Goal: Task Accomplishment & Management: Use online tool/utility

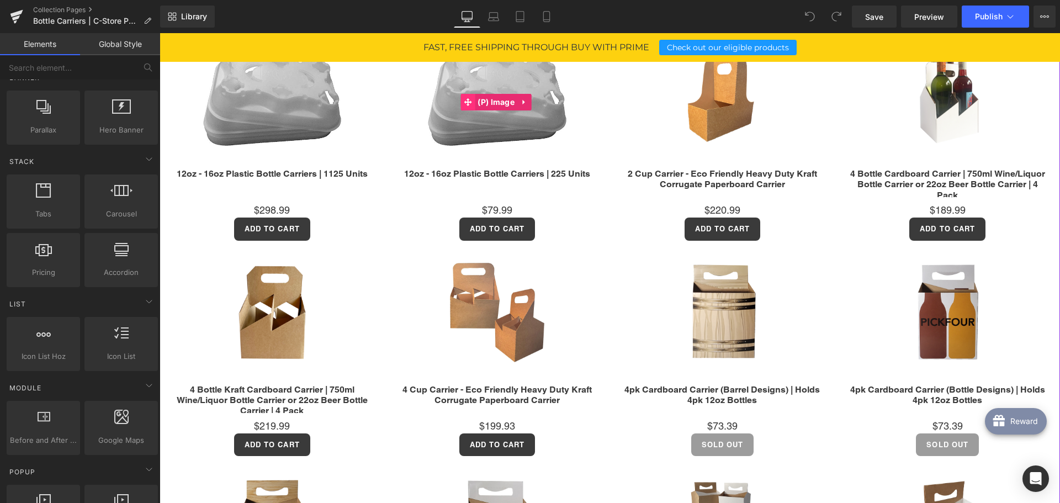
scroll to position [497, 0]
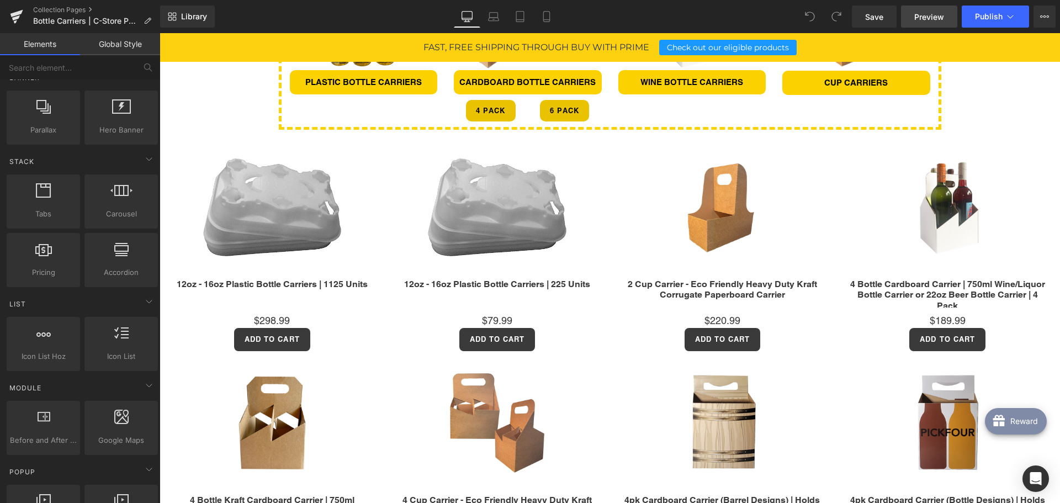
click at [929, 14] on span "Preview" at bounding box center [929, 17] width 30 height 12
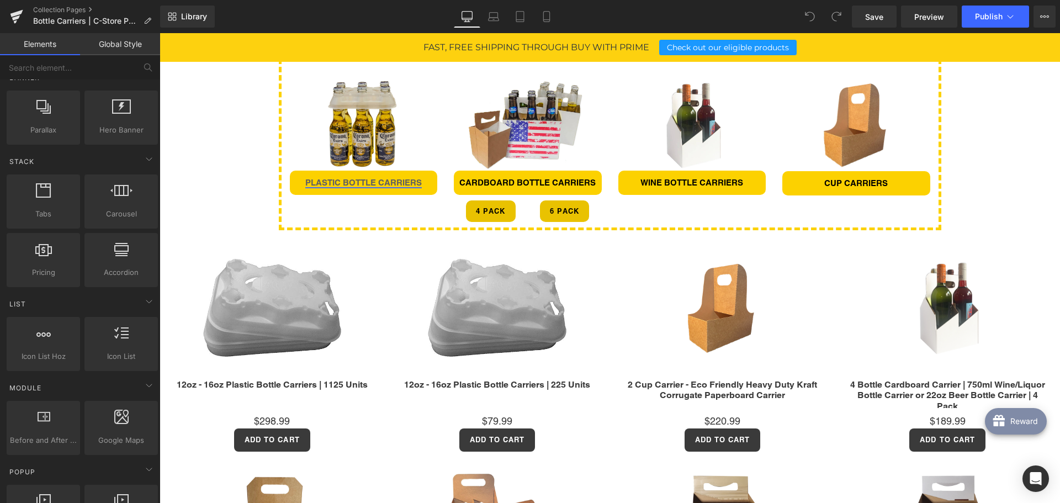
scroll to position [386, 0]
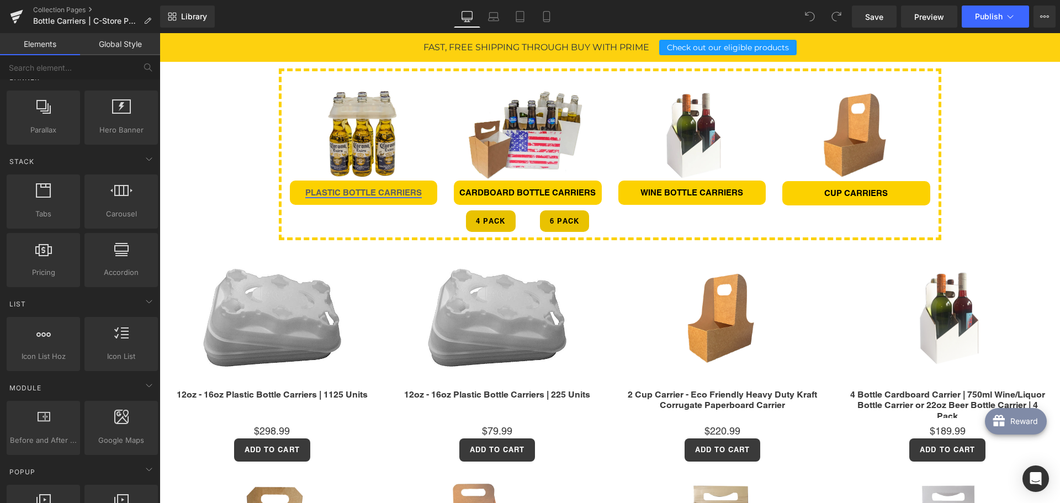
click at [402, 191] on link "PLASTIC BOTTLE CARRIERS" at bounding box center [363, 192] width 116 height 9
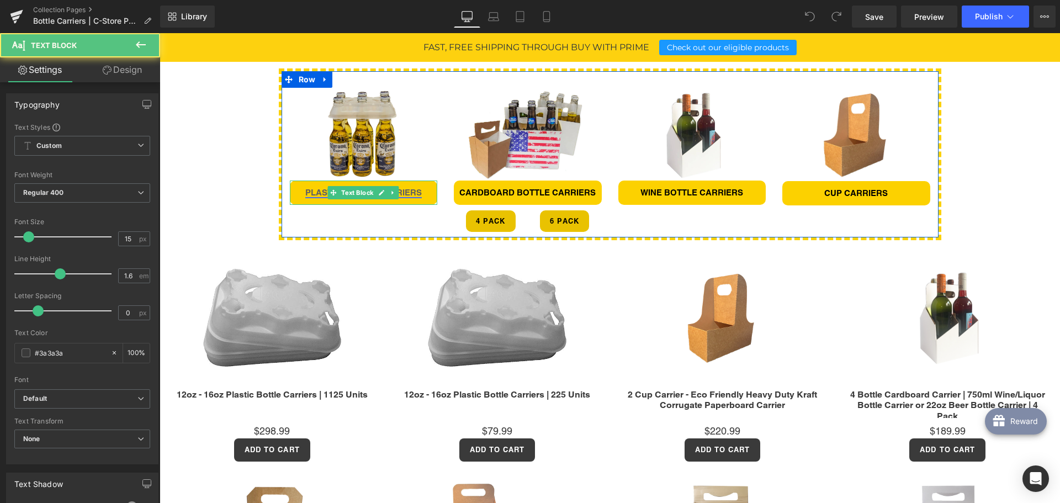
click at [397, 194] on link "PLASTIC BOTTLE CARRIERS" at bounding box center [363, 192] width 116 height 9
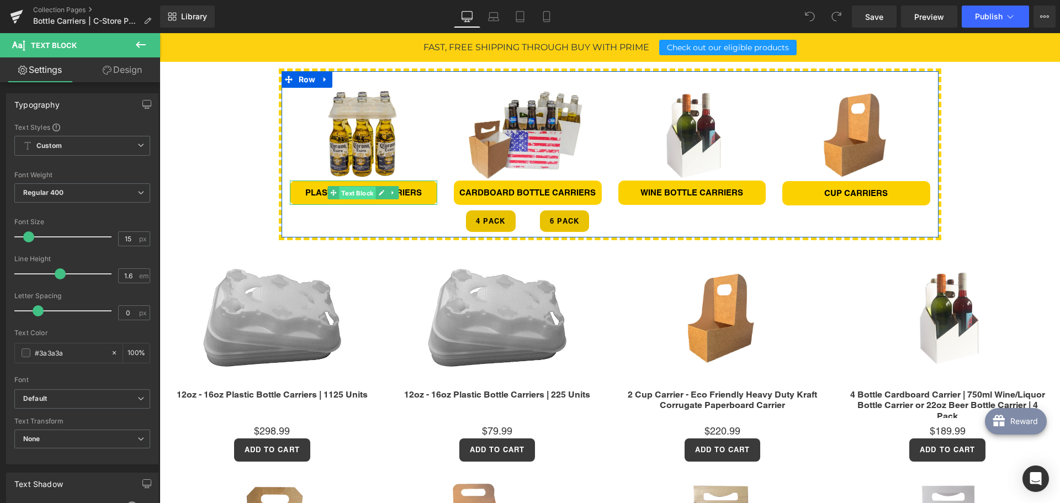
click at [358, 193] on span "Text Block" at bounding box center [358, 192] width 36 height 13
click at [479, 190] on link "CARDBOARD BOTTLE CARRIERS" at bounding box center [527, 192] width 136 height 9
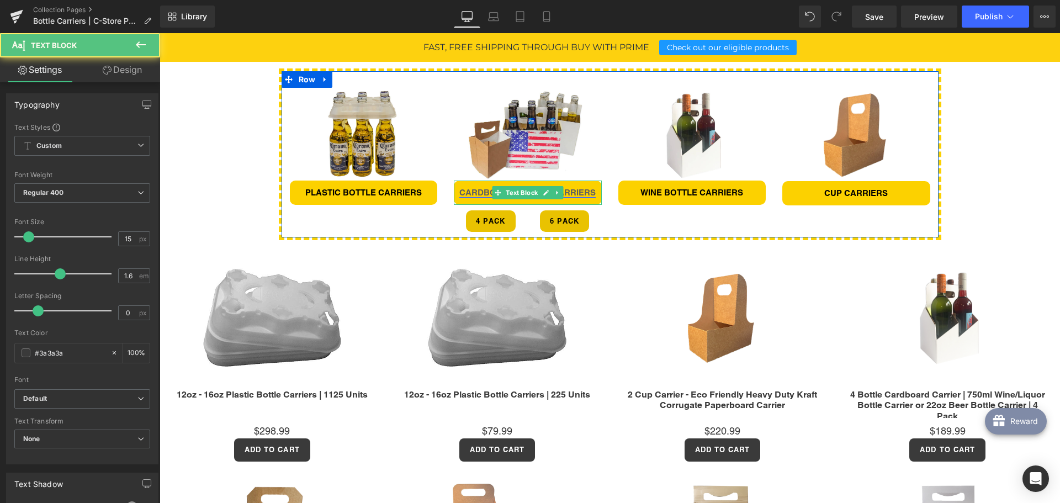
click at [479, 190] on link "CARDBOARD BOTTLE CARRIERS" at bounding box center [527, 192] width 136 height 9
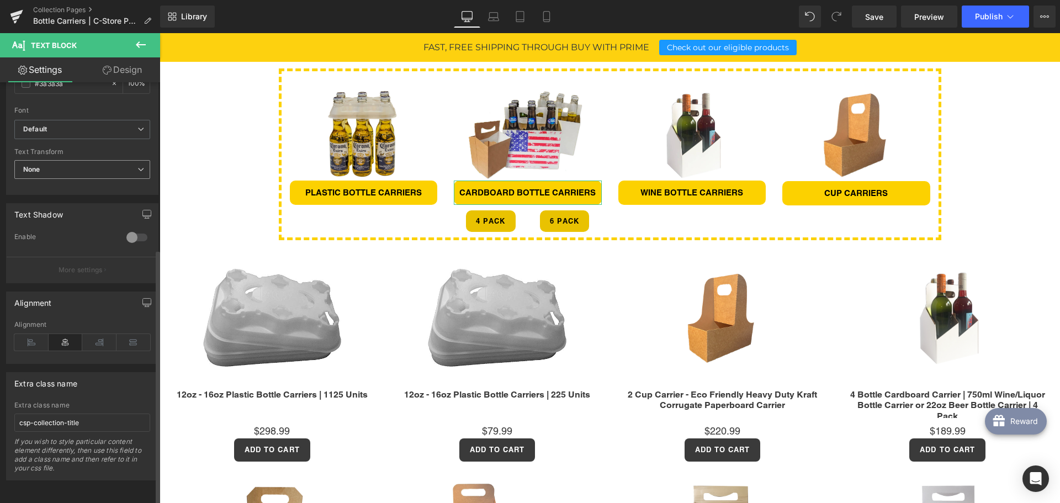
scroll to position [278, 0]
click at [131, 59] on link "Design" at bounding box center [122, 69] width 80 height 25
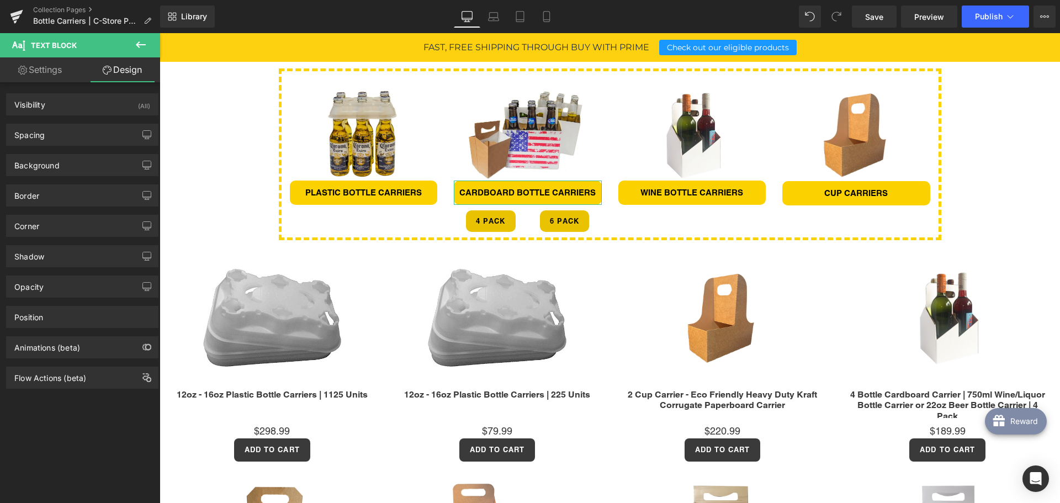
click at [59, 72] on link "Settings" at bounding box center [40, 69] width 80 height 25
type input "100"
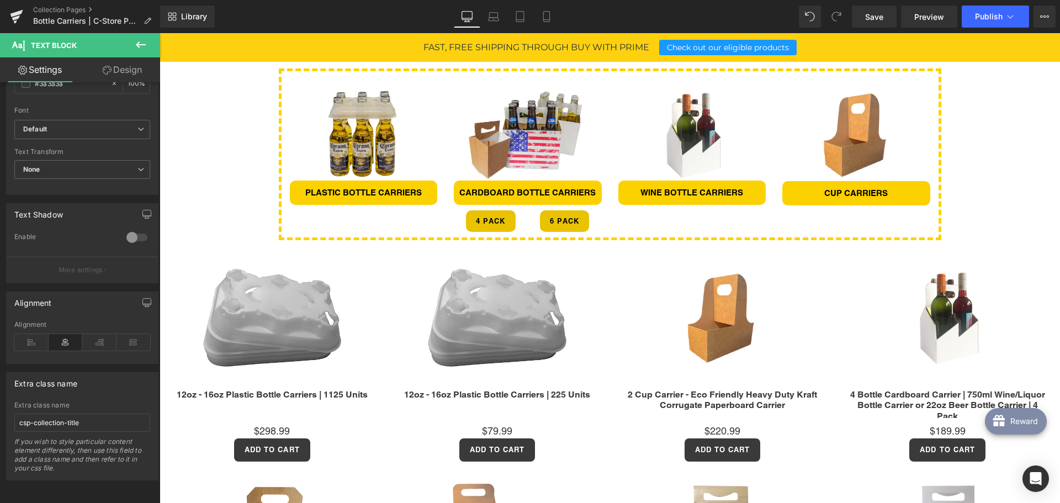
click at [184, 182] on div "Image Row Row Looking for premium bottle repackaging solutions? Choose C-Store …" at bounding box center [610, 433] width 900 height 1278
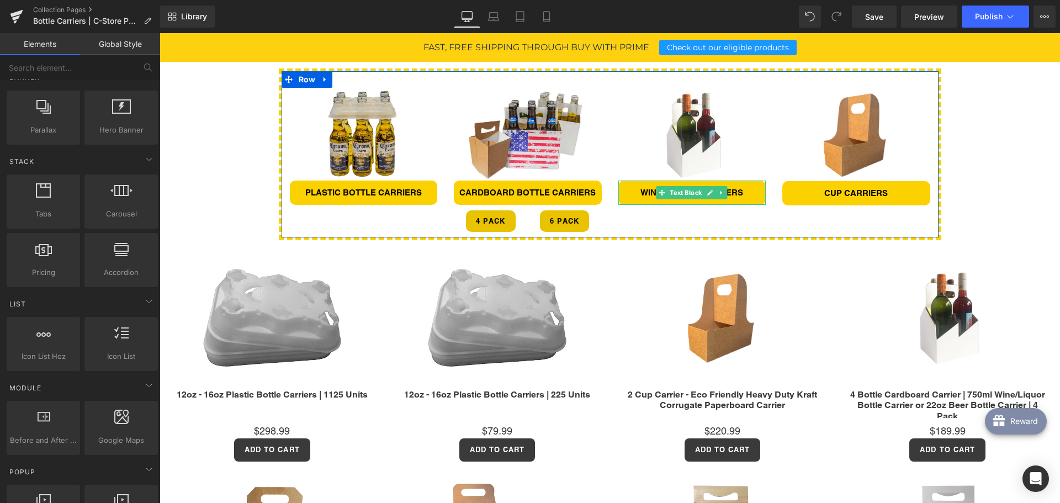
click at [623, 197] on p "WINE BOTTLE CARRIERS" at bounding box center [692, 192] width 148 height 13
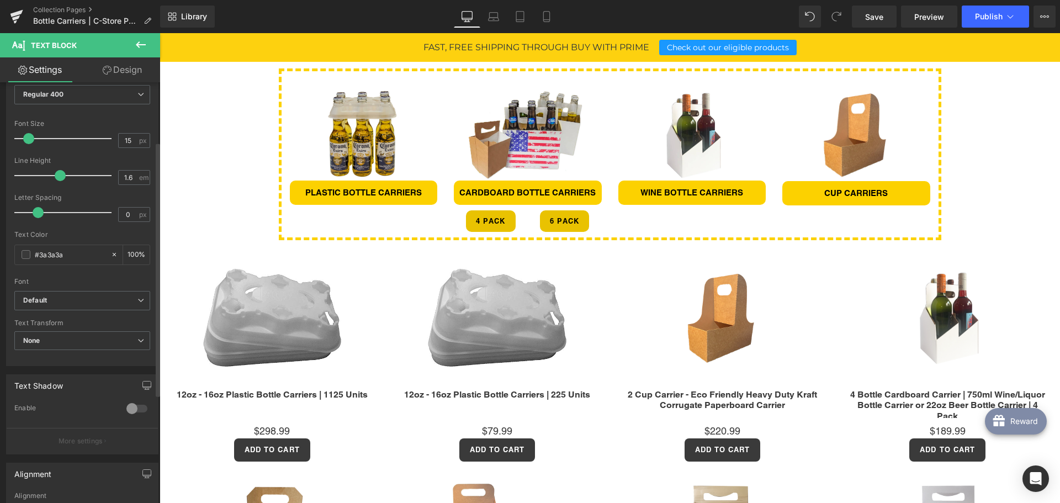
scroll to position [276, 0]
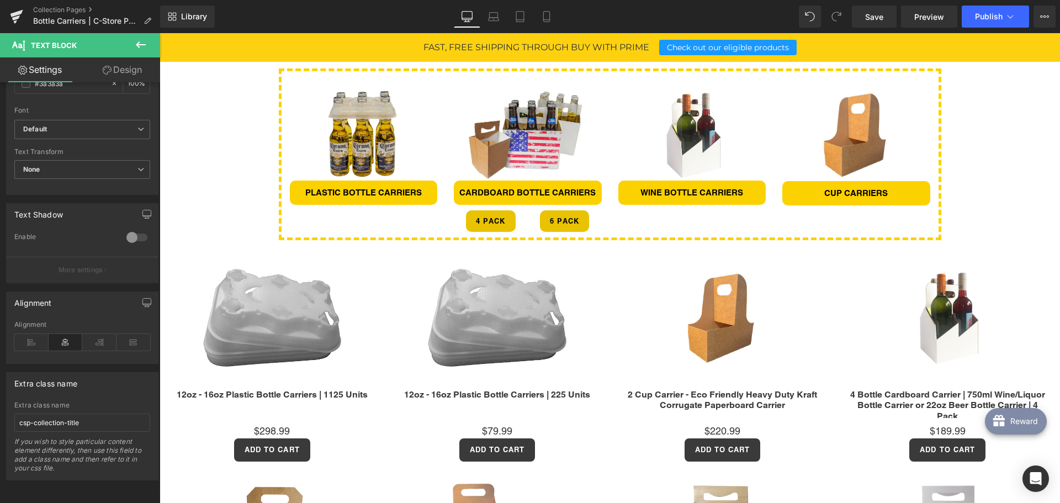
click at [124, 76] on link "Design" at bounding box center [122, 69] width 80 height 25
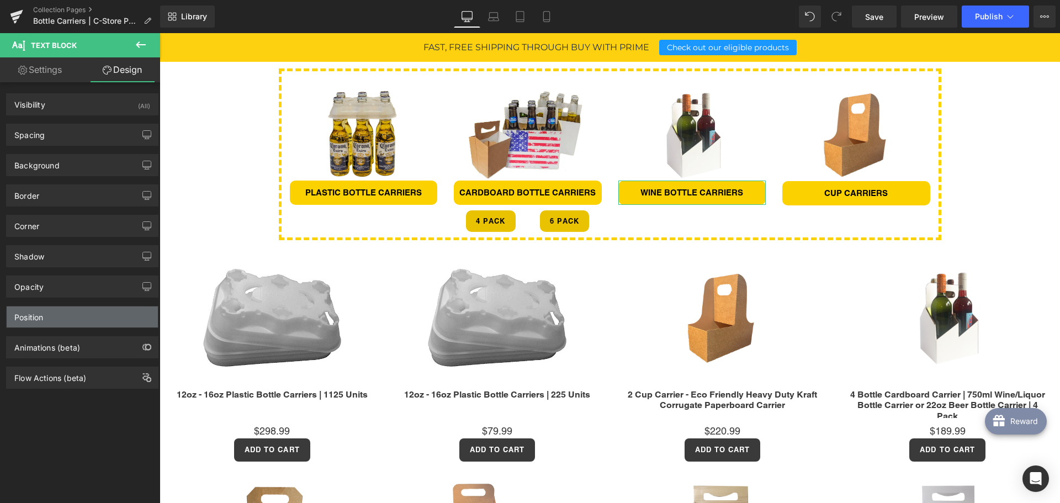
click at [66, 310] on div "Position" at bounding box center [82, 316] width 151 height 21
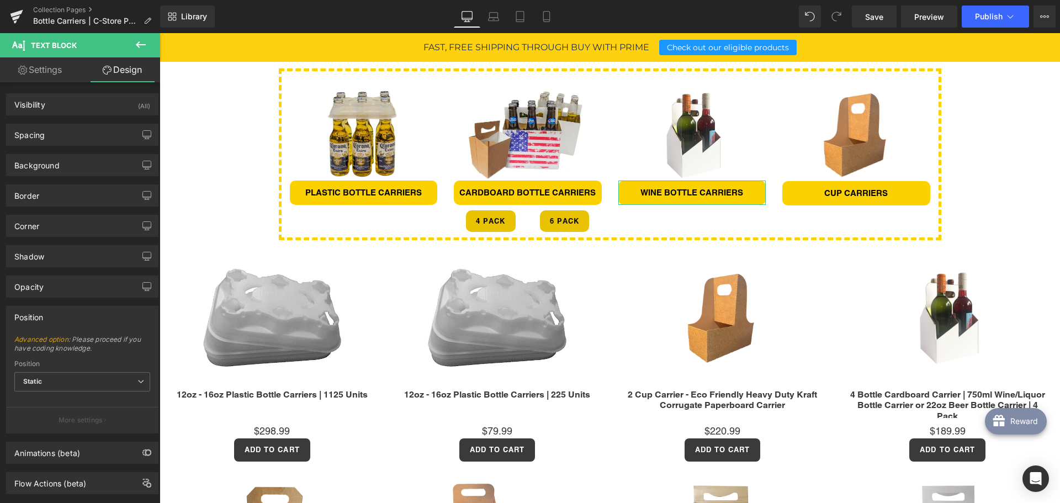
click at [66, 310] on div "Position" at bounding box center [82, 316] width 151 height 21
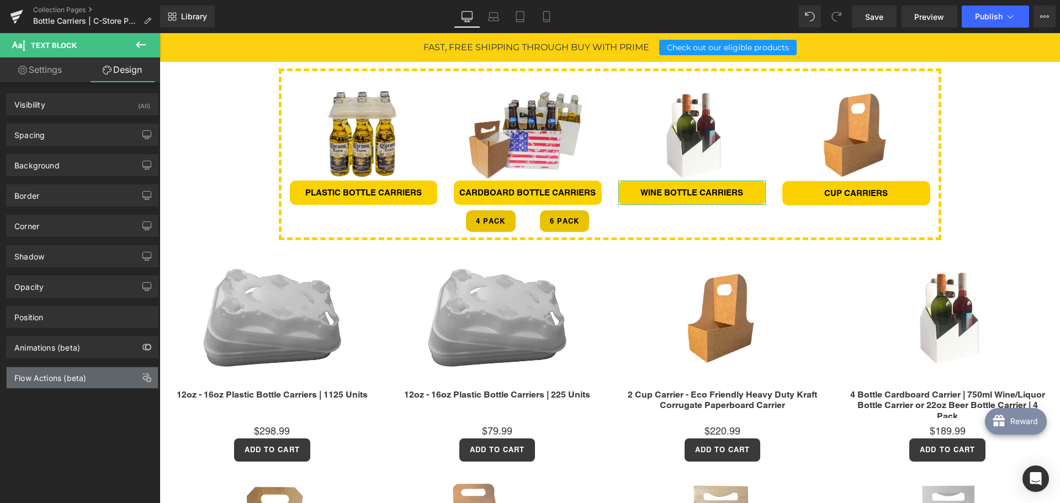
click at [78, 373] on div "Flow Actions (beta)" at bounding box center [50, 374] width 72 height 15
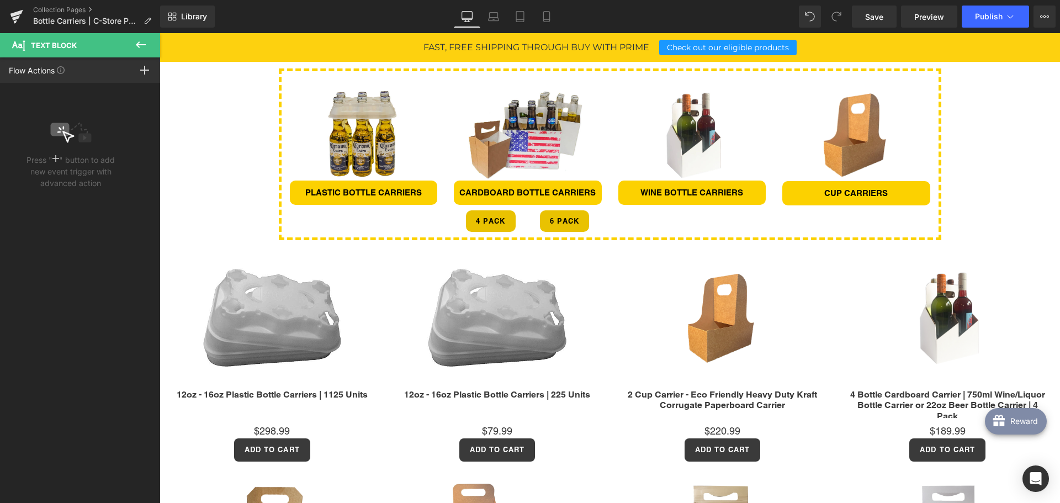
click at [141, 40] on icon at bounding box center [140, 44] width 13 height 13
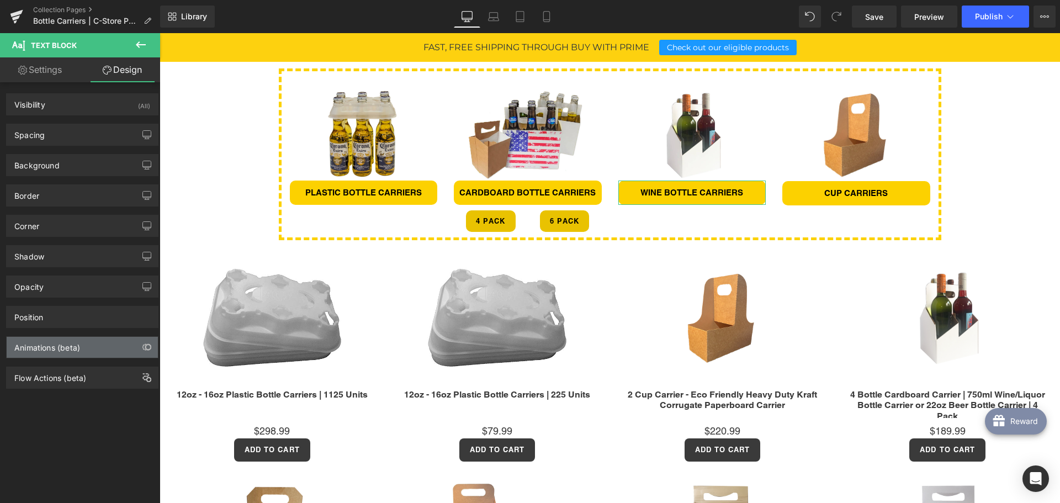
click at [56, 344] on div "Animations (beta)" at bounding box center [47, 344] width 66 height 15
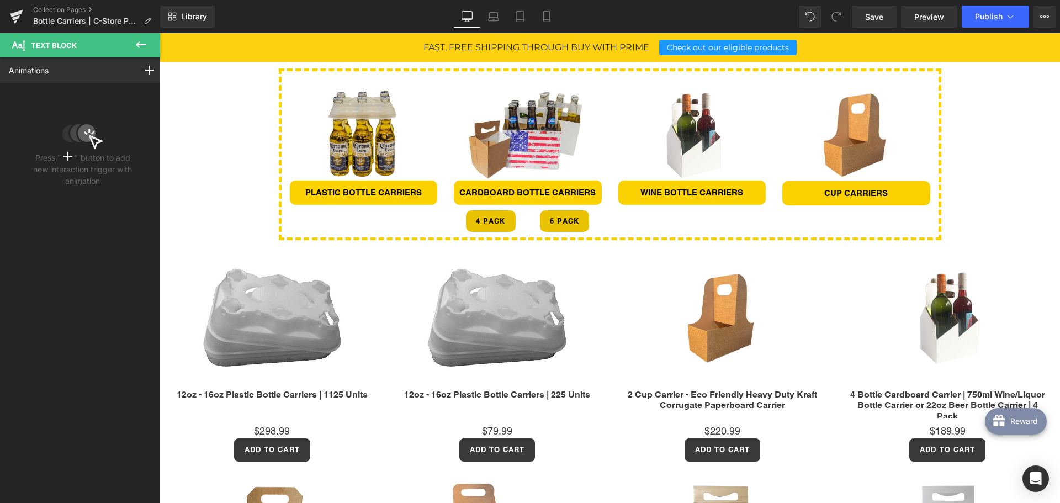
click at [140, 44] on icon at bounding box center [140, 44] width 13 height 13
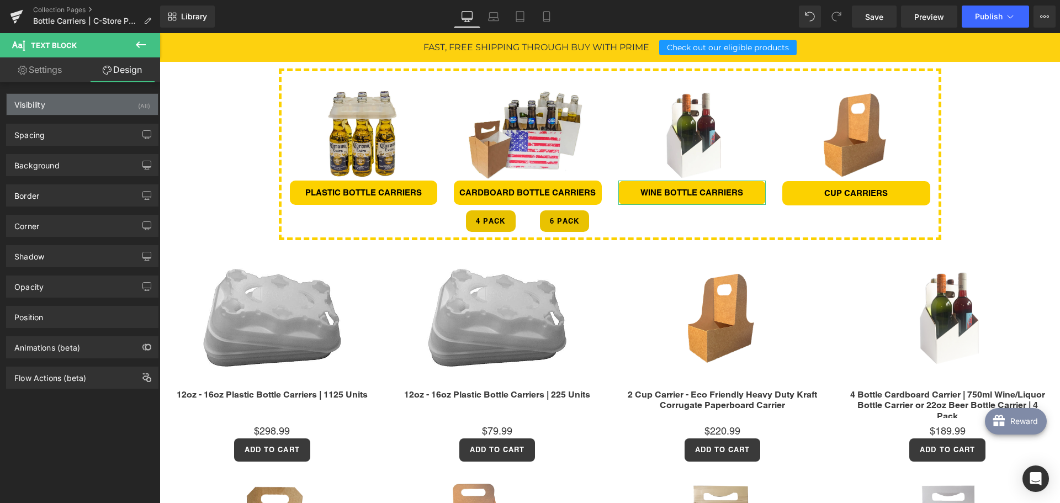
click at [91, 110] on div "Visibility (All)" at bounding box center [82, 104] width 151 height 21
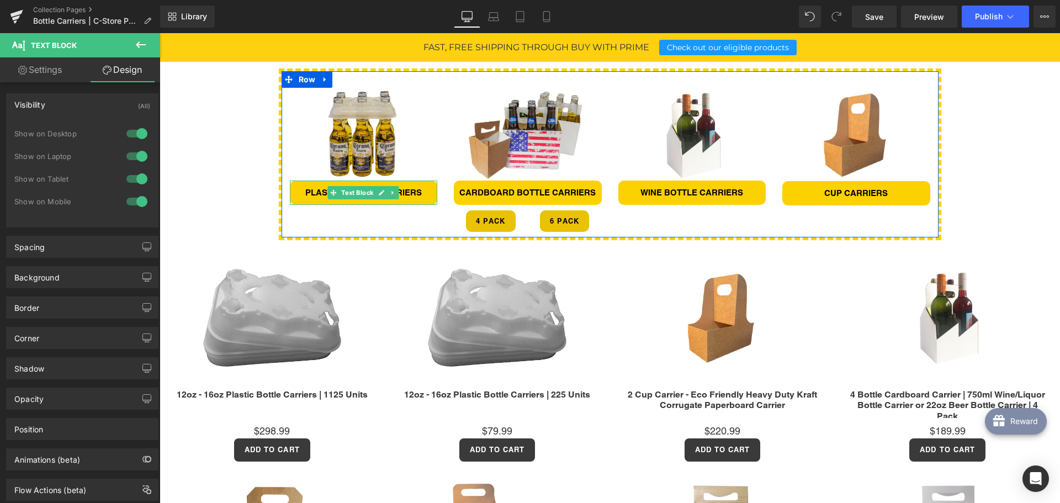
click at [299, 190] on p "PLASTIC BOTTLE CARRIERS" at bounding box center [364, 192] width 148 height 13
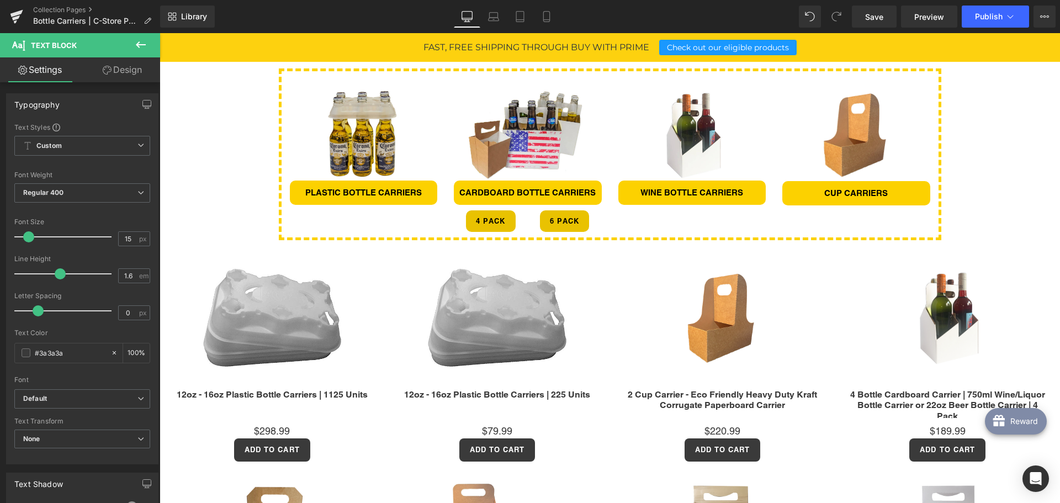
drag, startPoint x: 130, startPoint y: 63, endPoint x: 50, endPoint y: 68, distance: 80.8
click at [129, 62] on link "Design" at bounding box center [122, 69] width 80 height 25
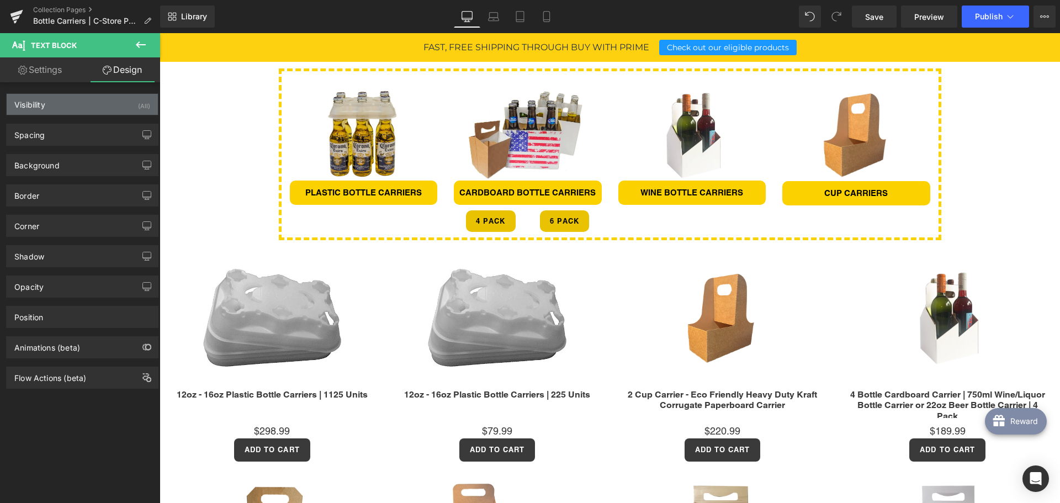
click at [48, 105] on div "Visibility (All)" at bounding box center [82, 104] width 151 height 21
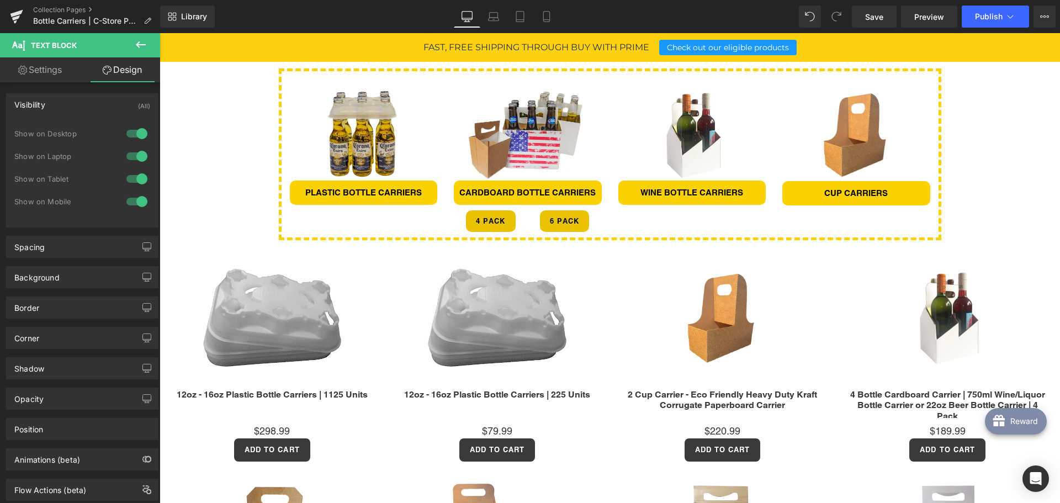
click at [38, 66] on link "Settings" at bounding box center [40, 69] width 80 height 25
type input "100"
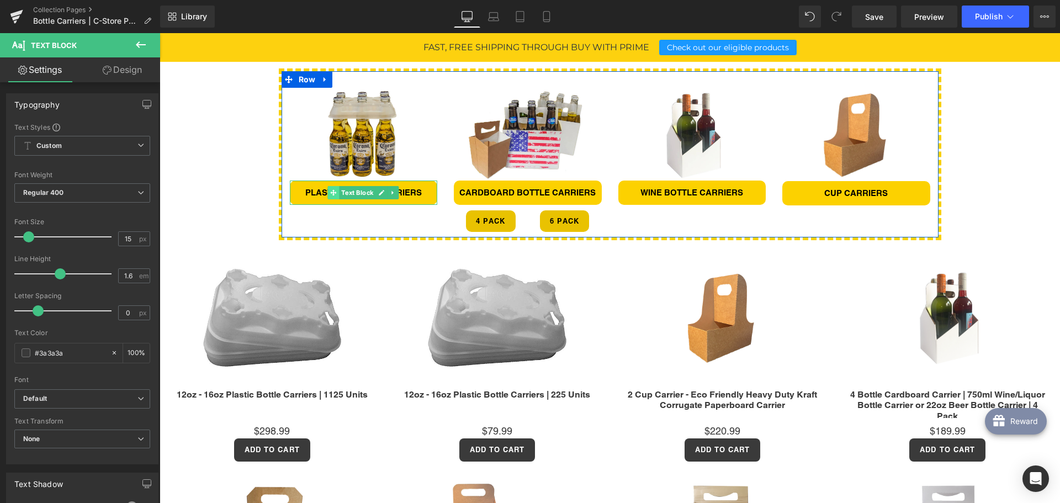
click at [331, 193] on icon at bounding box center [334, 192] width 6 height 6
click at [376, 190] on link at bounding box center [382, 192] width 12 height 13
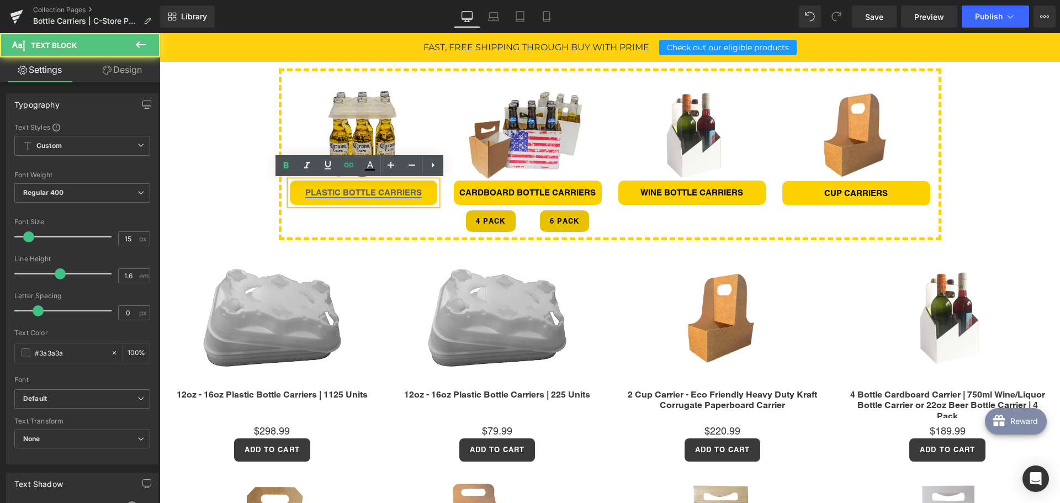
click at [358, 193] on link "PLASTIC BOTTLE CARRIERS" at bounding box center [363, 192] width 116 height 9
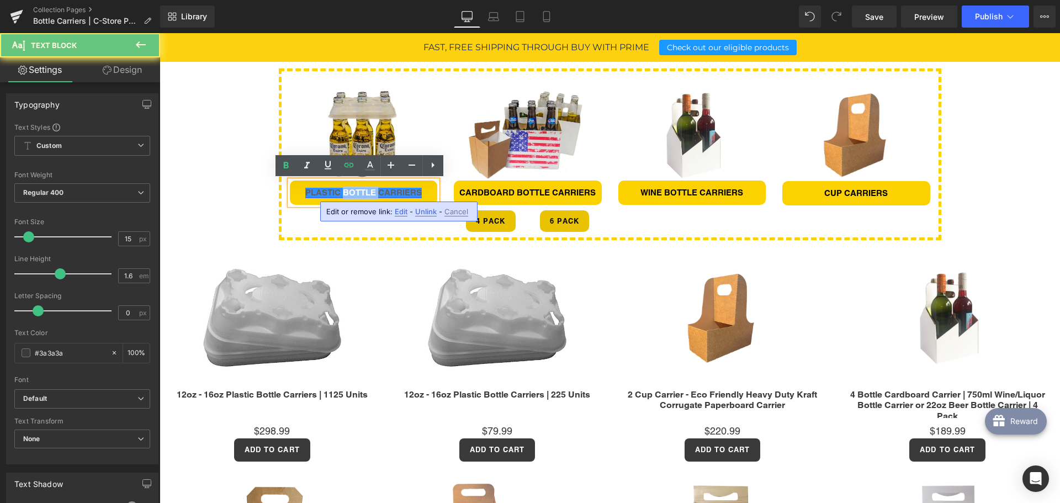
click at [358, 193] on link "PLASTIC BOTTLE CARRIERS" at bounding box center [363, 192] width 116 height 9
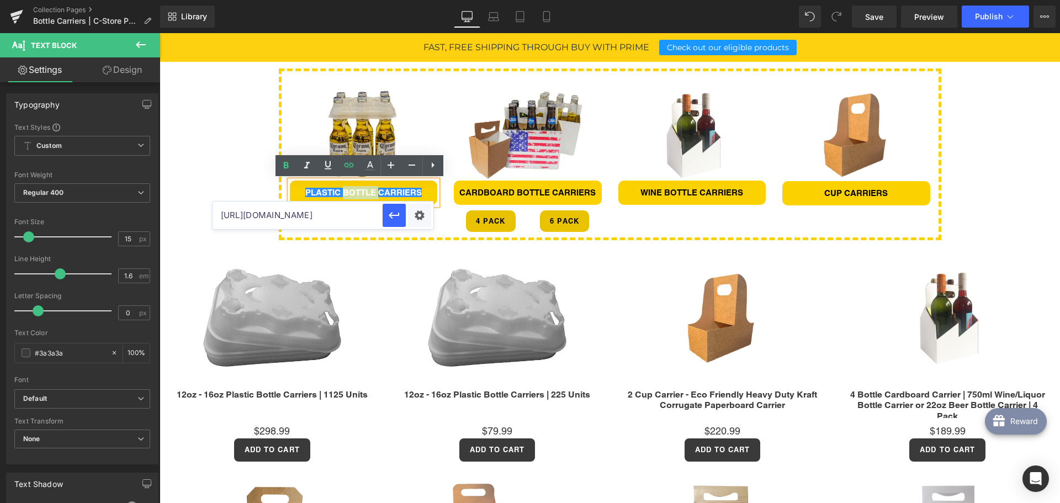
click at [351, 219] on input "[URL][DOMAIN_NAME]" at bounding box center [298, 216] width 170 height 28
click at [350, 218] on input "[URL][DOMAIN_NAME]" at bounding box center [298, 216] width 170 height 28
click at [248, 153] on div "Image Row Row Looking for premium bottle repackaging solutions? Choose C-Store …" at bounding box center [610, 433] width 900 height 1278
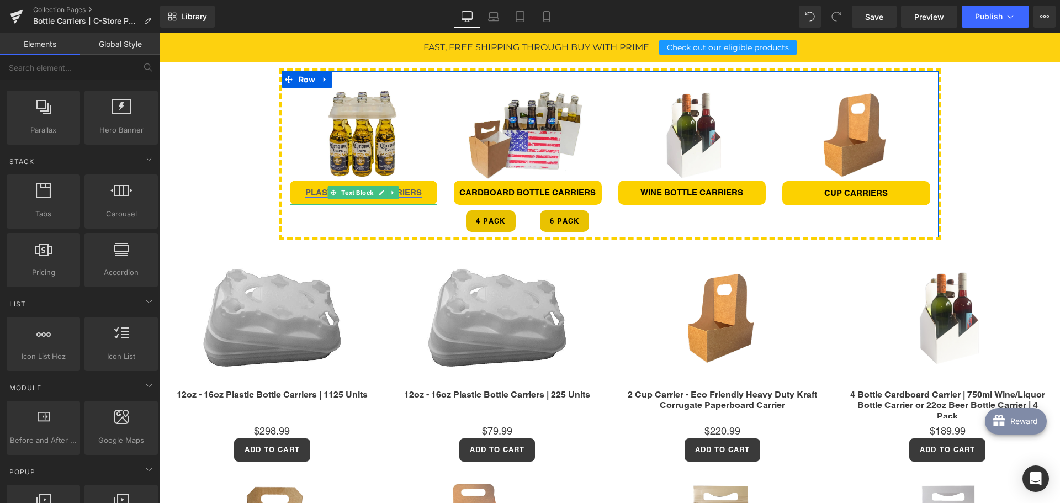
click at [298, 189] on p "PLASTIC BOTTLE CARRIERS" at bounding box center [364, 192] width 148 height 13
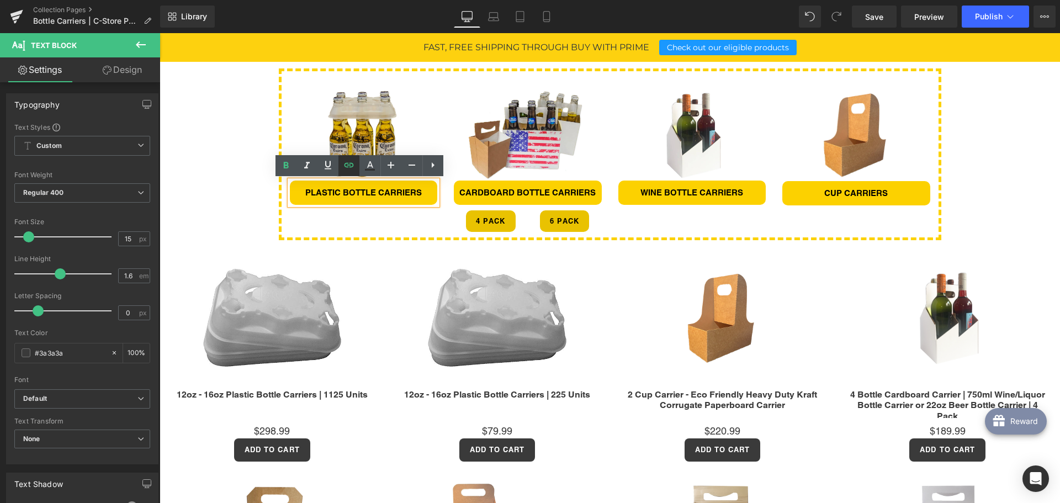
click at [351, 167] on icon at bounding box center [348, 164] width 9 height 4
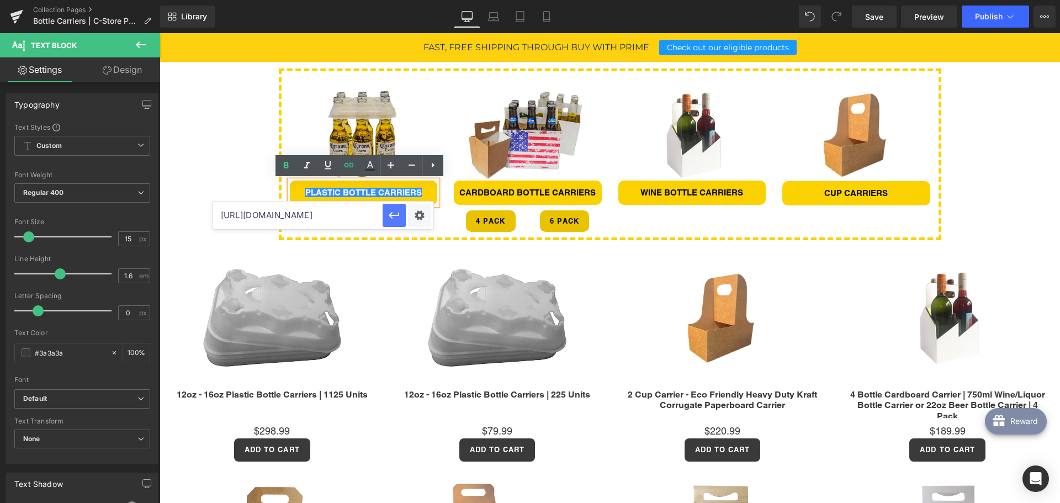
click at [393, 215] on icon "button" at bounding box center [394, 215] width 10 height 7
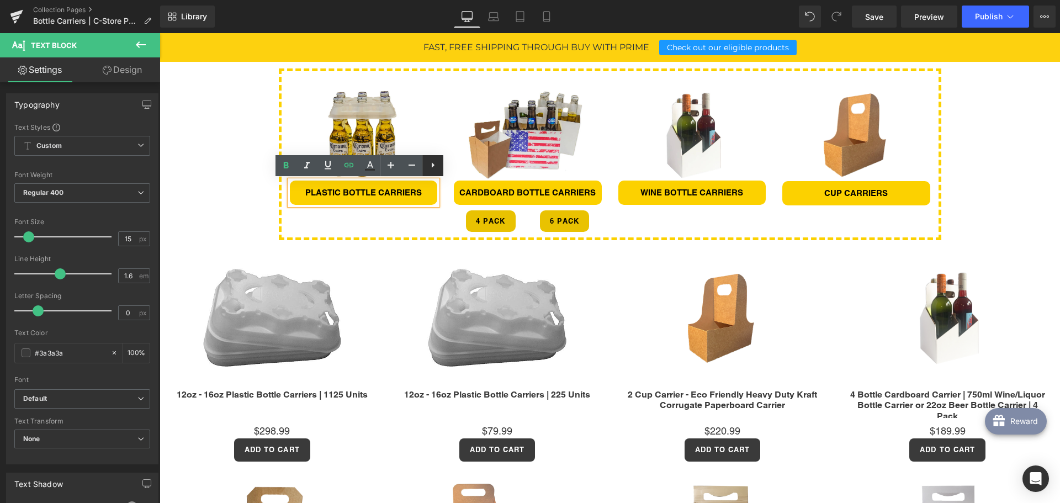
click at [429, 170] on icon at bounding box center [432, 164] width 13 height 13
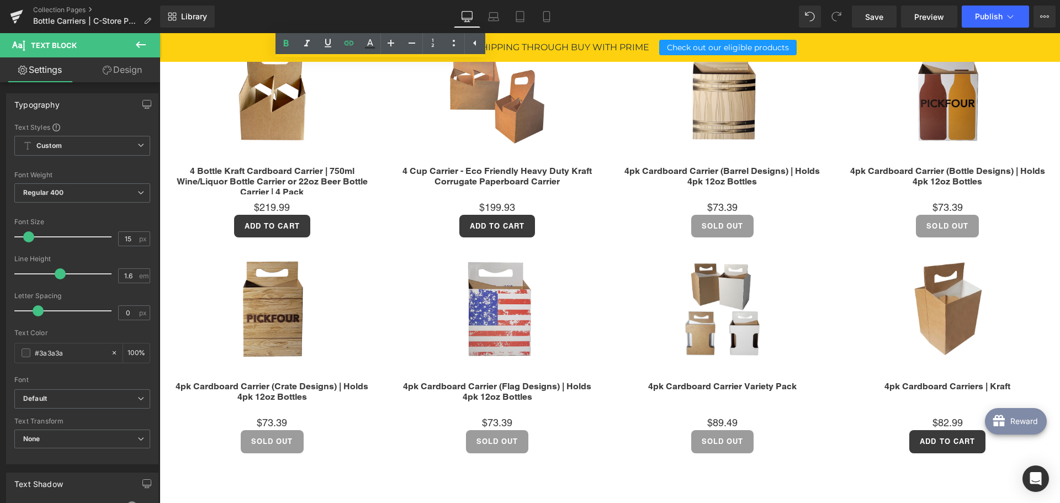
scroll to position [828, 0]
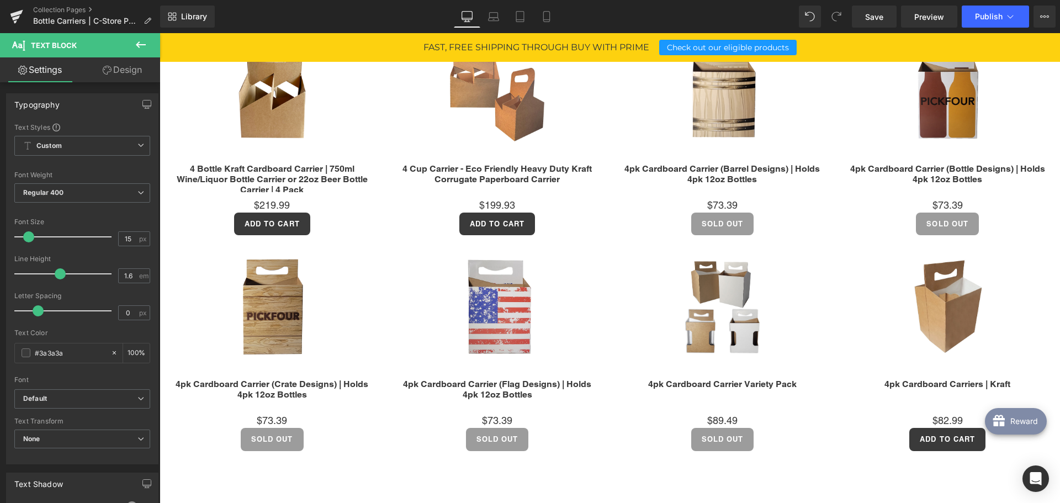
click at [141, 49] on icon at bounding box center [140, 44] width 13 height 13
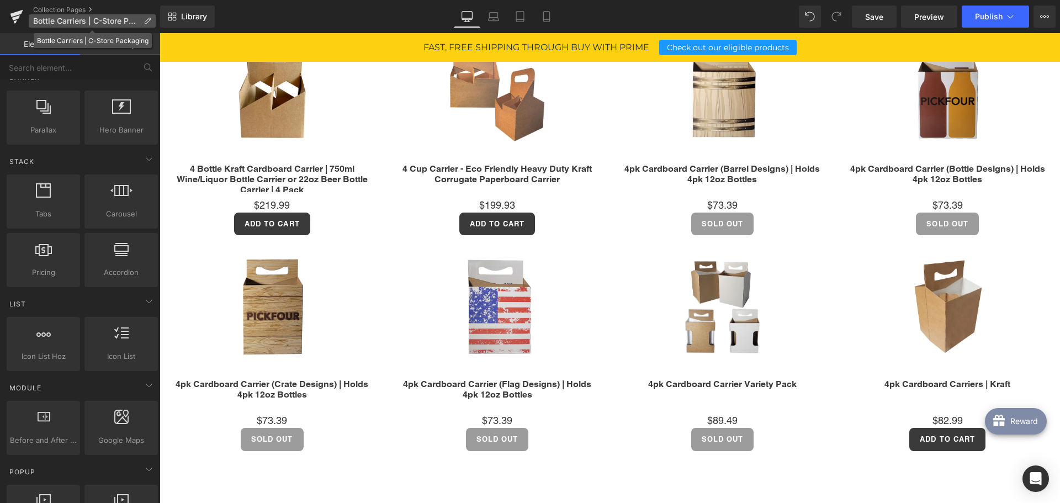
click at [90, 19] on span "Bottle Carriers | C-Store Packaging" at bounding box center [86, 21] width 106 height 9
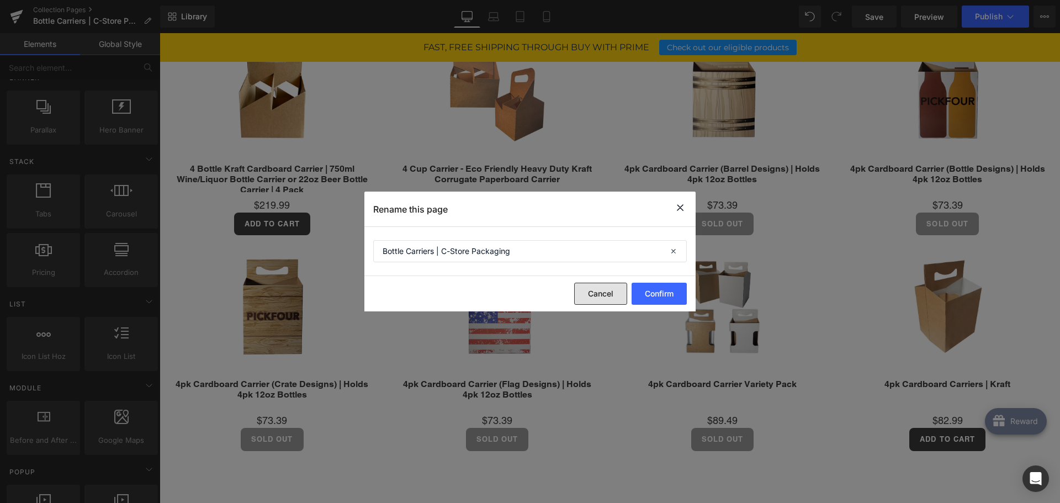
click at [586, 293] on button "Cancel" at bounding box center [600, 294] width 53 height 22
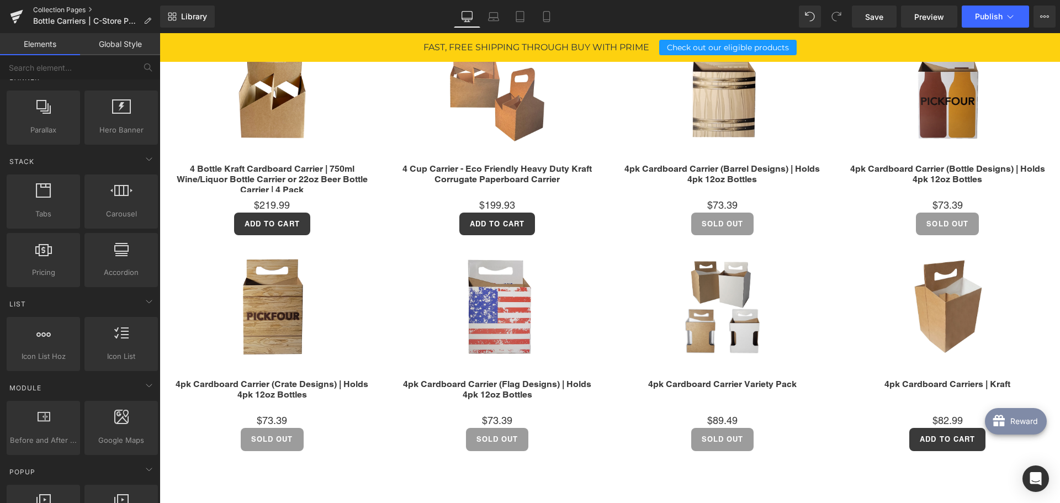
click at [75, 10] on link "Collection Pages" at bounding box center [96, 10] width 127 height 9
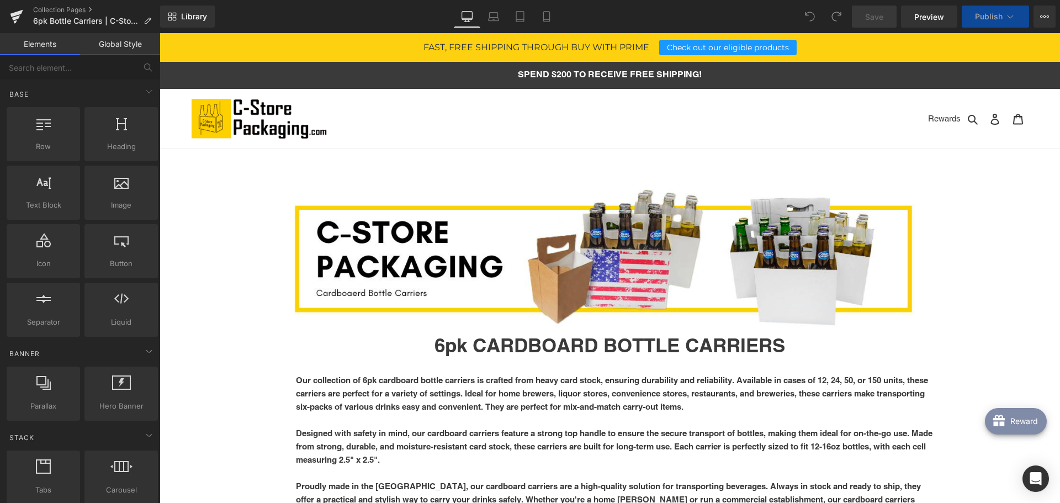
scroll to position [276, 0]
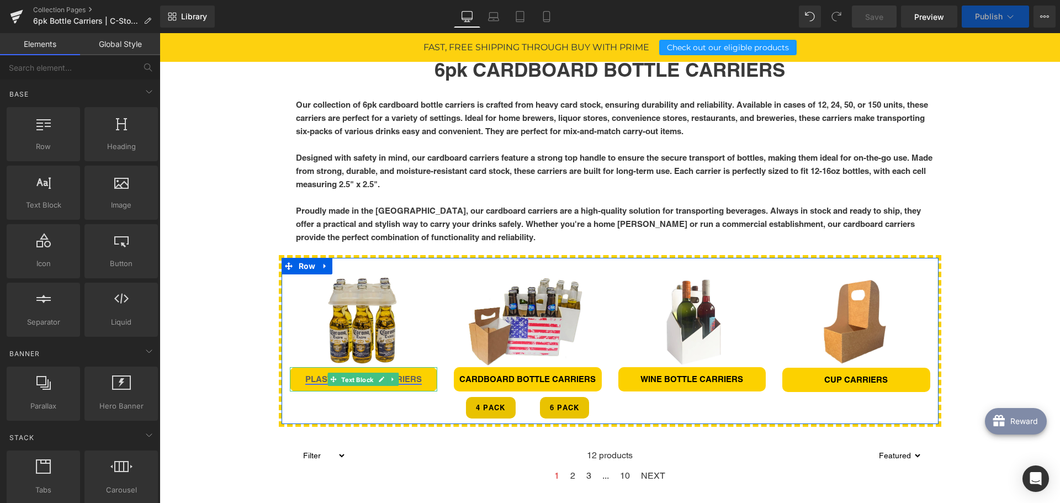
click at [351, 375] on span "Text Block" at bounding box center [358, 379] width 36 height 13
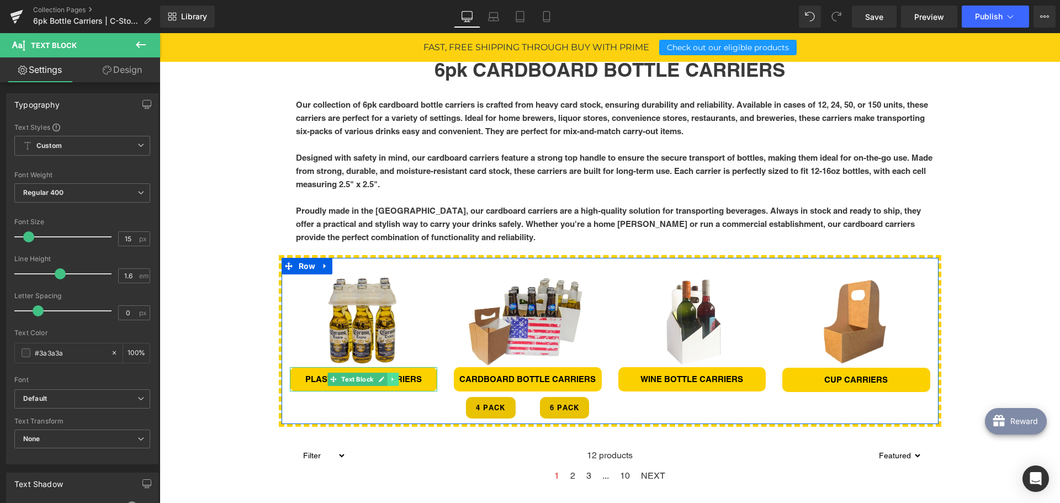
click at [391, 377] on icon at bounding box center [393, 379] width 6 height 7
click at [359, 379] on link at bounding box center [365, 379] width 12 height 13
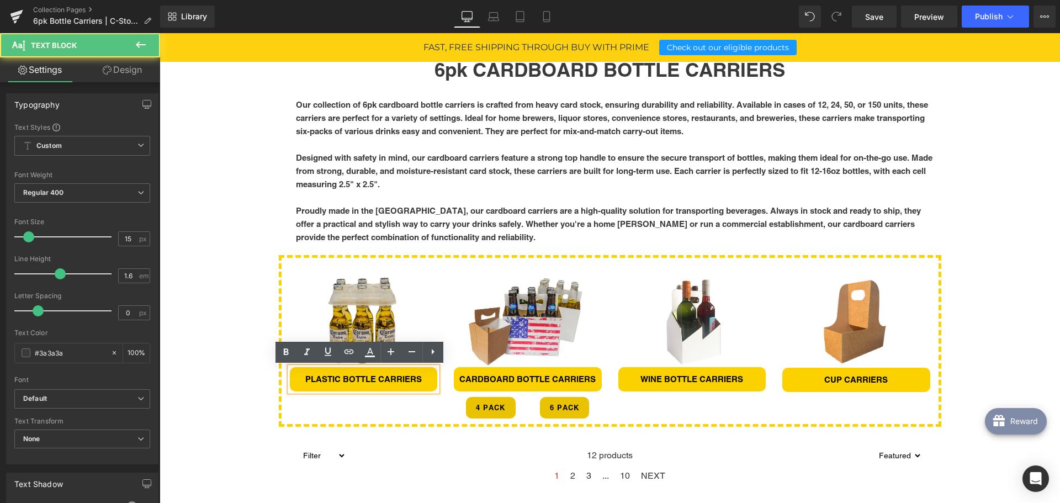
click at [357, 379] on link "PLASTIC BOTTLE CARRIERS" at bounding box center [363, 378] width 116 height 9
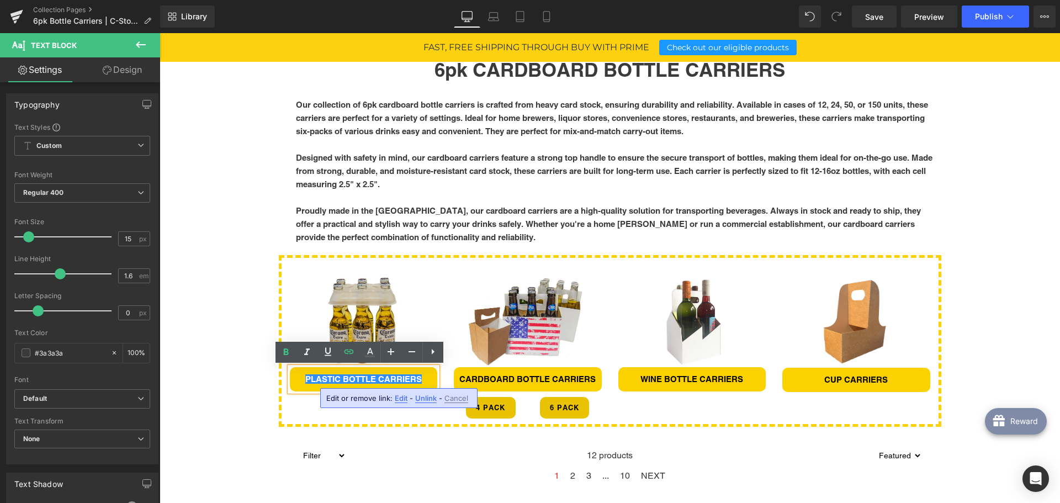
click at [0, 0] on span "Edit" at bounding box center [0, 0] width 0 height 0
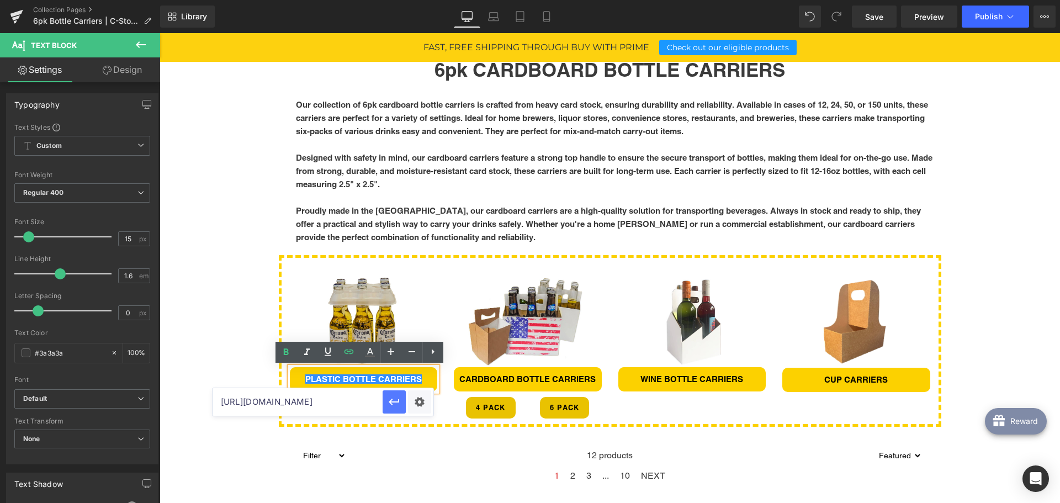
scroll to position [0, 123]
drag, startPoint x: 290, startPoint y: 400, endPoint x: 398, endPoint y: 401, distance: 107.1
click at [398, 401] on div "[URL][DOMAIN_NAME]" at bounding box center [323, 402] width 221 height 28
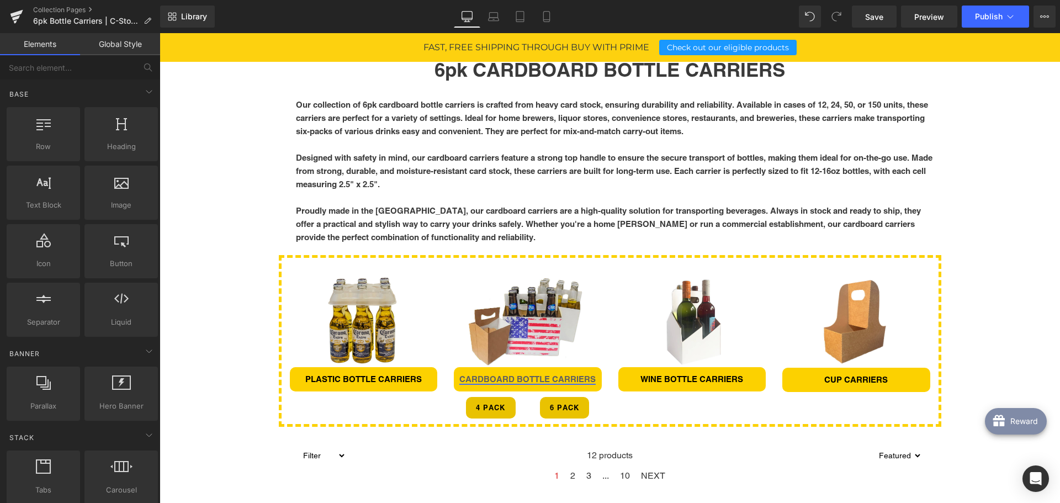
click at [482, 378] on link "CARDBOARD BOTTLE CARRIERS" at bounding box center [527, 378] width 136 height 9
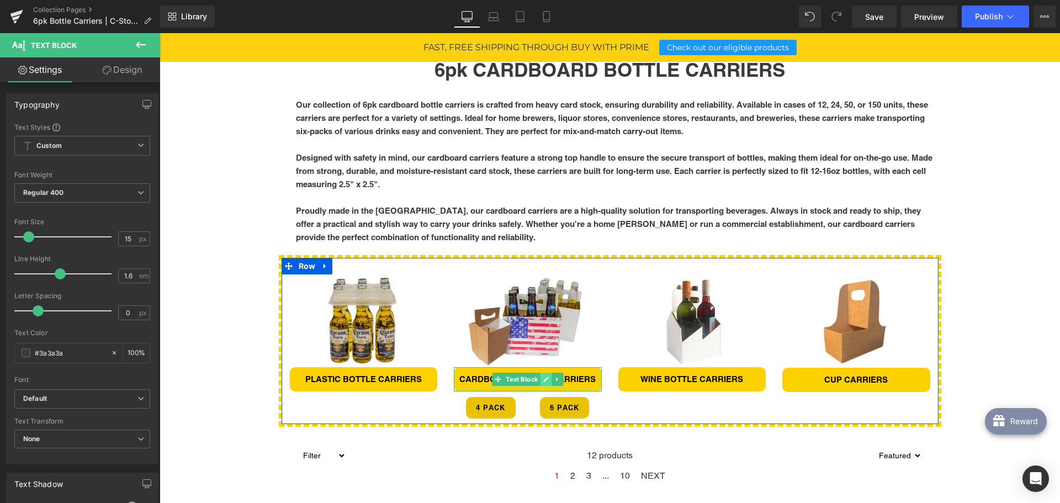
click at [543, 379] on icon at bounding box center [546, 379] width 6 height 7
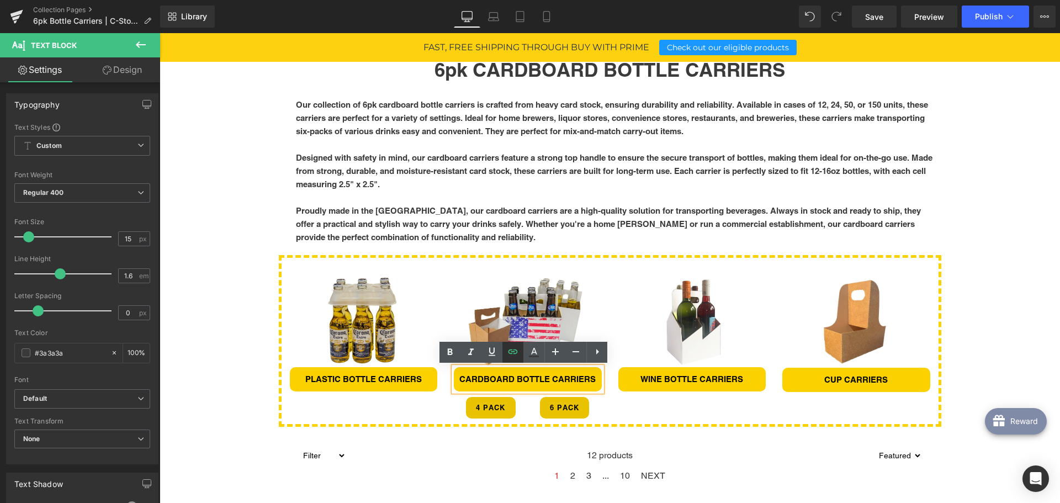
click at [513, 353] on icon at bounding box center [512, 351] width 13 height 13
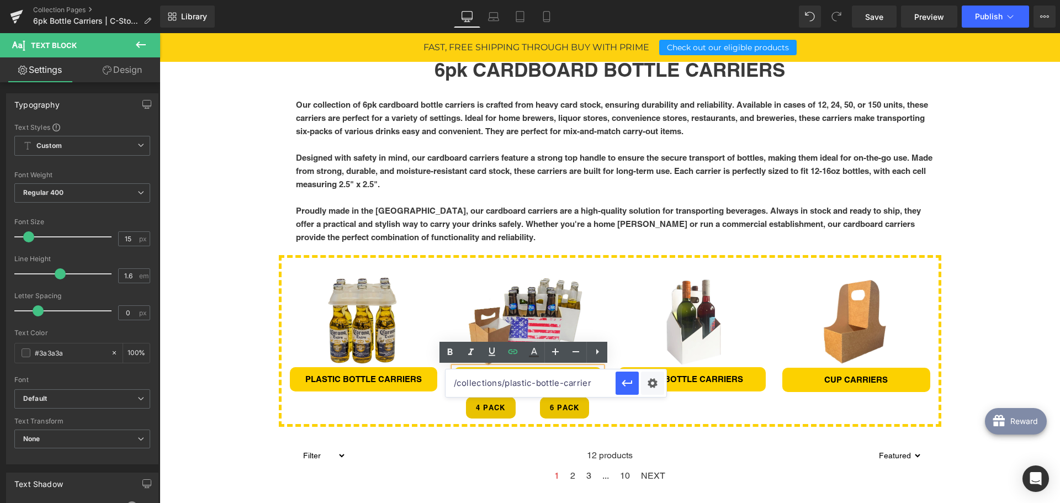
drag, startPoint x: 523, startPoint y: 380, endPoint x: 603, endPoint y: 377, distance: 80.1
click at [0, 0] on input "/collections/plastic-bottle-carrier" at bounding box center [0, 0] width 0 height 0
click at [692, 380] on span "Text Block" at bounding box center [686, 379] width 36 height 13
click at [707, 377] on icon at bounding box center [710, 379] width 6 height 7
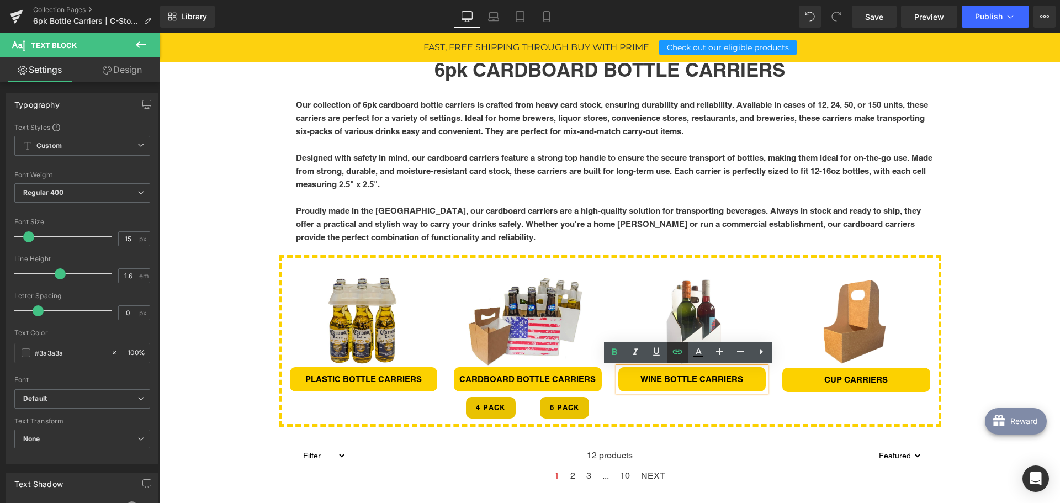
click at [682, 353] on icon at bounding box center [677, 351] width 13 height 13
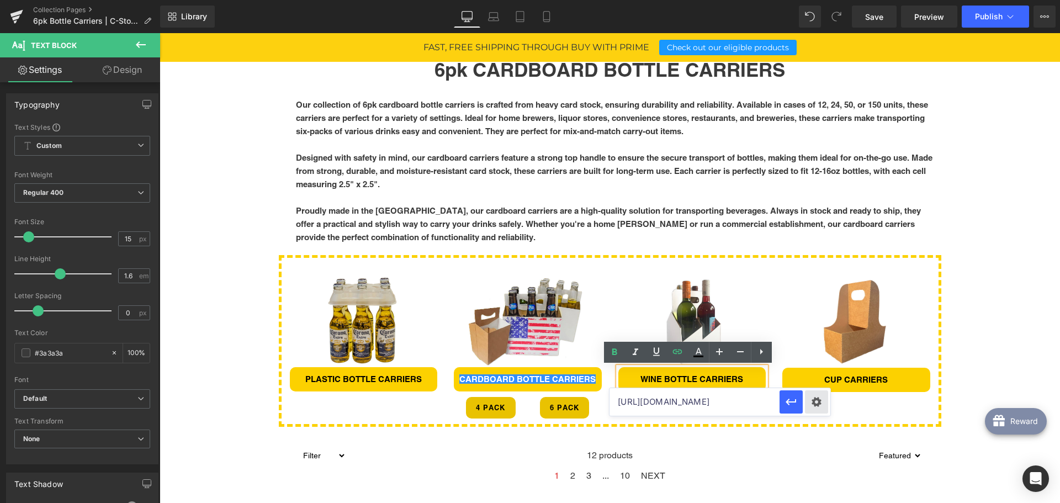
scroll to position [0, 142]
drag, startPoint x: 670, startPoint y: 402, endPoint x: 824, endPoint y: 397, distance: 154.1
click at [824, 397] on div "[URL][DOMAIN_NAME]" at bounding box center [720, 402] width 221 height 28
click at [841, 380] on span "Text Block" at bounding box center [850, 379] width 36 height 13
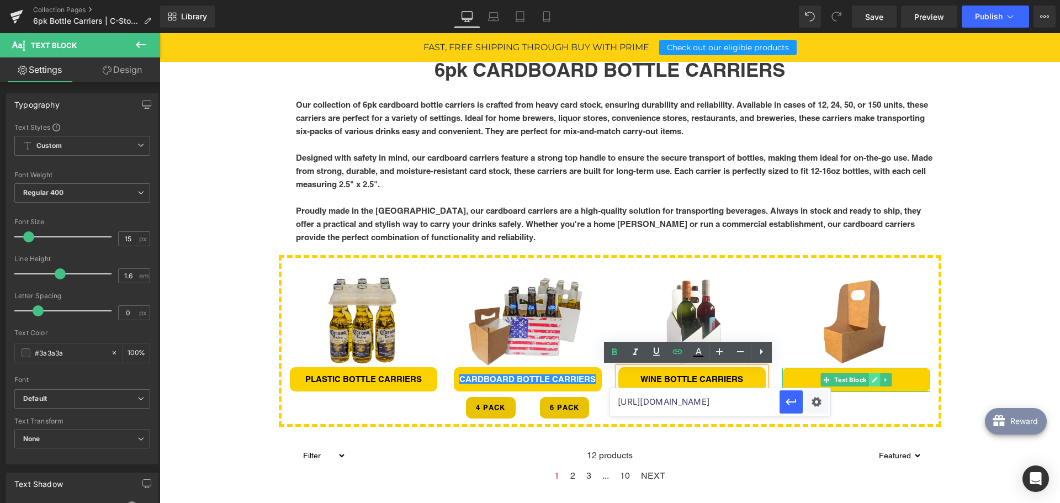
click at [873, 379] on icon at bounding box center [875, 381] width 6 height 6
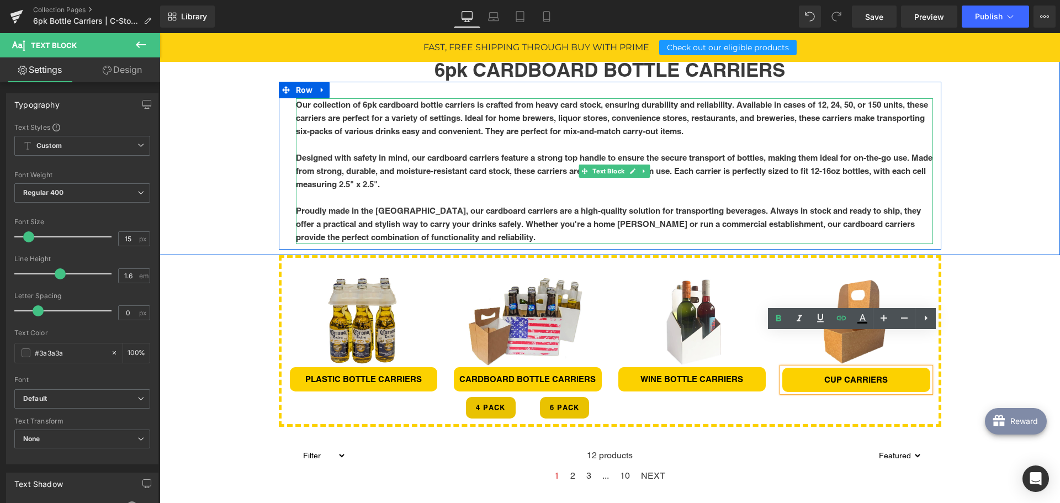
scroll to position [497, 0]
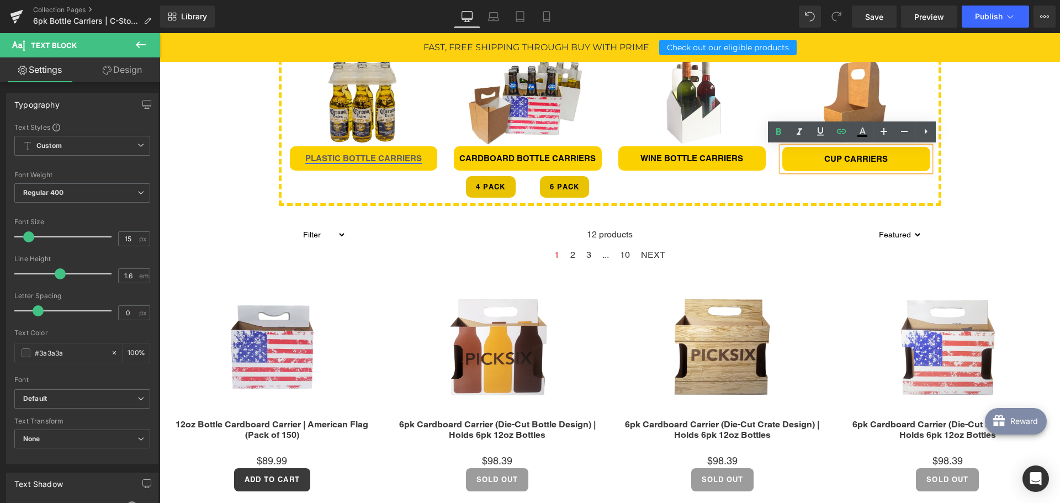
click at [411, 160] on div "PLASTIC BOTTLE CARRIERS Text Block" at bounding box center [364, 158] width 148 height 24
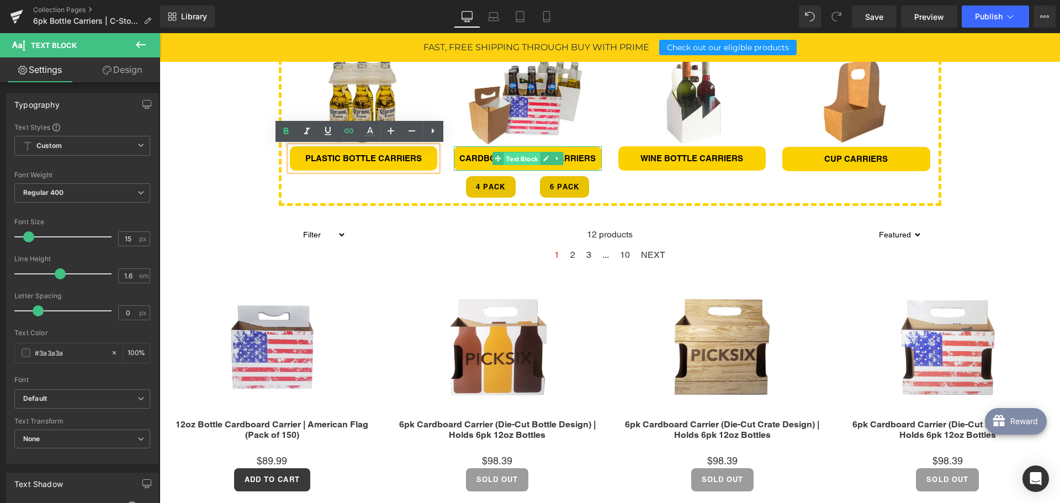
click at [504, 152] on span "Text Block" at bounding box center [522, 158] width 36 height 13
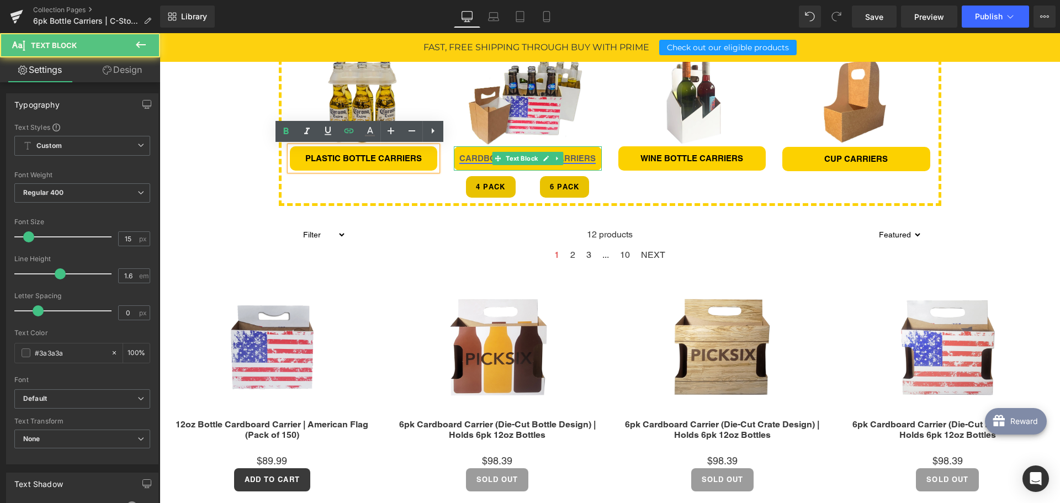
click at [543, 156] on icon at bounding box center [546, 158] width 6 height 7
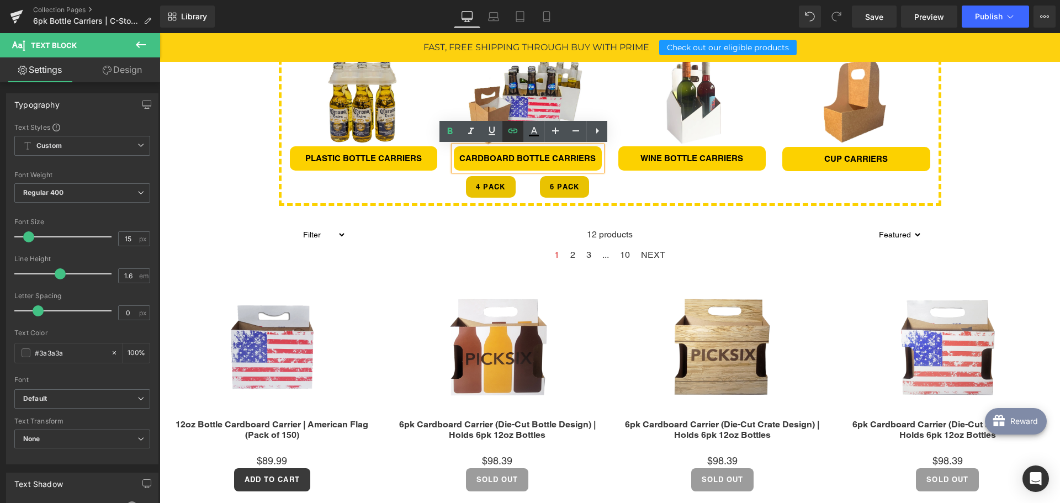
click at [517, 128] on icon at bounding box center [512, 130] width 13 height 13
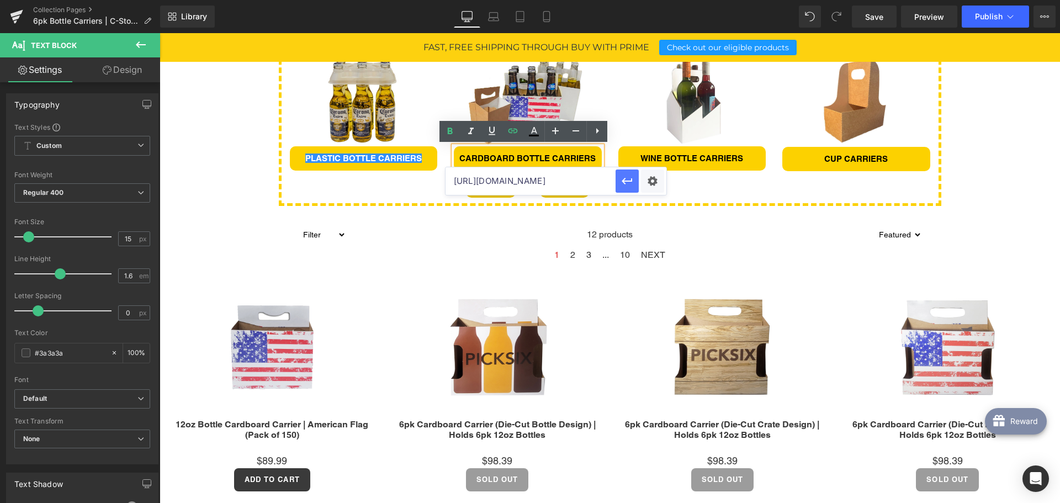
click at [623, 181] on icon "button" at bounding box center [627, 181] width 10 height 7
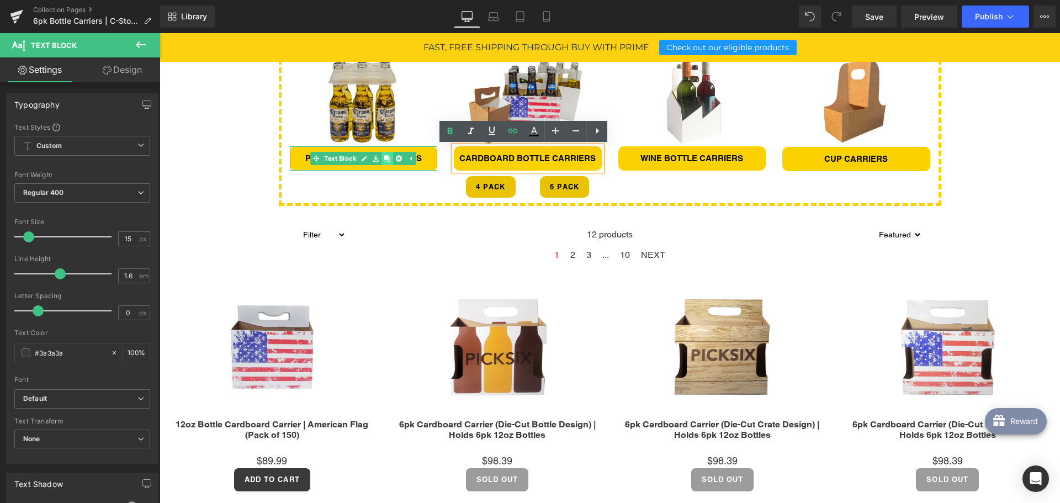
click at [385, 160] on icon at bounding box center [387, 158] width 6 height 7
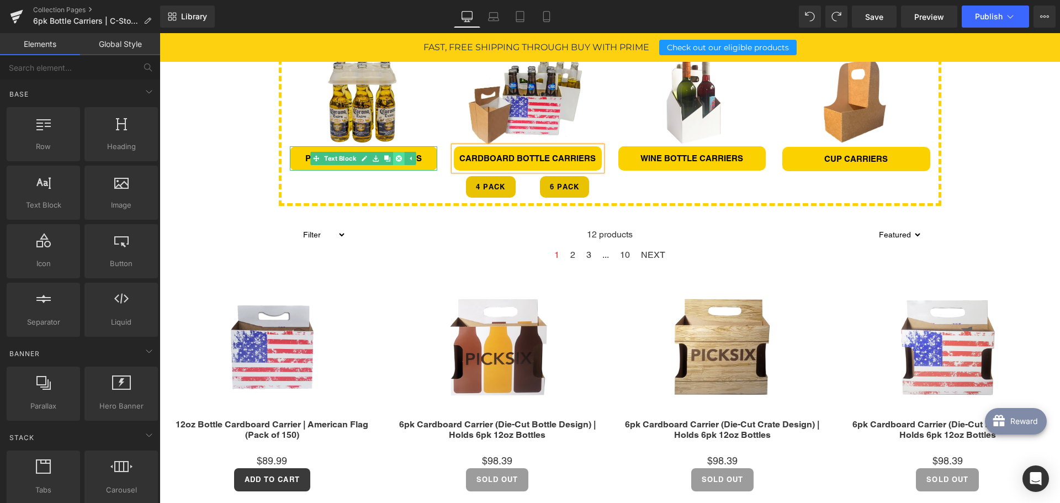
click at [396, 159] on icon at bounding box center [399, 158] width 6 height 6
click at [380, 159] on icon at bounding box center [382, 158] width 6 height 7
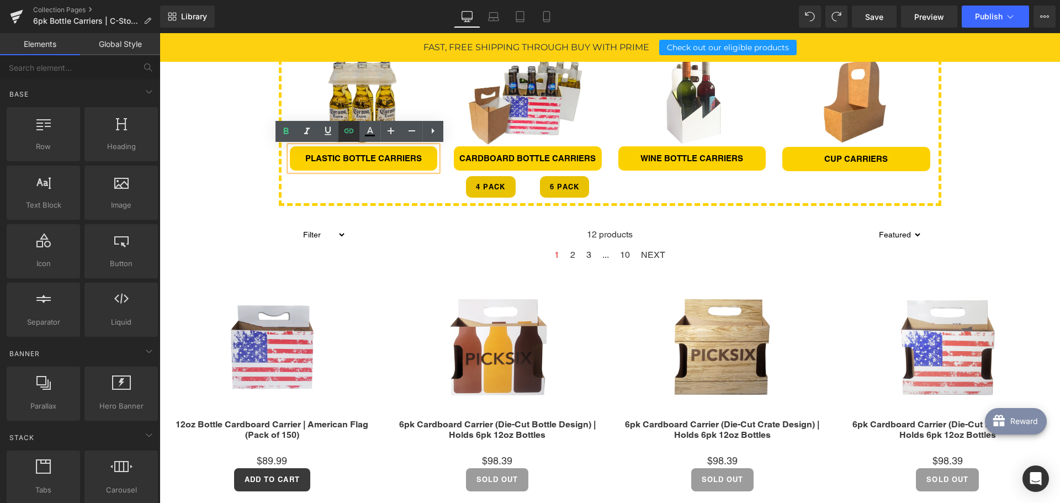
click at [357, 135] on link at bounding box center [348, 131] width 21 height 21
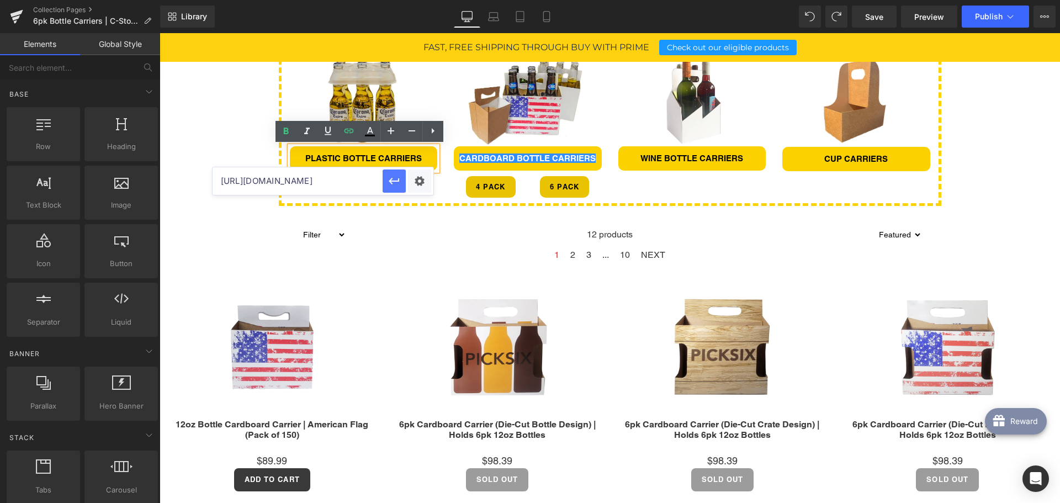
click at [391, 182] on icon "button" at bounding box center [394, 180] width 13 height 13
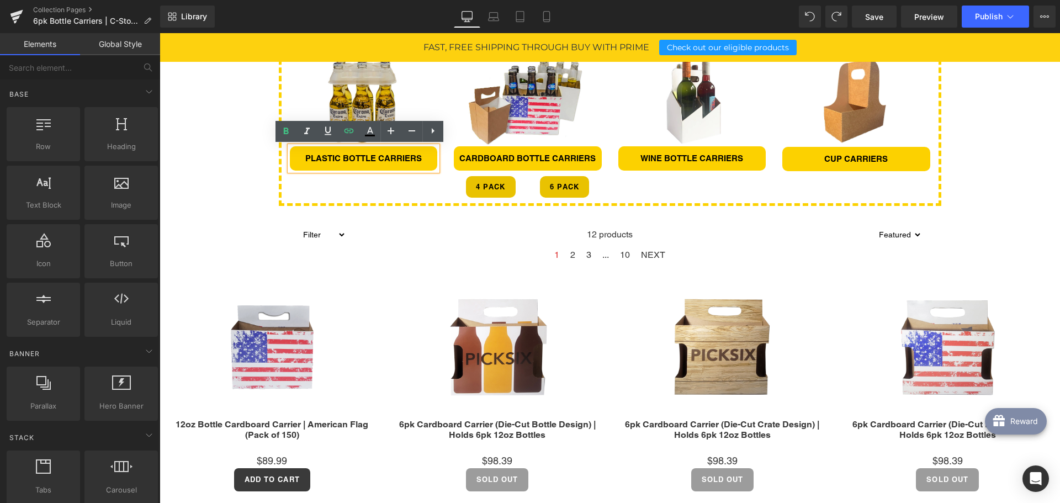
click at [246, 166] on div "Image Row 6pk CARDBOARD BOTTLE CARRIERS Heading Our collection of 6pk cardboard…" at bounding box center [610, 392] width 900 height 1418
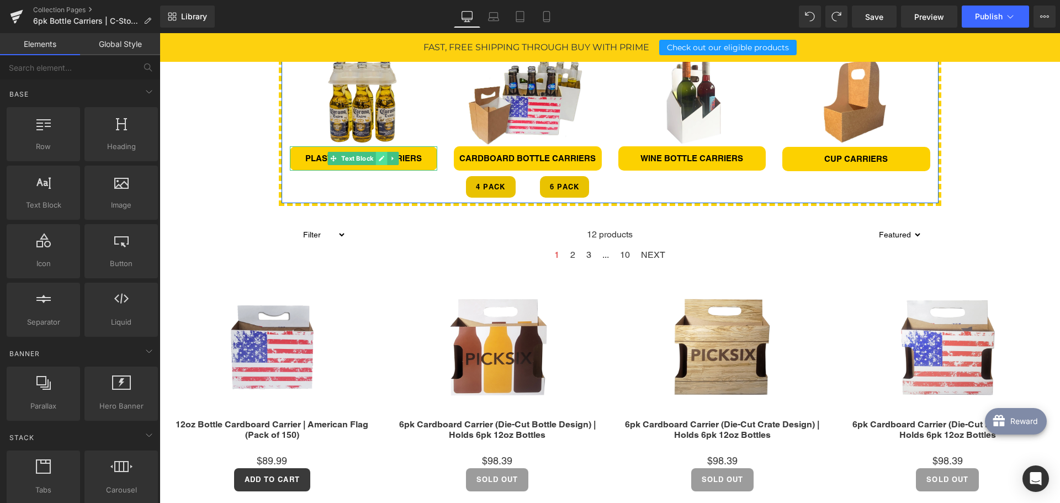
click at [379, 157] on icon at bounding box center [382, 159] width 6 height 6
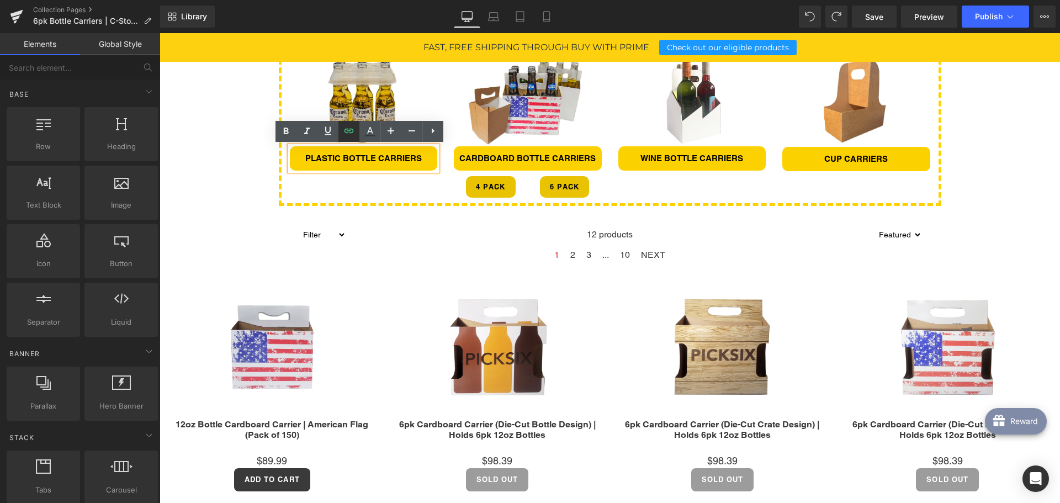
click at [354, 133] on link at bounding box center [348, 131] width 21 height 21
type input "/collections/plastic-bottle-carrier"
click at [0, 0] on input "/collections/plastic-bottle-carrier" at bounding box center [0, 0] width 0 height 0
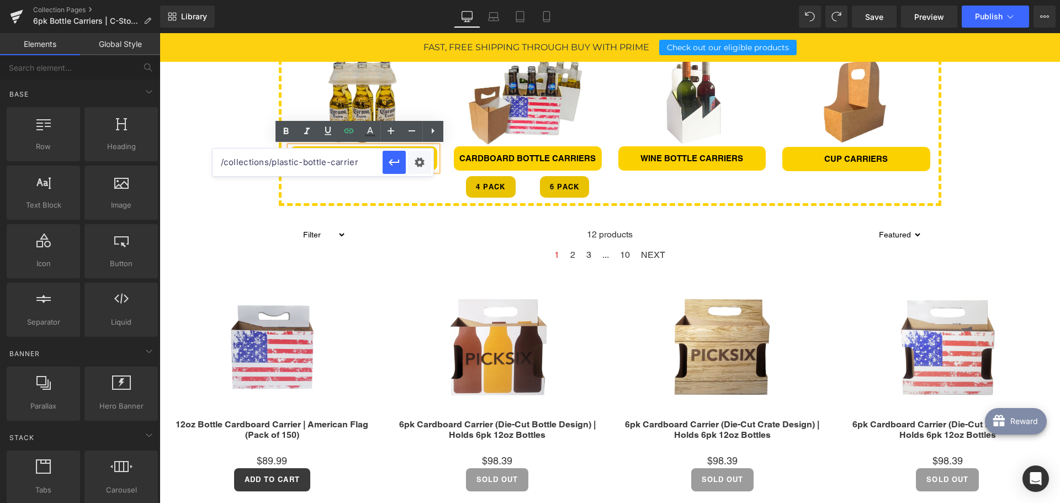
click at [240, 192] on div "Image Row 6pk CARDBOARD BOTTLE CARRIERS Heading Our collection of 6pk cardboard…" at bounding box center [610, 392] width 900 height 1418
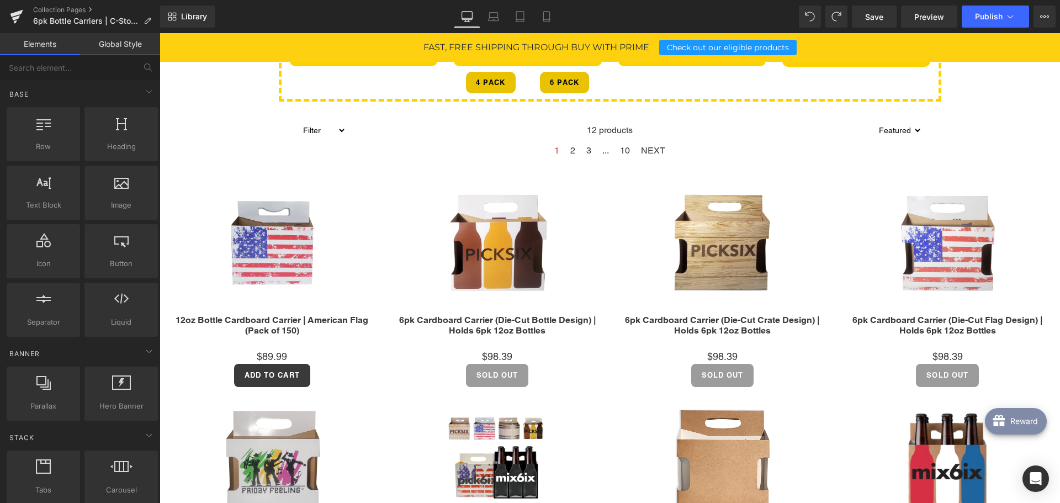
scroll to position [436, 0]
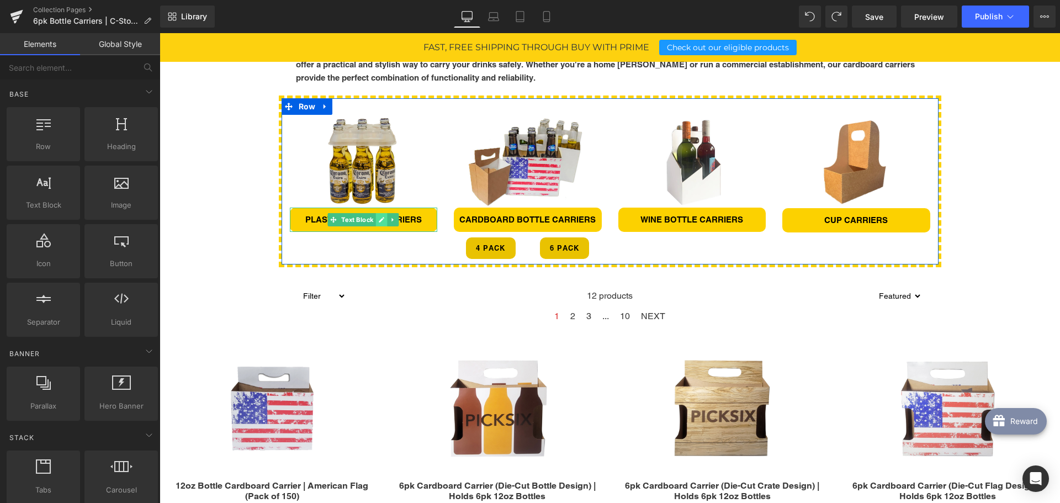
click at [379, 218] on icon at bounding box center [382, 219] width 6 height 7
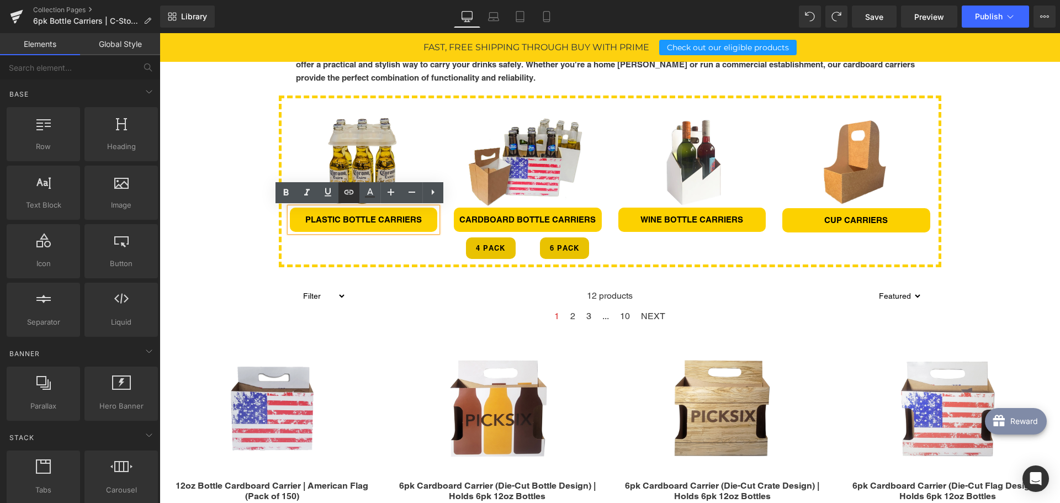
click at [351, 192] on icon at bounding box center [348, 191] width 9 height 4
click at [0, 0] on input "text" at bounding box center [0, 0] width 0 height 0
paste input "/collections/plastic-bottle-carrier"
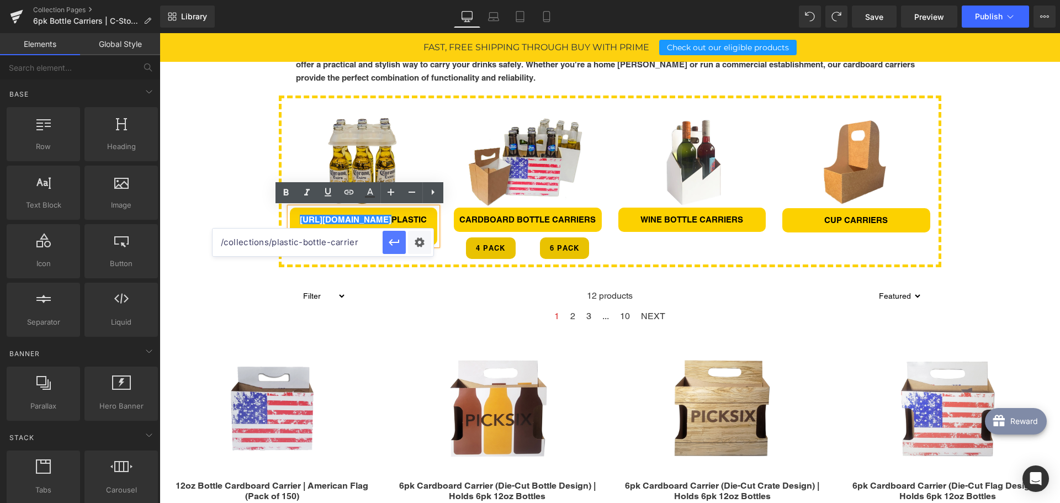
type input "/collections/plastic-bottle-carrier"
click at [390, 242] on icon "button" at bounding box center [394, 242] width 10 height 7
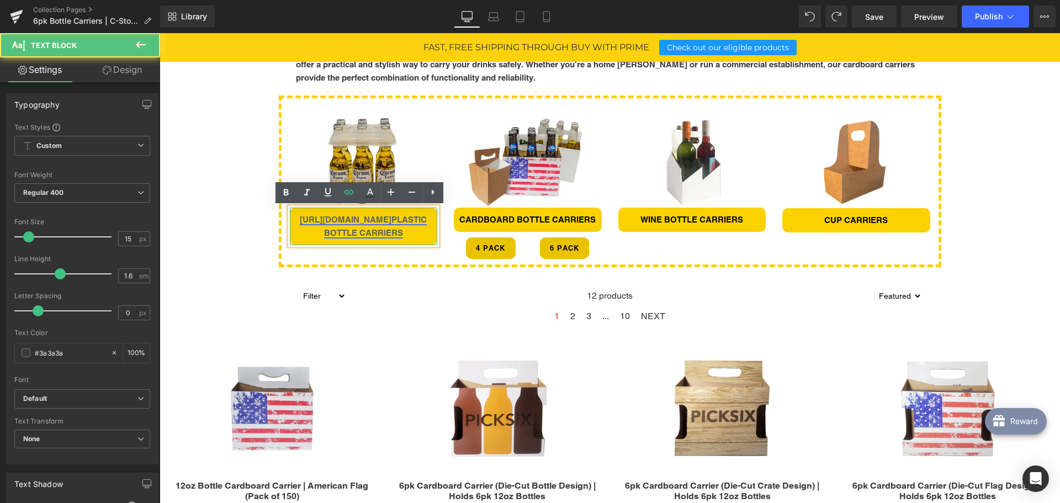
click at [341, 223] on link "[URL][DOMAIN_NAME]" at bounding box center [346, 219] width 92 height 9
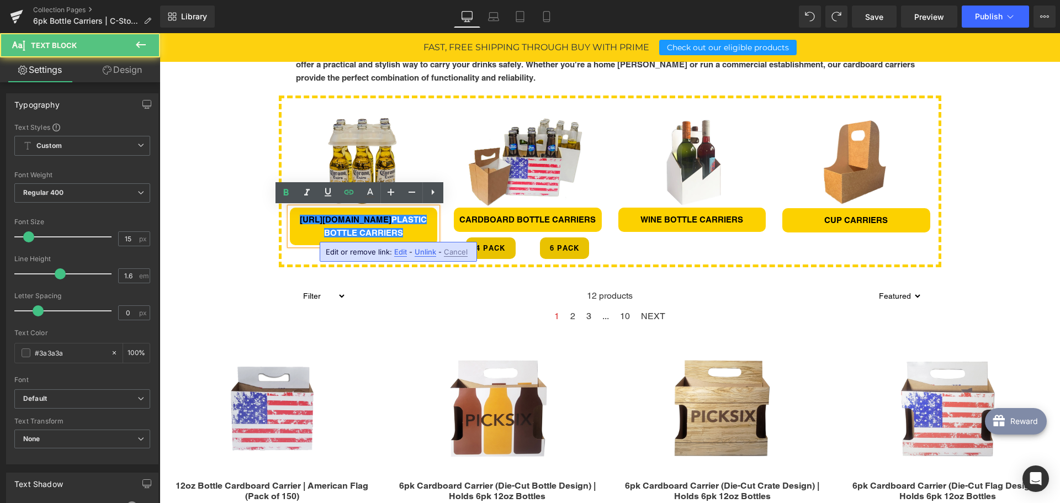
click at [0, 0] on span "Unlink" at bounding box center [0, 0] width 0 height 0
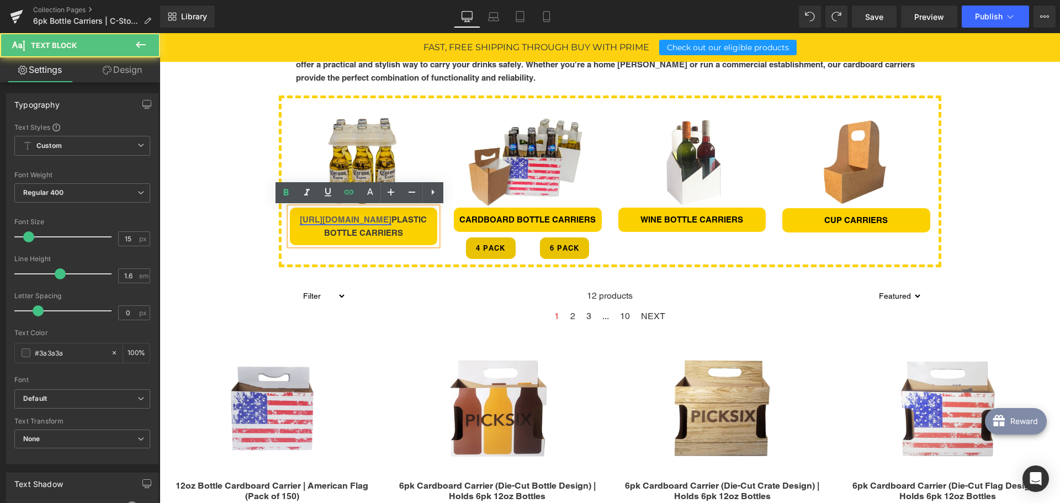
drag, startPoint x: 387, startPoint y: 219, endPoint x: 295, endPoint y: 220, distance: 92.2
click at [300, 220] on link "[URL][DOMAIN_NAME]" at bounding box center [346, 219] width 92 height 9
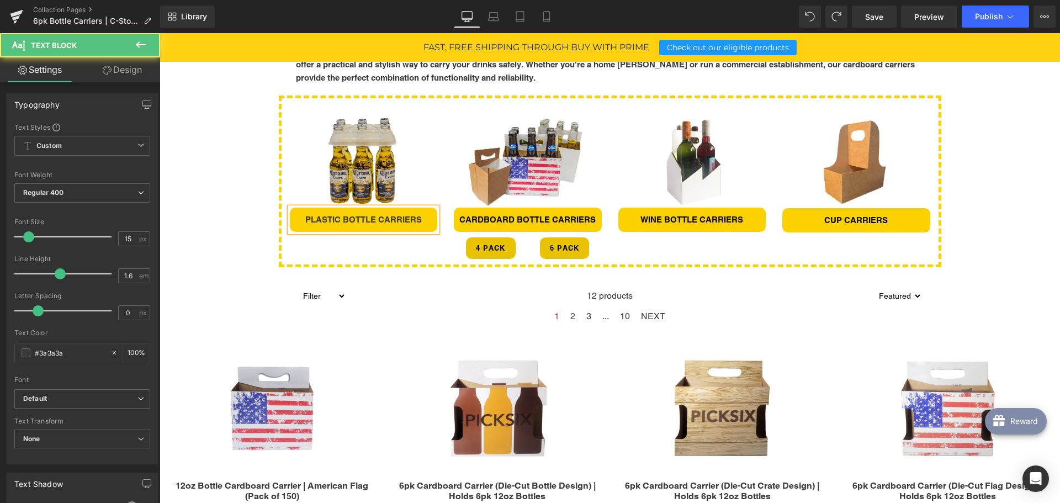
click at [323, 213] on p "PLASTIC BOTTLE CARRIERS" at bounding box center [364, 219] width 148 height 13
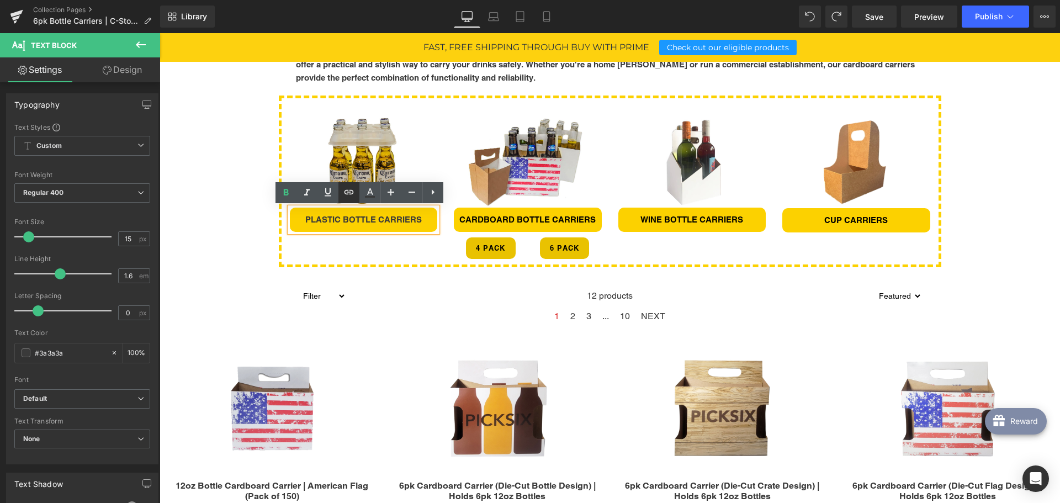
click at [352, 191] on icon at bounding box center [348, 191] width 9 height 4
click at [0, 0] on input "text" at bounding box center [0, 0] width 0 height 0
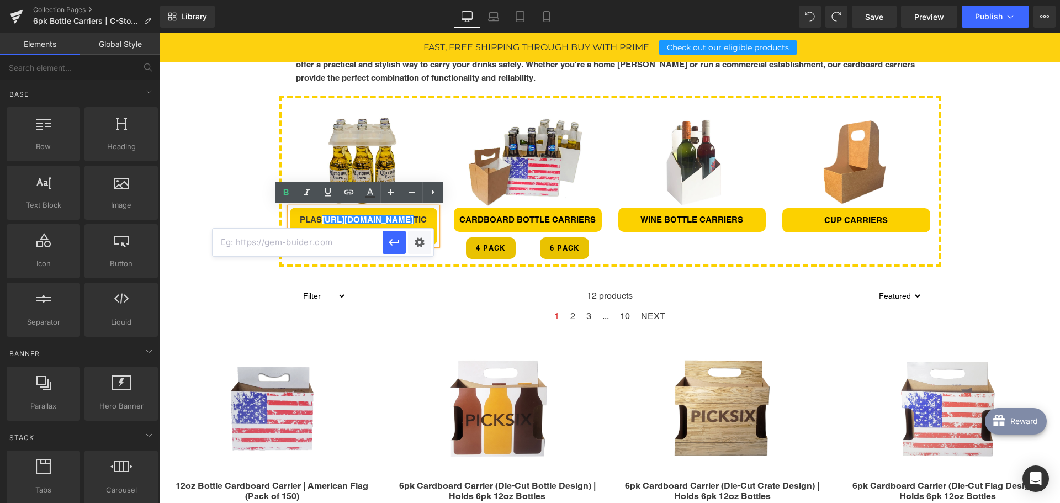
click at [235, 215] on div "Image Row 6pk CARDBOARD BOTTLE CARRIERS Heading Our collection of 6pk cardboard…" at bounding box center [610, 453] width 900 height 1418
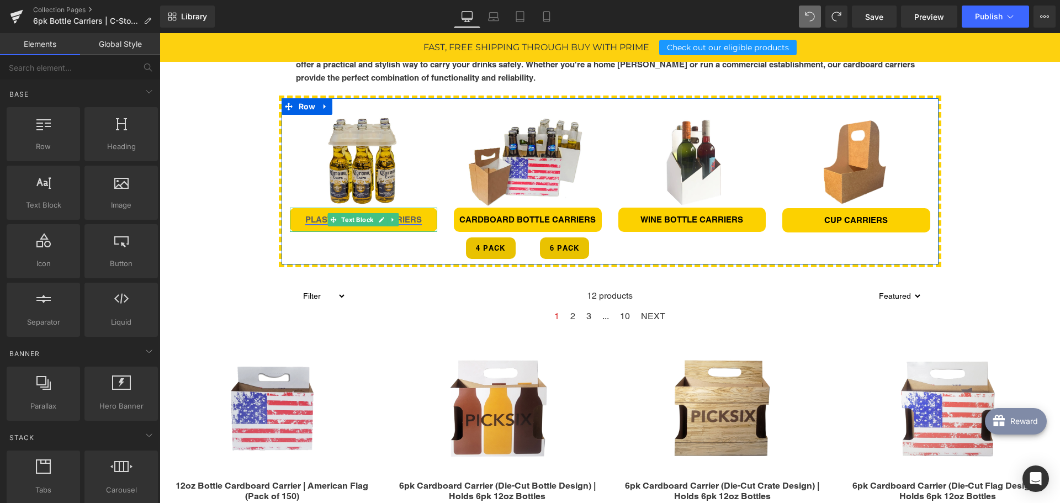
click at [405, 219] on link "PLASTIC BOTTLE CARRIERS" at bounding box center [363, 219] width 116 height 9
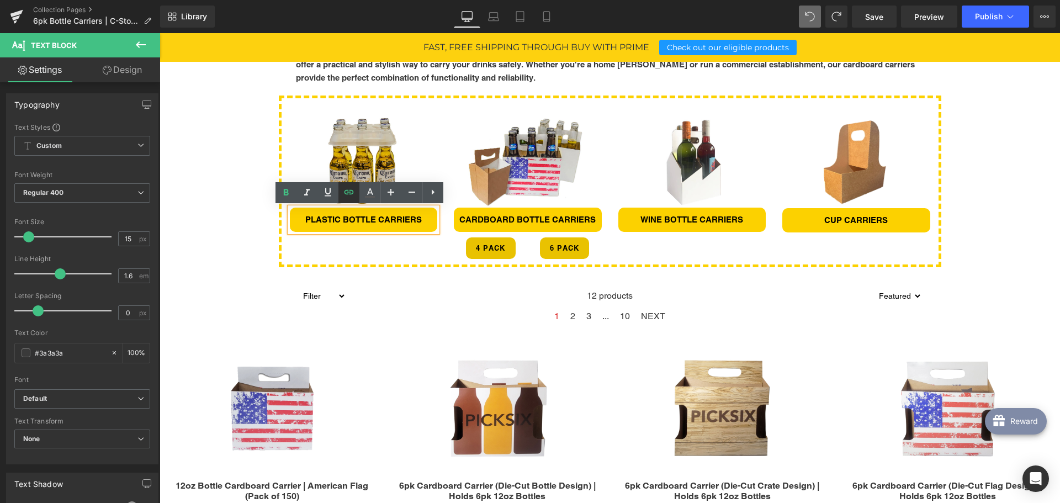
click at [348, 193] on icon at bounding box center [348, 192] width 13 height 13
type input "[URL][DOMAIN_NAME]"
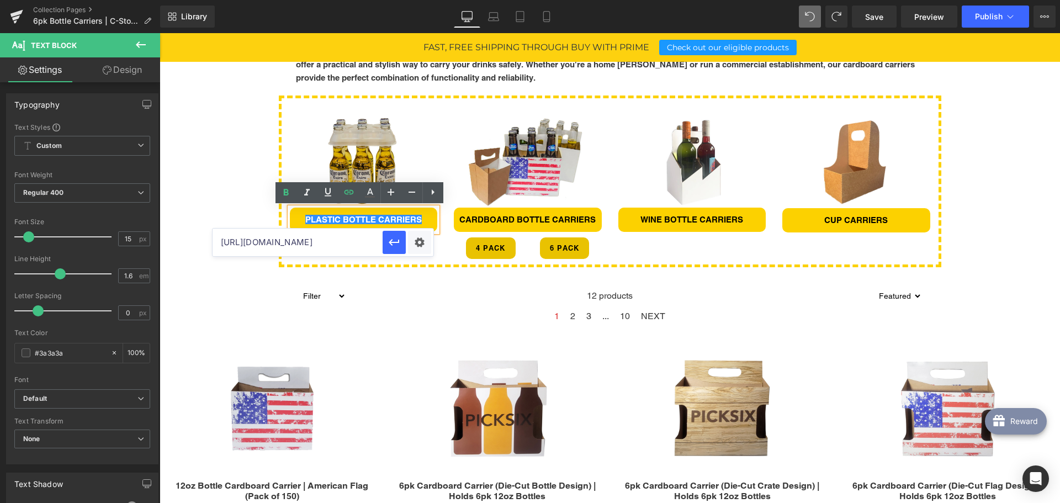
click at [0, 0] on input "[URL][DOMAIN_NAME]" at bounding box center [0, 0] width 0 height 0
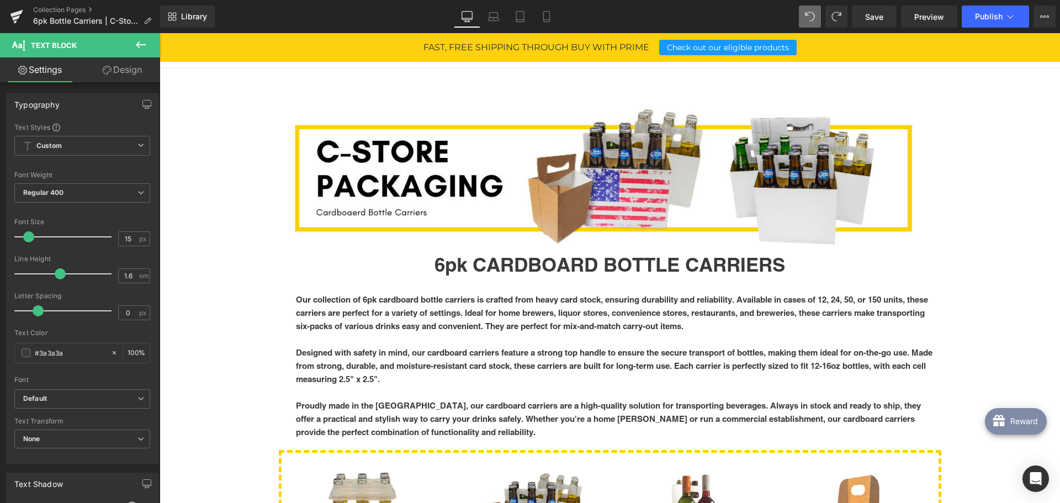
scroll to position [0, 0]
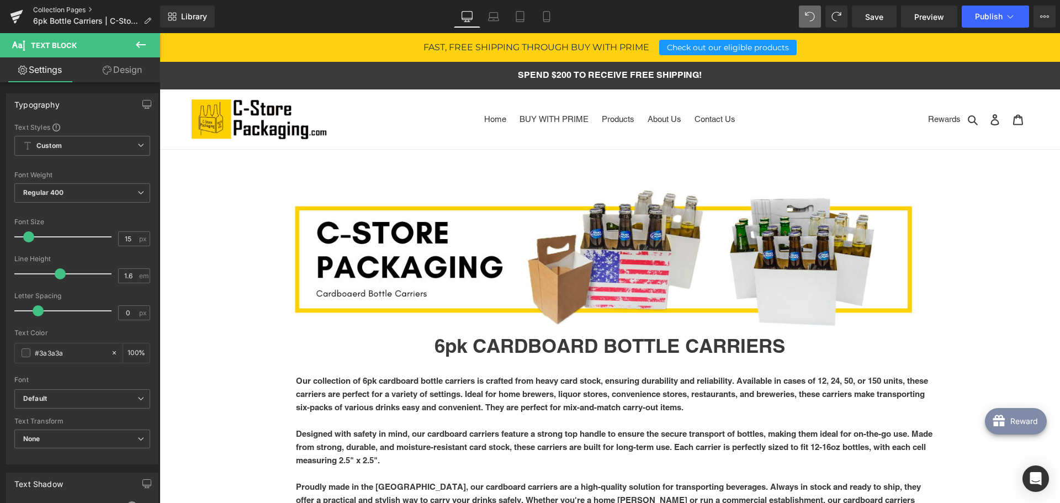
click at [50, 9] on link "Collection Pages" at bounding box center [96, 10] width 127 height 9
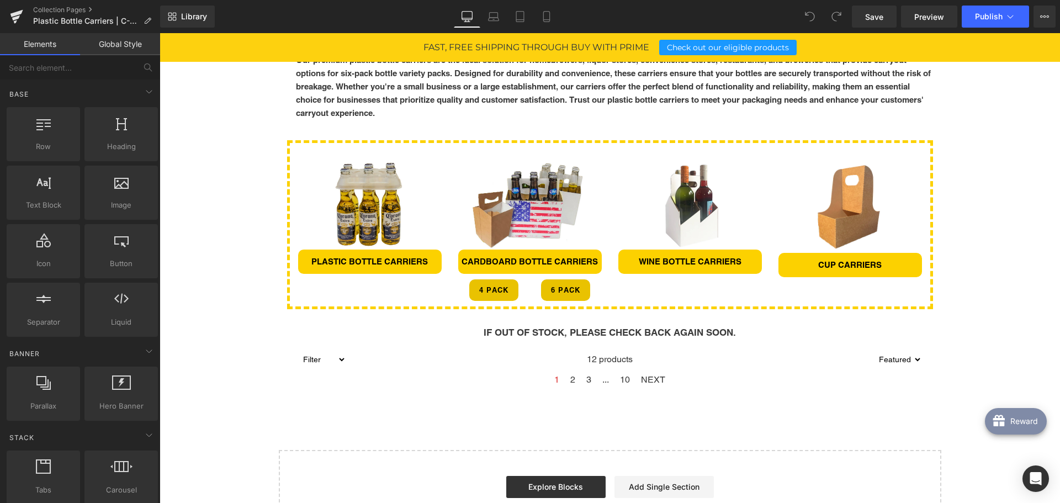
scroll to position [442, 0]
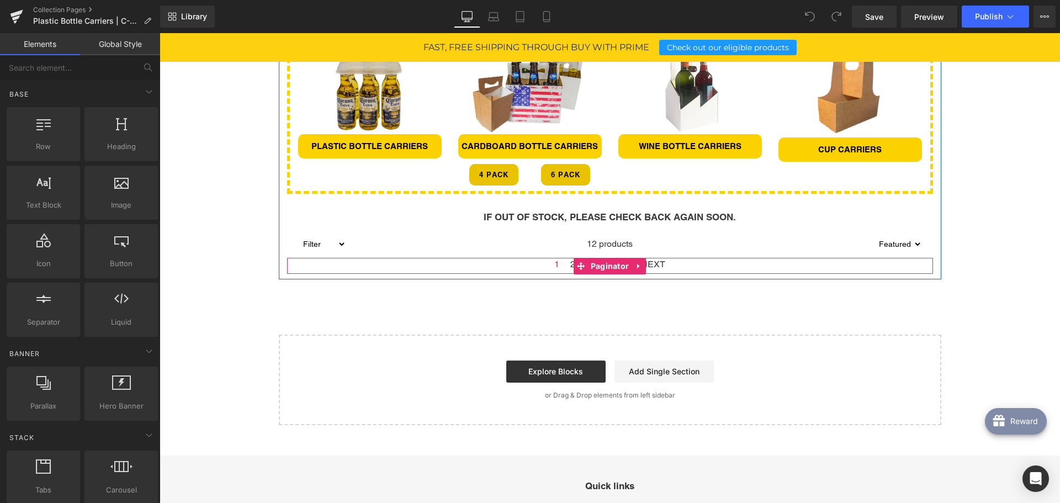
click at [570, 264] on span "2" at bounding box center [572, 264] width 5 height 13
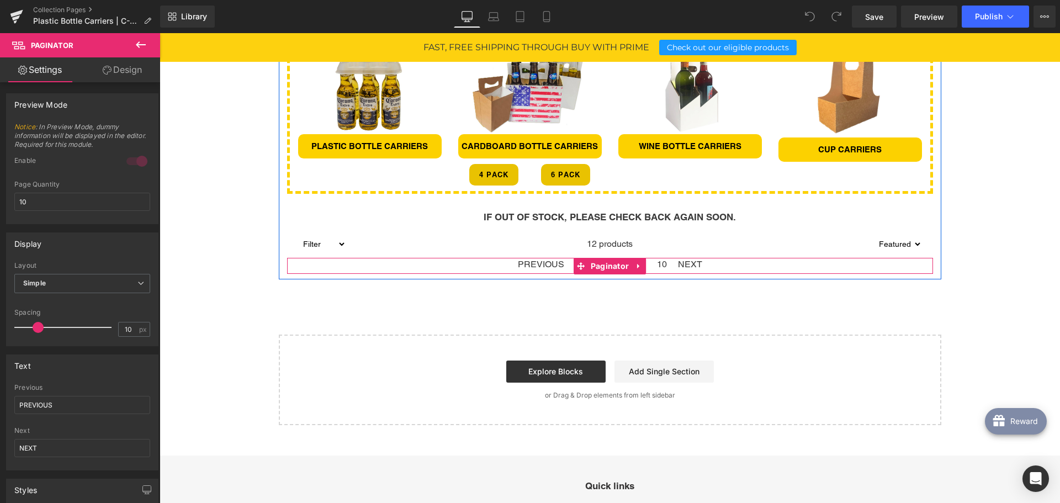
click at [545, 264] on span "PREVIOUS" at bounding box center [541, 264] width 46 height 13
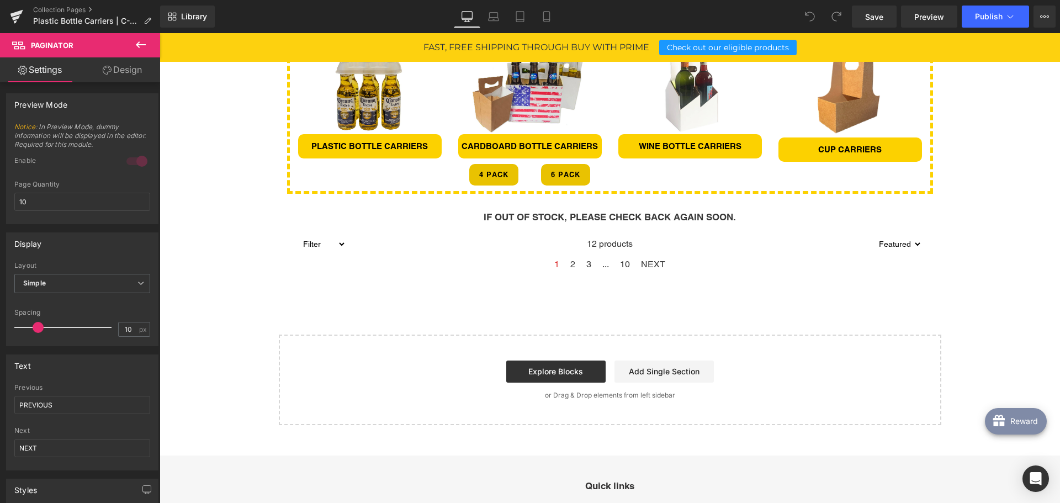
click at [214, 180] on div "Image Row Row PLASTIC BOTTLE CARRIERS Heading Our premium plastic bottle carrie…" at bounding box center [610, 81] width 900 height 687
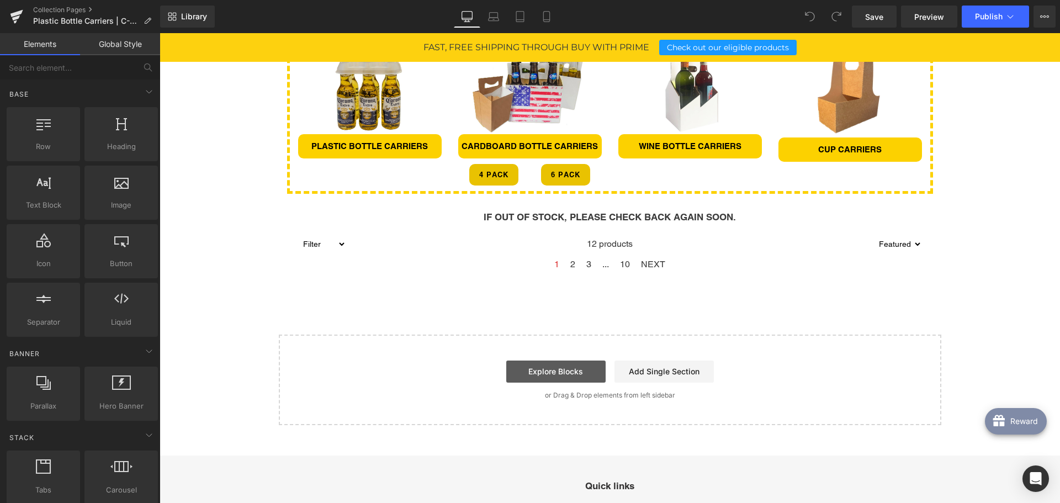
click at [546, 374] on link "Explore Blocks" at bounding box center [555, 372] width 99 height 22
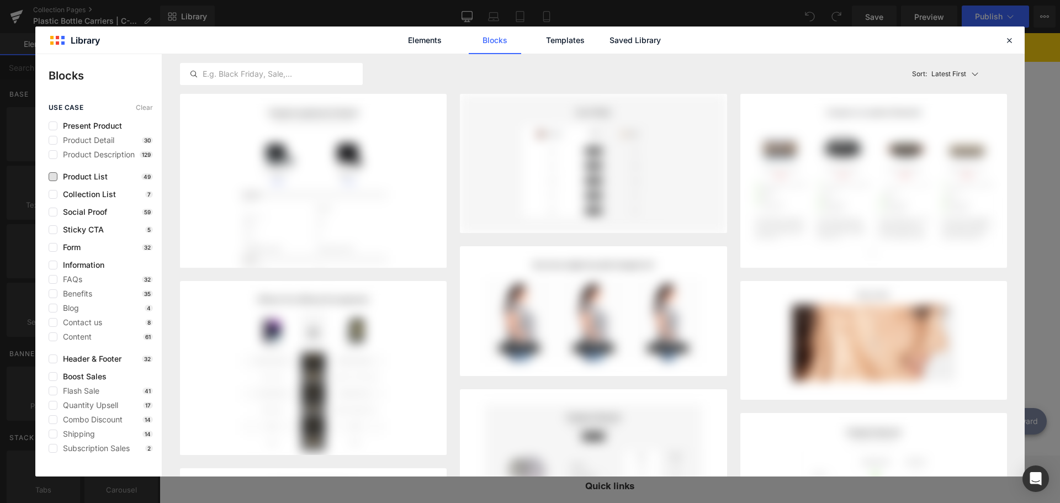
click at [162, 175] on span "Product List" at bounding box center [168, 168] width 12 height 13
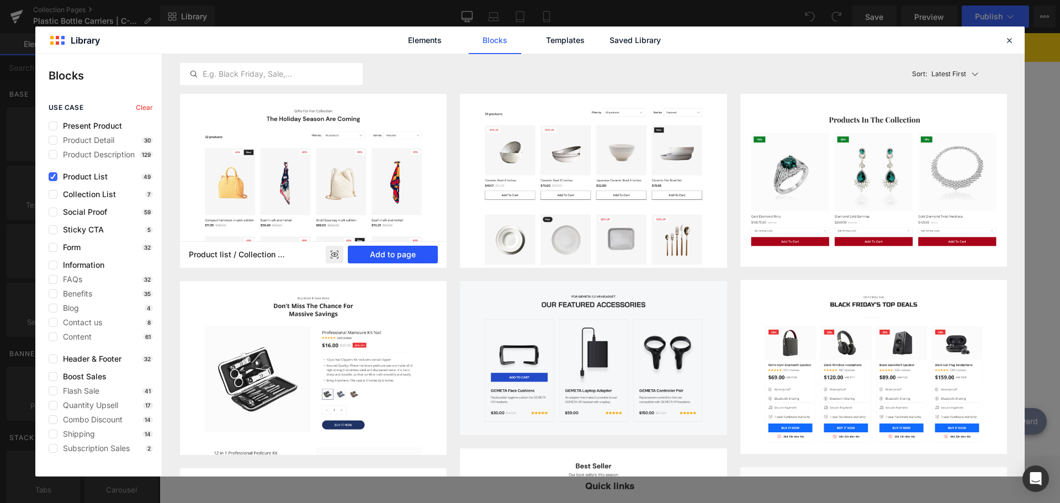
click at [386, 253] on button "Add to page" at bounding box center [393, 255] width 90 height 18
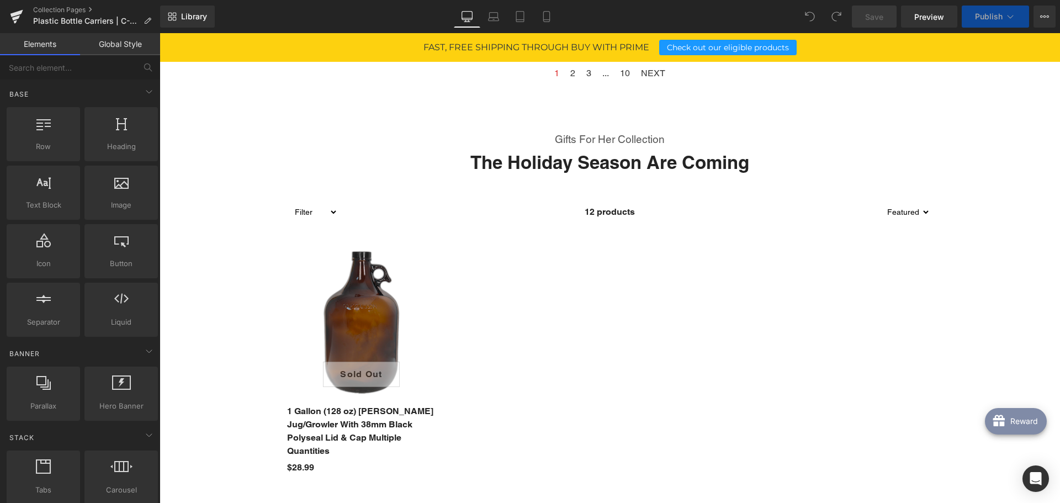
scroll to position [522, 0]
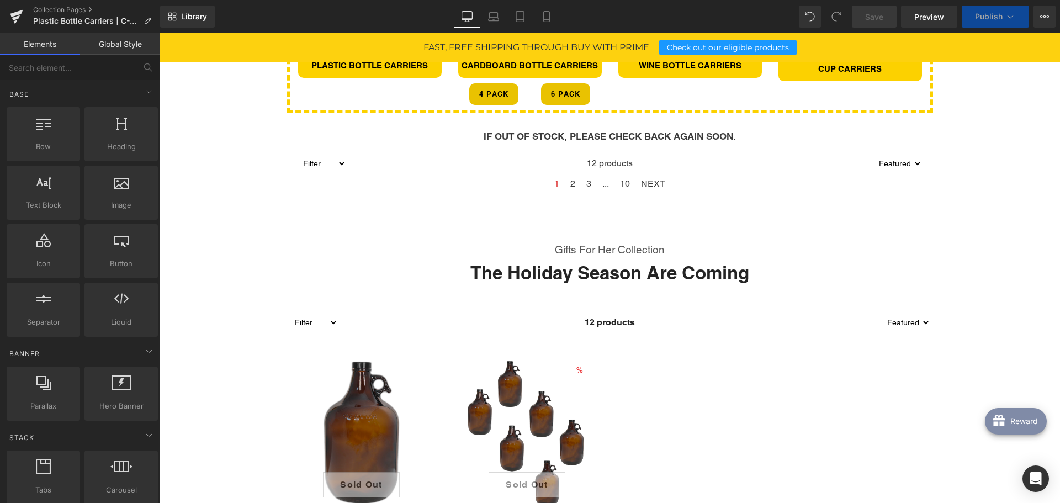
click at [507, 179] on div "1 2 3 ... 10 NEXT Paginator" at bounding box center [610, 185] width 646 height 16
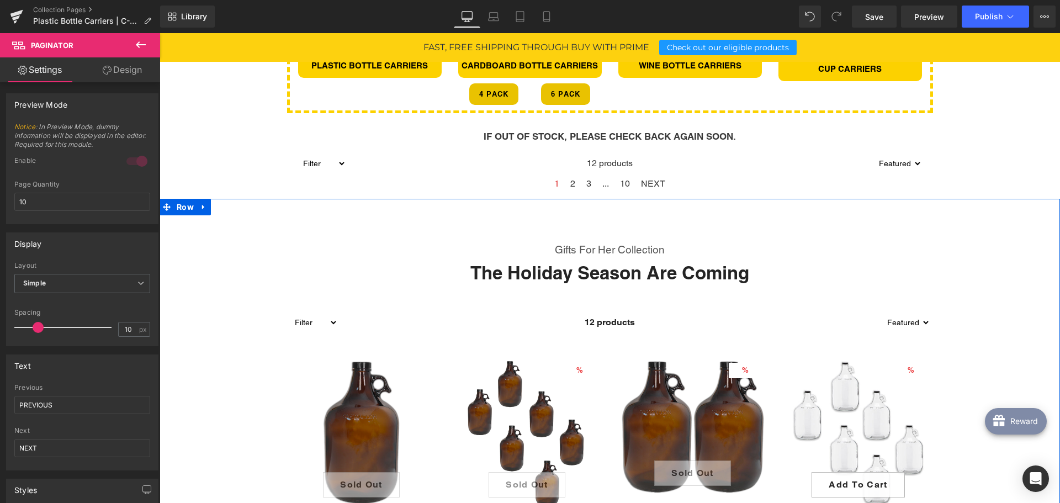
click at [478, 266] on h2 "The Holiday Season Are Coming" at bounding box center [610, 273] width 646 height 24
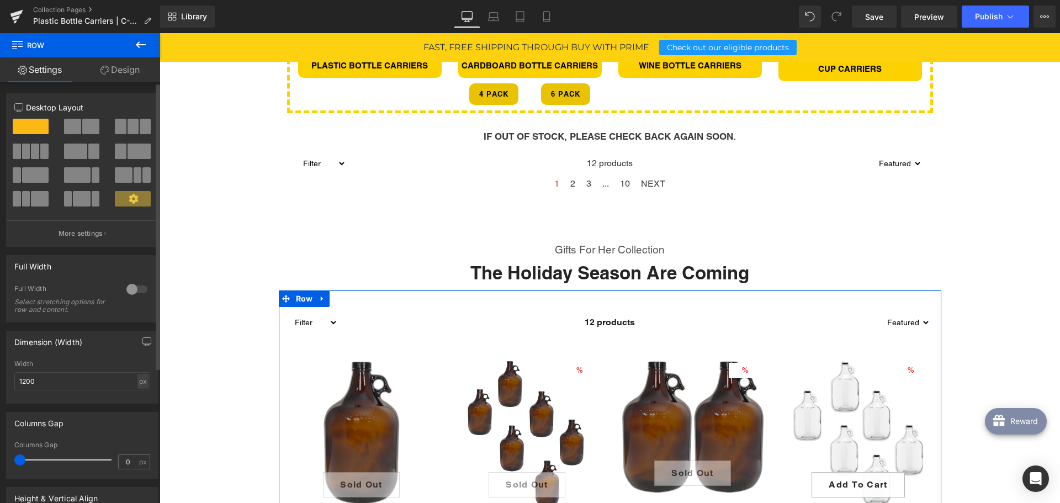
click at [134, 122] on span at bounding box center [133, 126] width 11 height 15
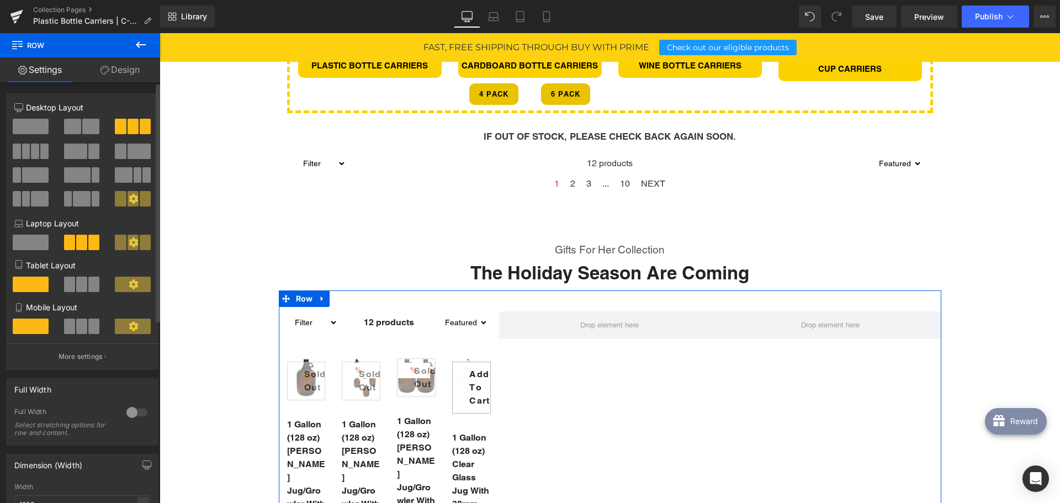
click at [81, 199] on span at bounding box center [81, 198] width 17 height 15
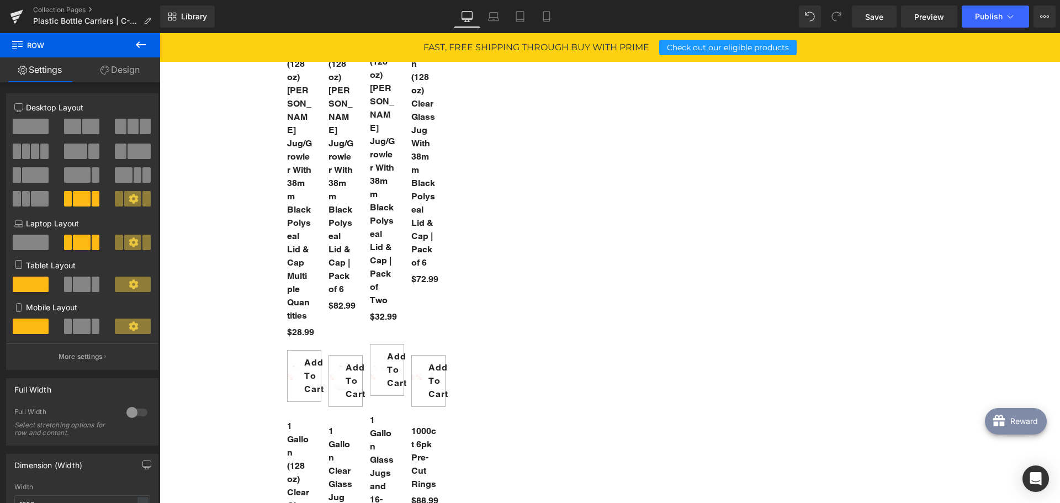
scroll to position [633, 0]
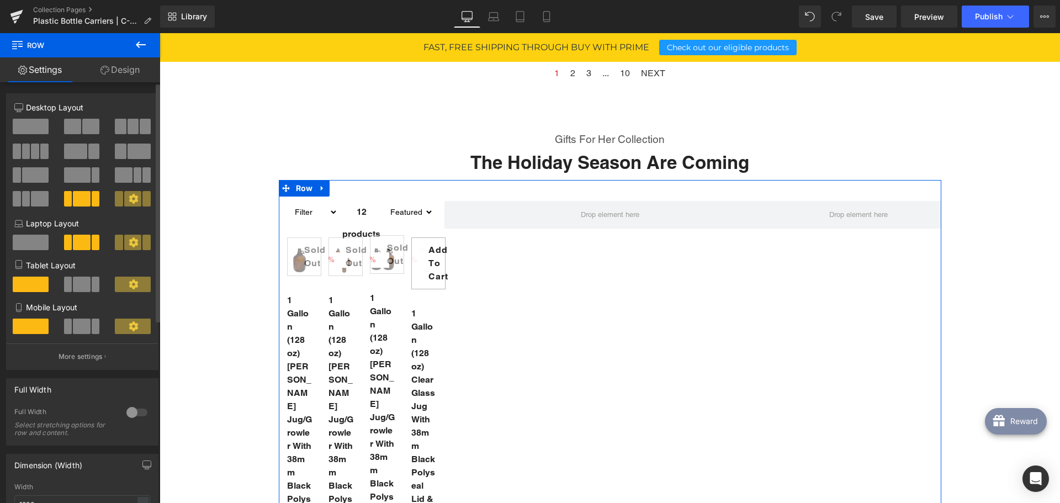
click at [42, 123] on span at bounding box center [31, 126] width 36 height 15
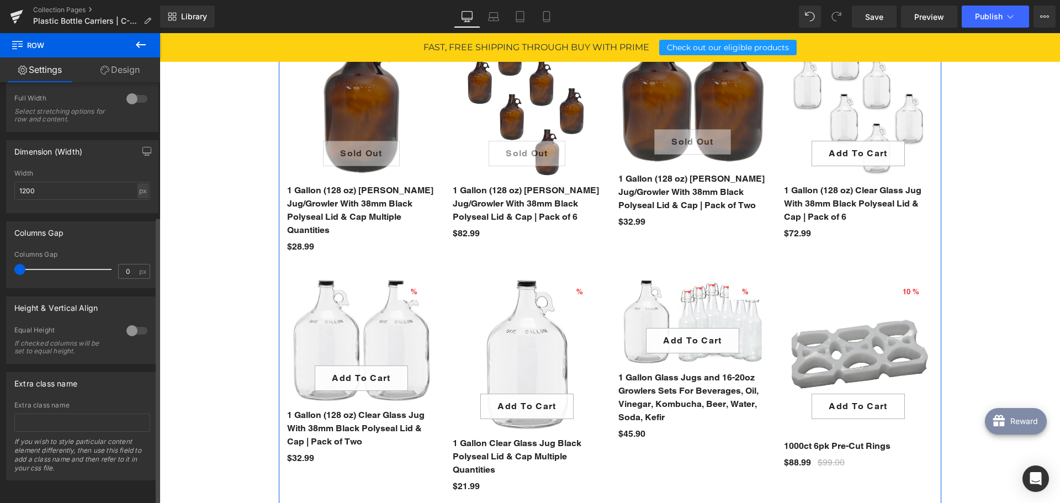
scroll to position [0, 0]
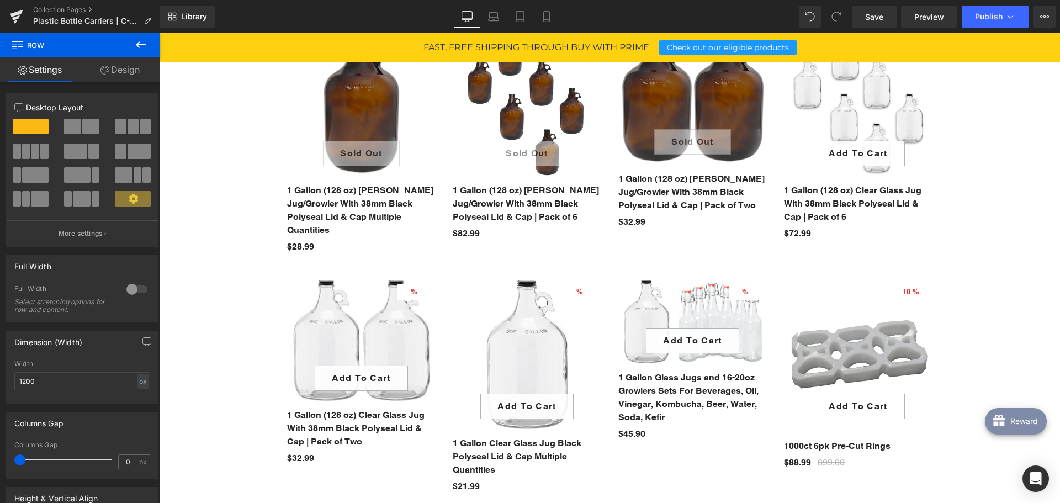
click at [130, 67] on link "Design" at bounding box center [120, 69] width 80 height 25
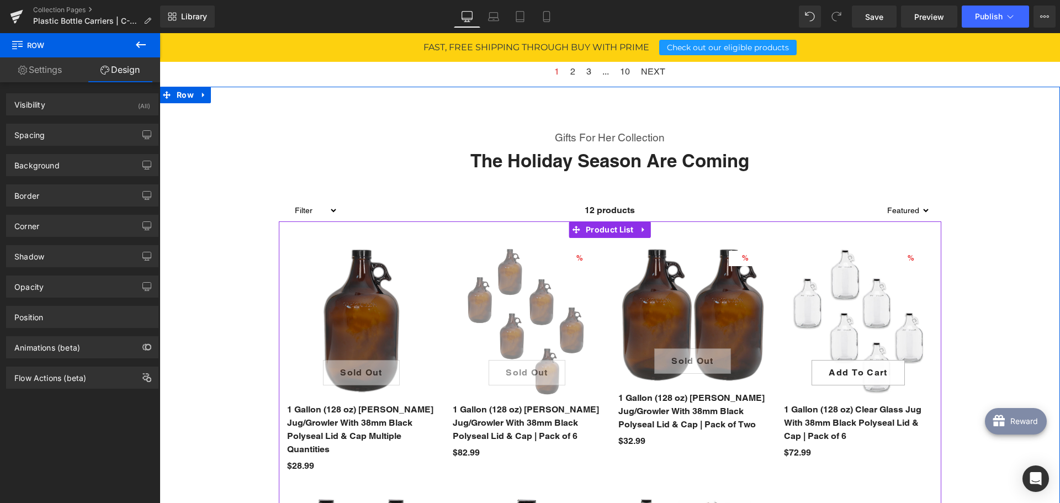
scroll to position [577, 0]
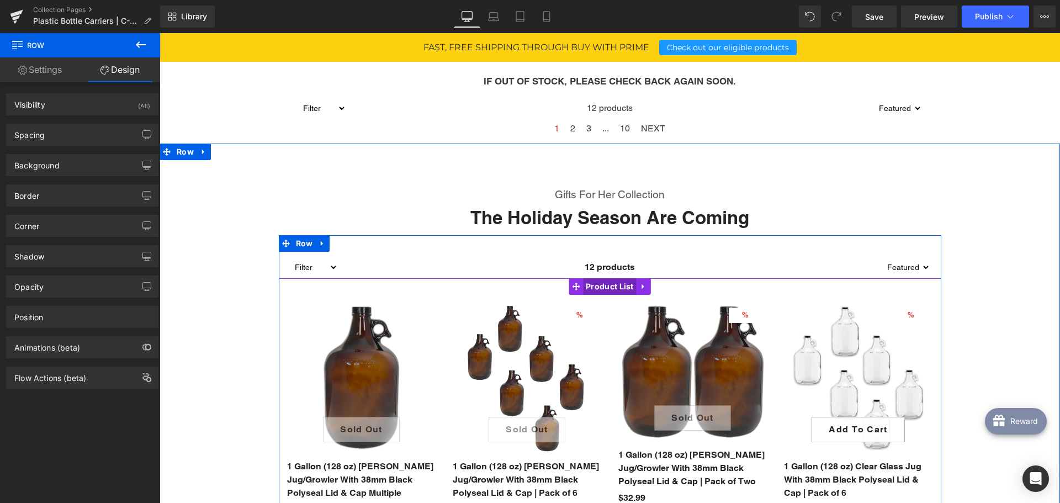
click at [611, 290] on span "Product List" at bounding box center [610, 286] width 54 height 17
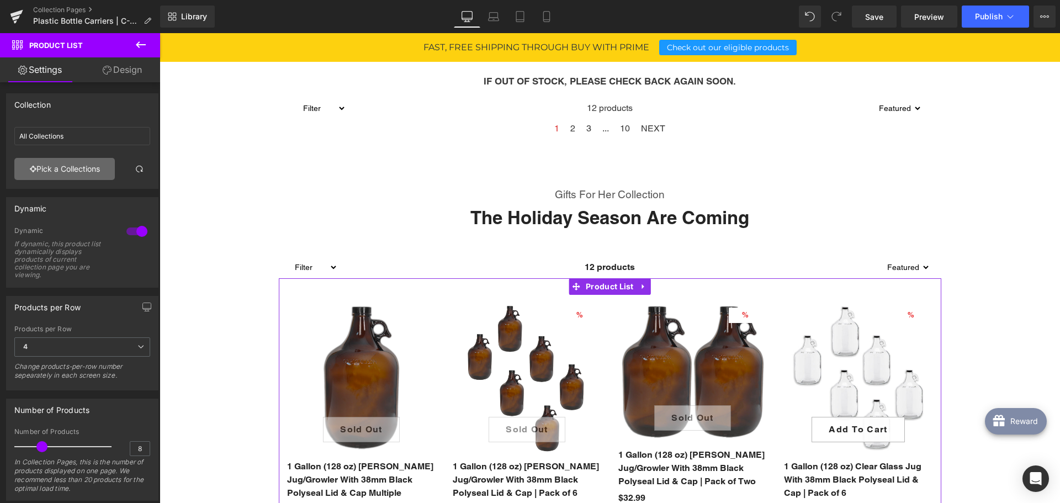
click at [86, 169] on link "Pick a Collections" at bounding box center [64, 169] width 100 height 22
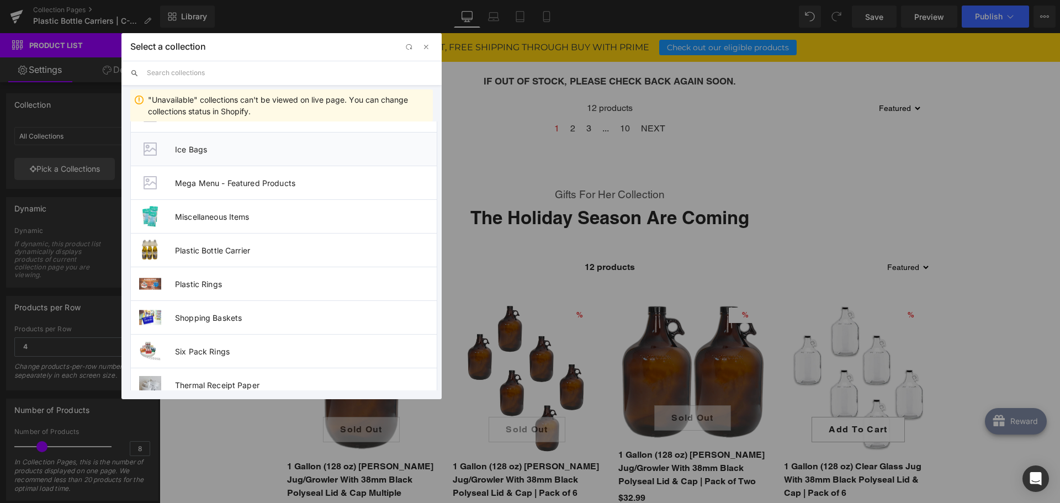
scroll to position [552, 0]
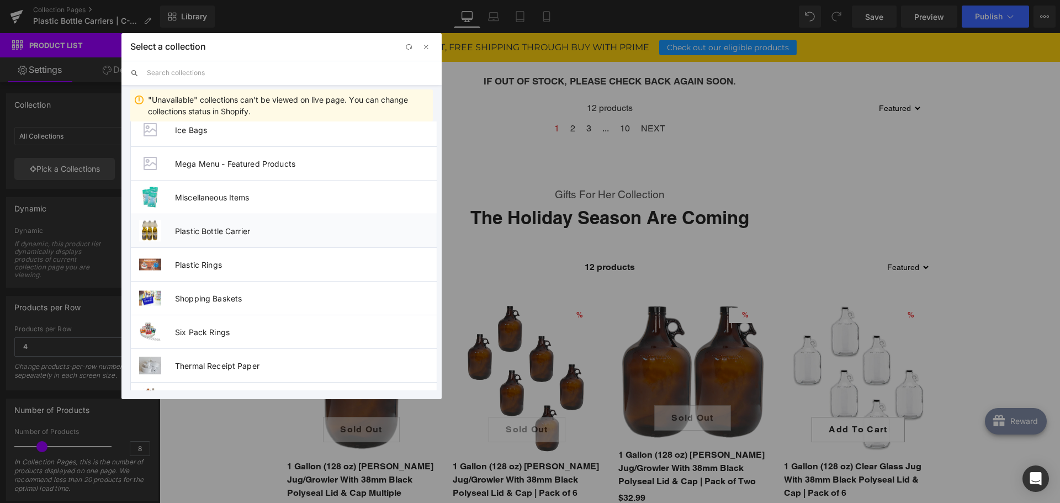
click at [224, 230] on span "Plastic Bottle Carrier" at bounding box center [306, 230] width 262 height 9
type input "Plastic Bottle Carrier"
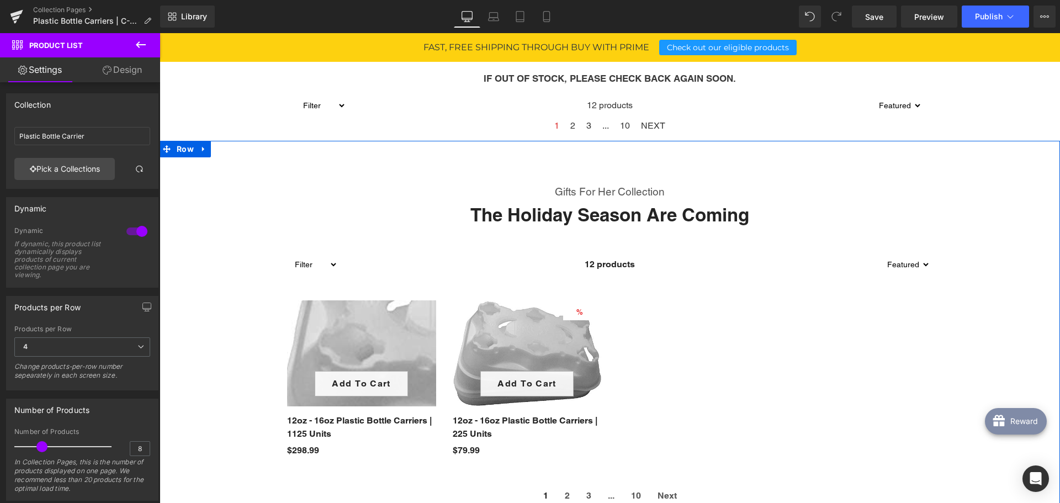
scroll to position [577, 0]
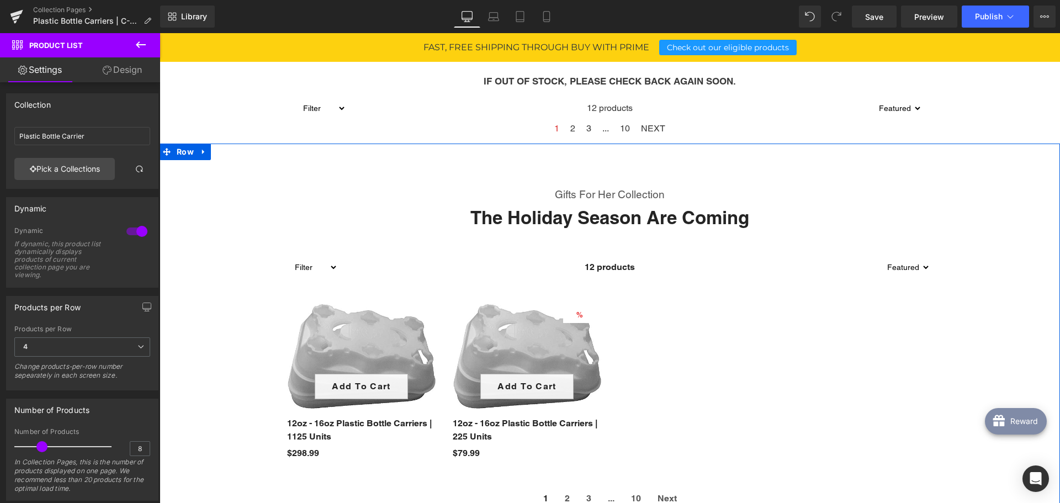
click at [580, 194] on span at bounding box center [580, 194] width 12 height 13
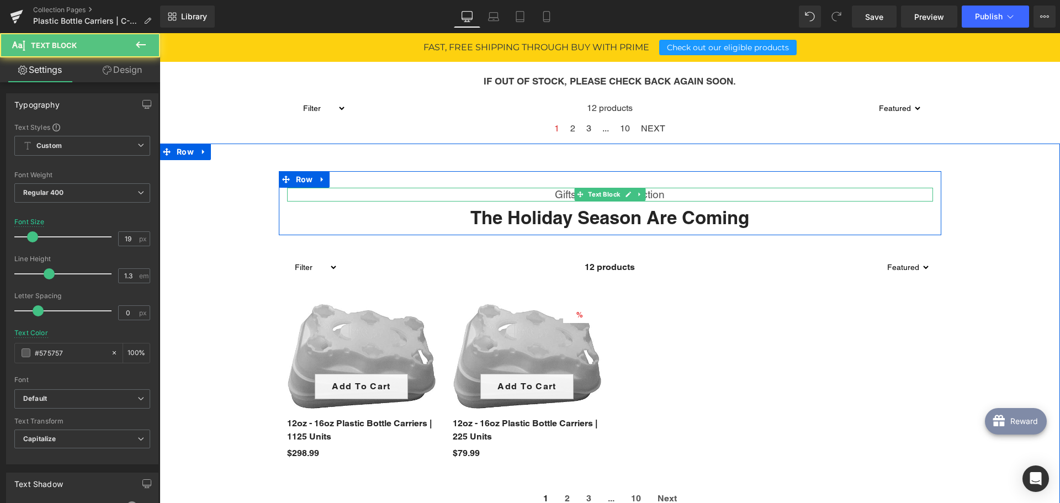
click at [550, 193] on p "Gifts For Her Collection" at bounding box center [610, 195] width 646 height 14
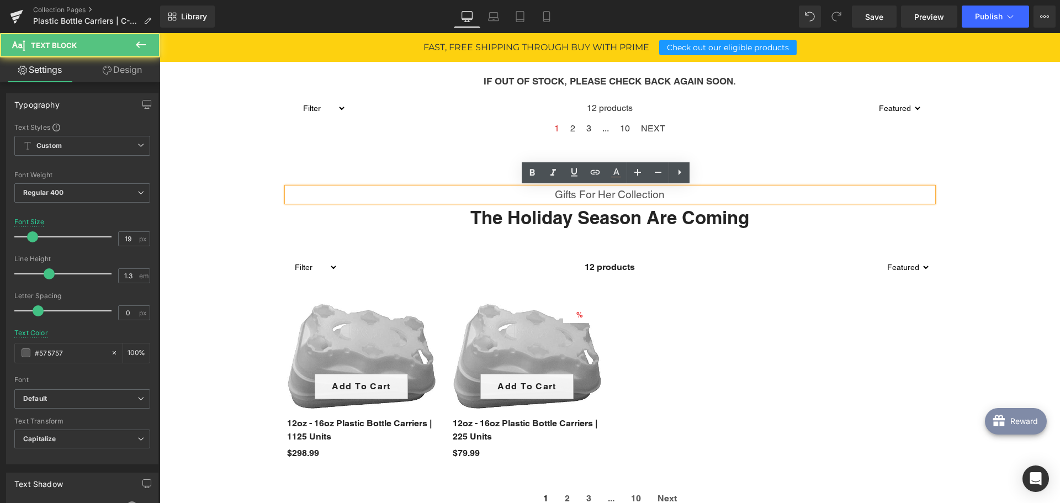
click at [553, 192] on p "Gifts For Her Collection" at bounding box center [610, 195] width 646 height 14
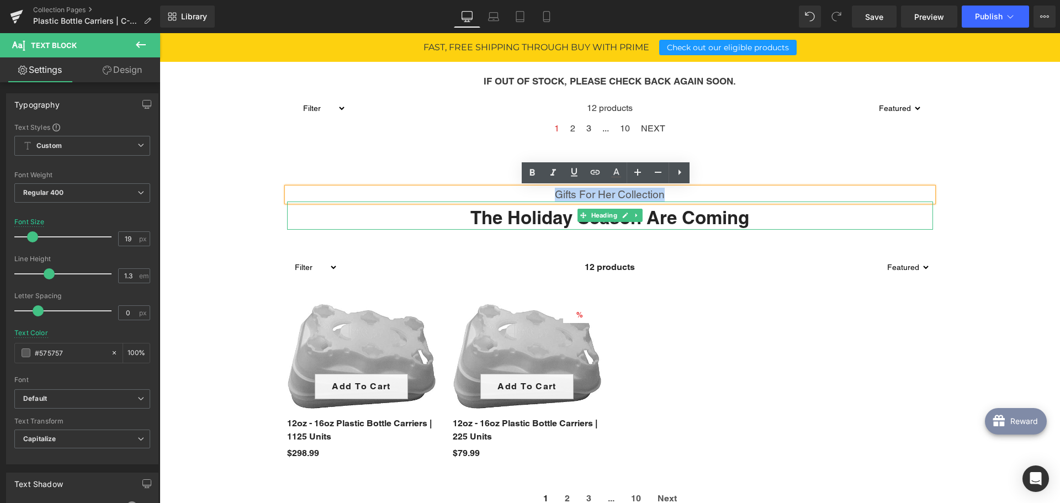
click at [557, 214] on h2 "The Holiday Season Are Coming" at bounding box center [610, 218] width 646 height 24
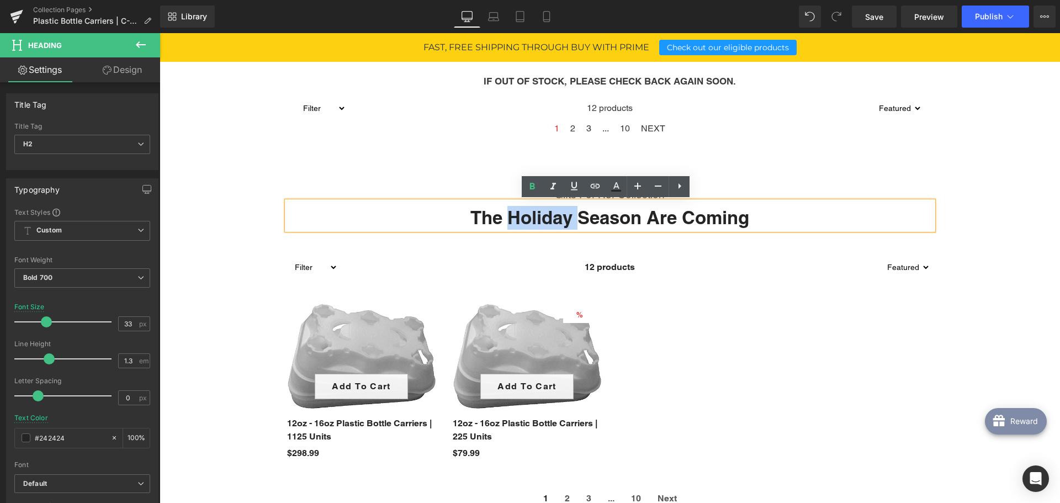
click at [557, 214] on h2 "The Holiday Season Are Coming" at bounding box center [610, 218] width 646 height 24
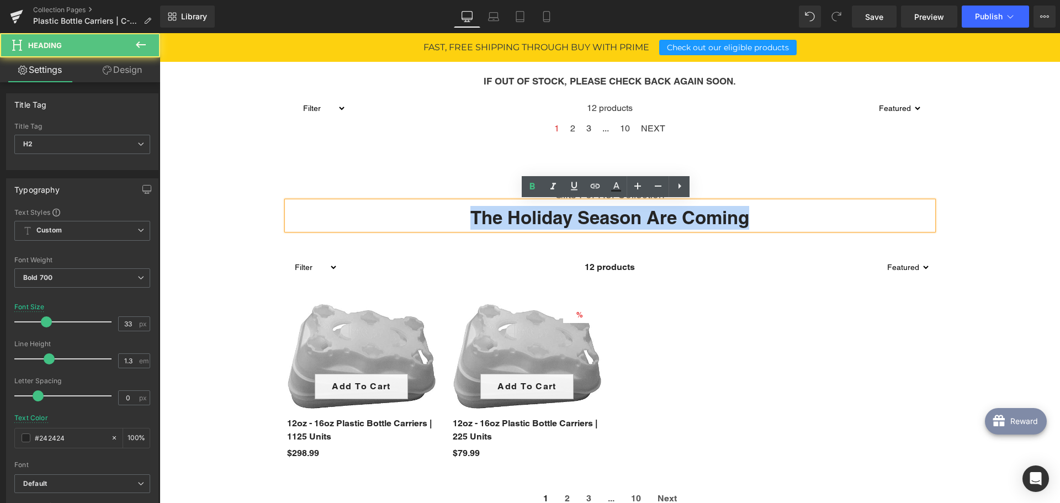
click at [557, 214] on h2 "The Holiday Season Are Coming" at bounding box center [610, 218] width 646 height 24
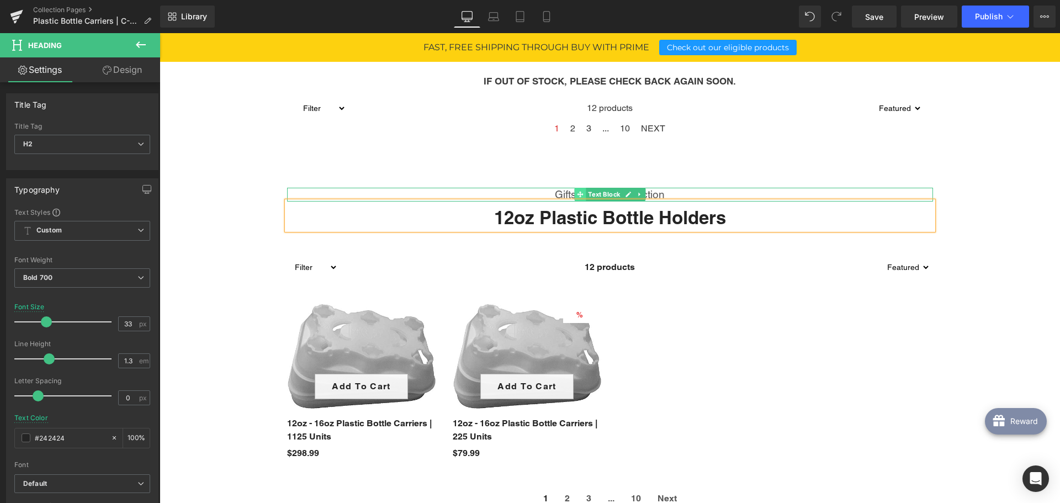
click at [580, 193] on span at bounding box center [580, 194] width 12 height 13
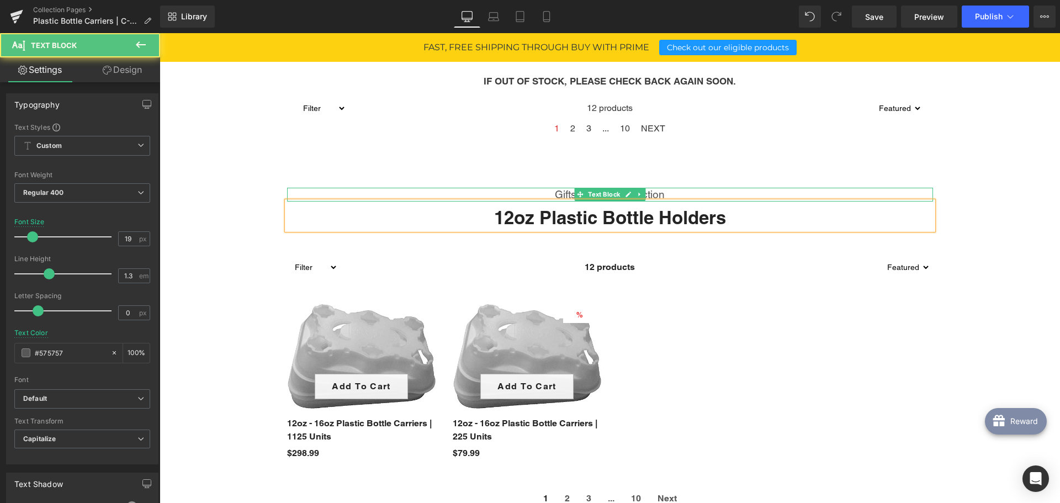
click at [544, 191] on p "Gifts For Her Collection" at bounding box center [610, 195] width 646 height 14
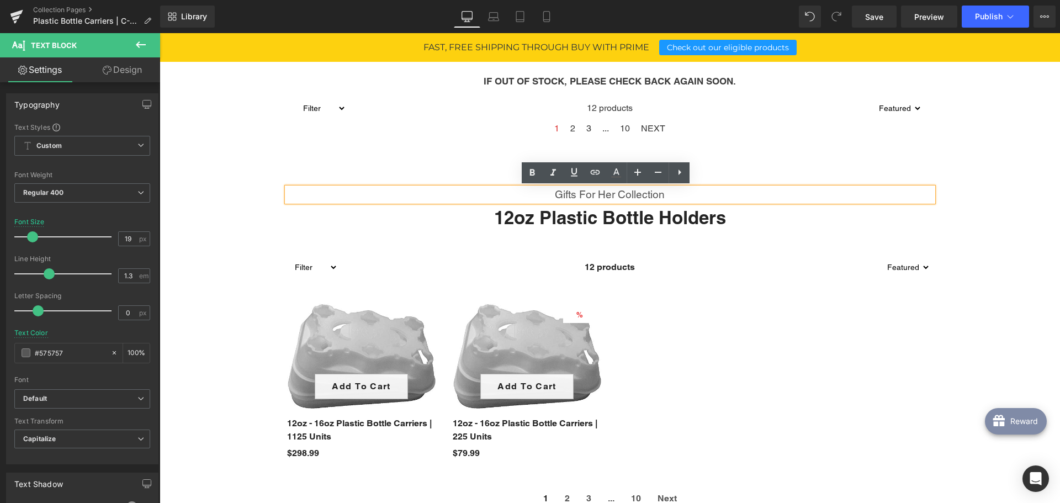
click at [574, 190] on p "Gifts For Her Collection" at bounding box center [610, 195] width 646 height 14
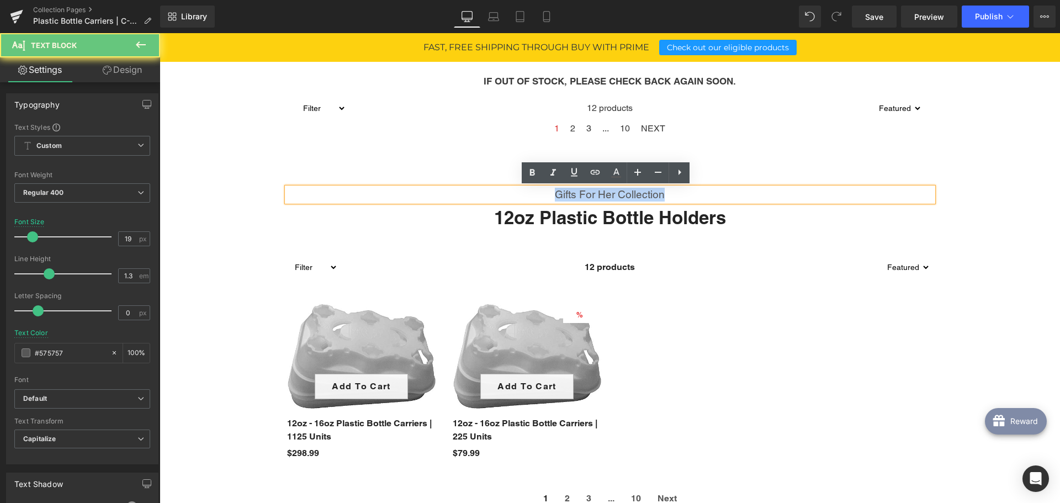
click at [574, 190] on p "Gifts For Her Collection" at bounding box center [610, 195] width 646 height 14
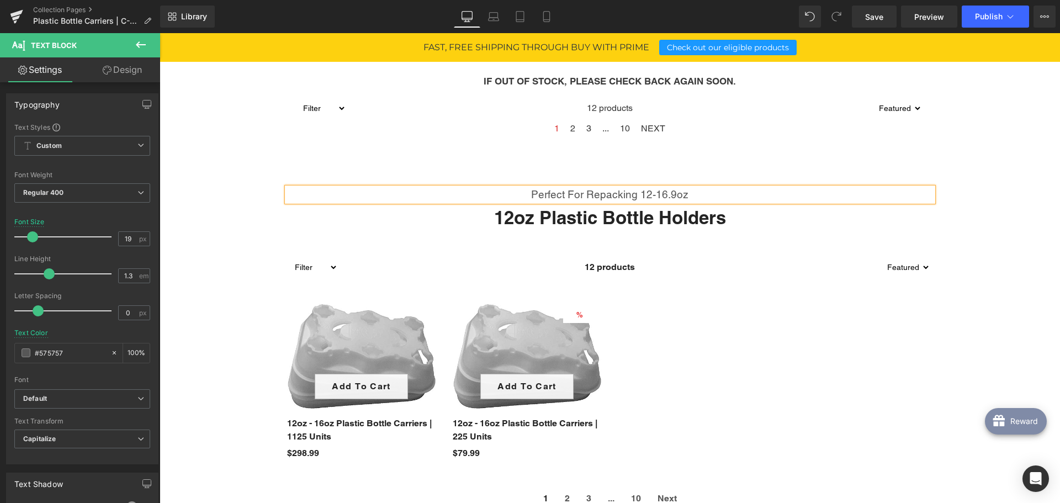
click at [644, 197] on p "Perfect for repacking 12-16.9oz" at bounding box center [610, 195] width 646 height 14
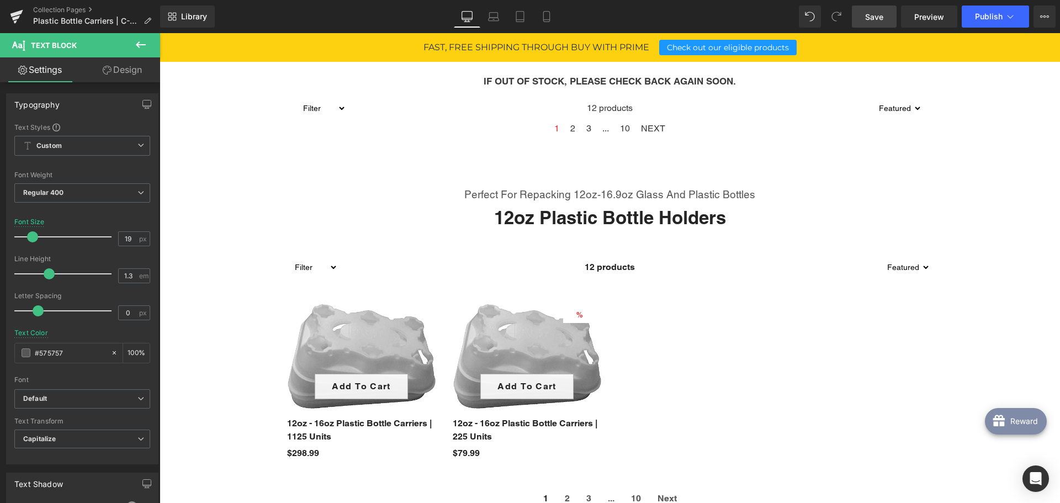
click at [882, 22] on span "Save" at bounding box center [874, 17] width 18 height 12
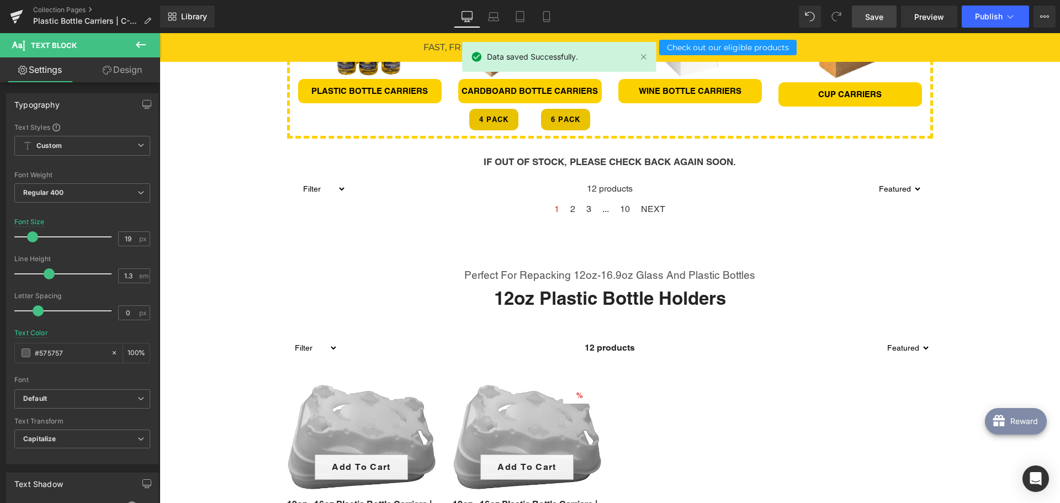
scroll to position [552, 0]
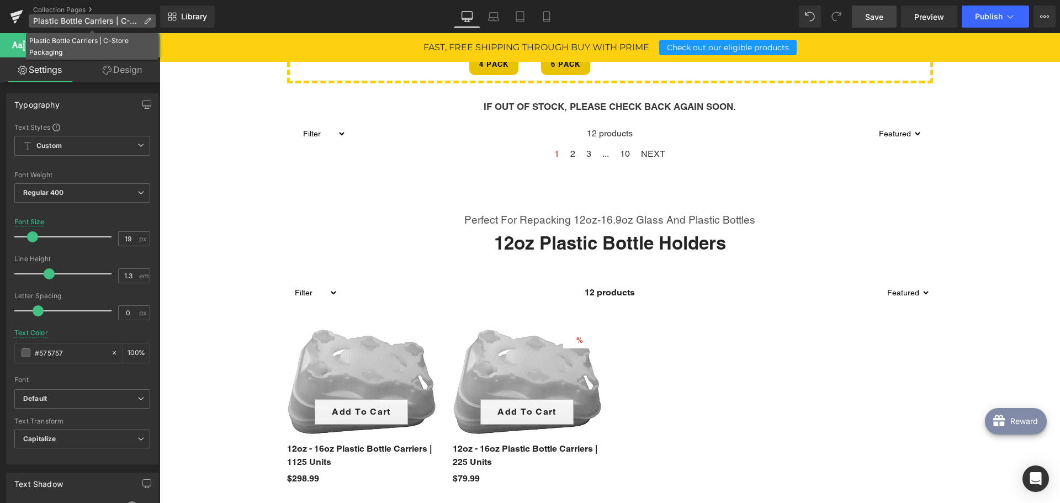
click at [132, 20] on span "Plastic Bottle Carriers | C-Store Packaging" at bounding box center [86, 21] width 106 height 9
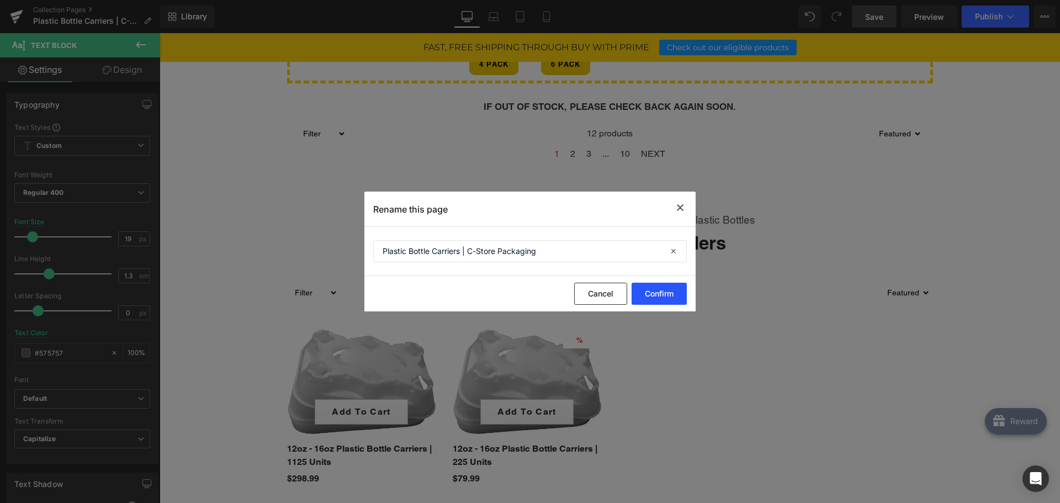
click at [651, 294] on button "Confirm" at bounding box center [659, 294] width 55 height 22
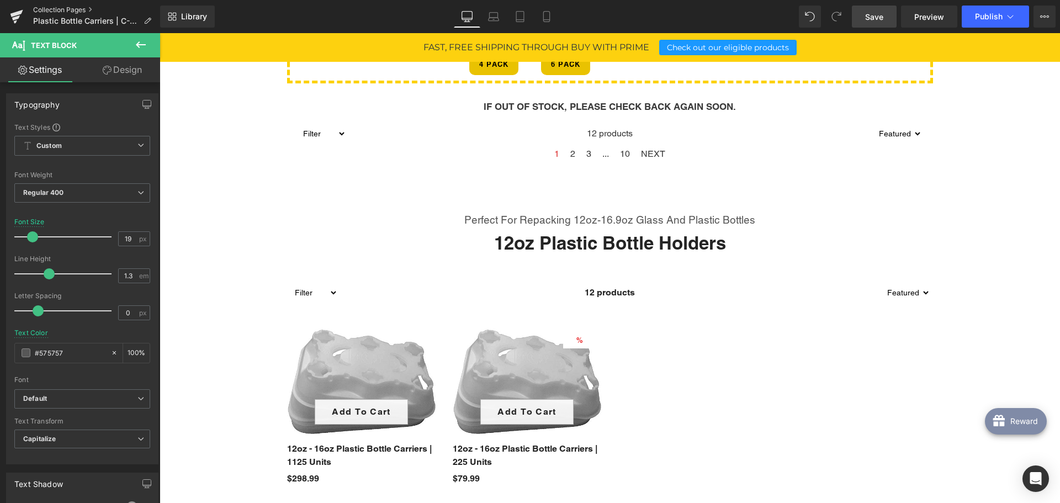
click at [83, 8] on link "Collection Pages" at bounding box center [96, 10] width 127 height 9
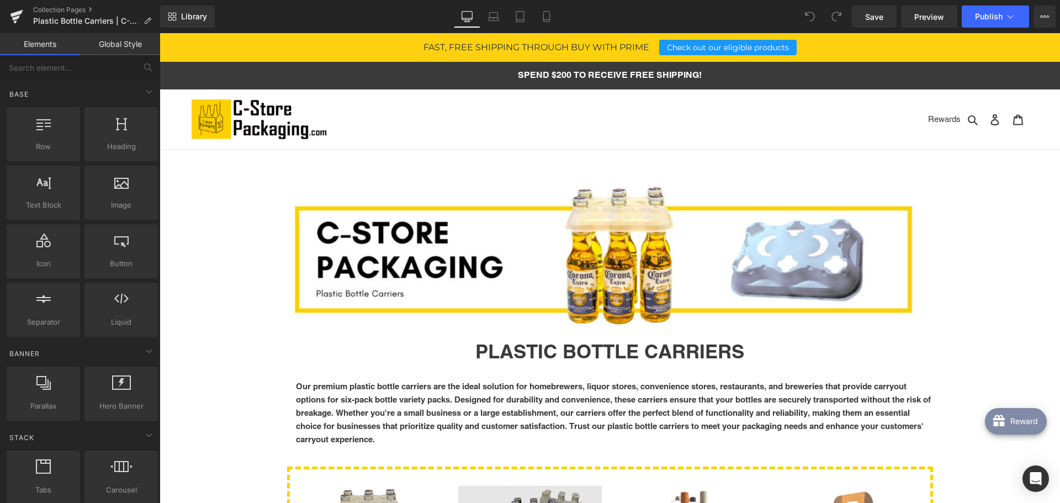
scroll to position [276, 0]
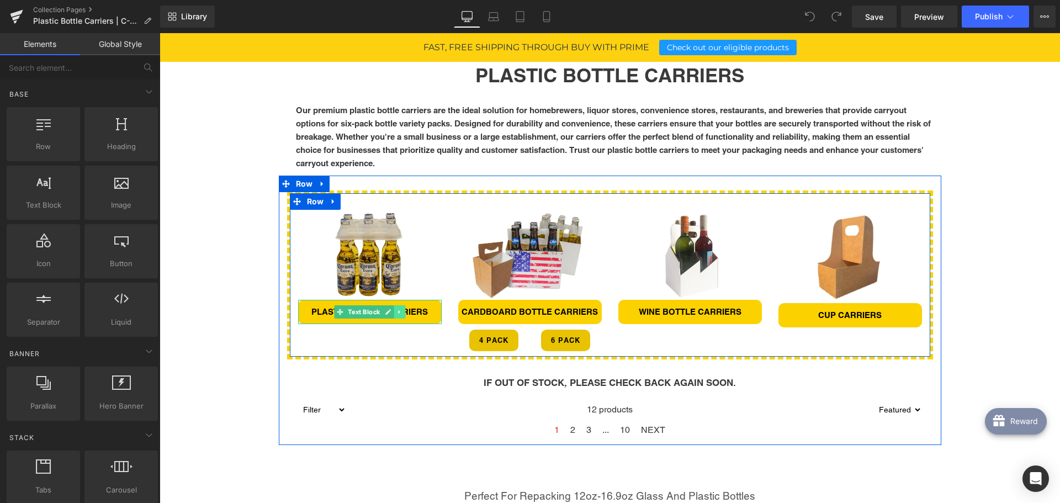
click at [398, 311] on icon at bounding box center [399, 312] width 6 height 7
click at [311, 310] on b "PLASTIC BOTTLE CARRIERS" at bounding box center [369, 311] width 116 height 9
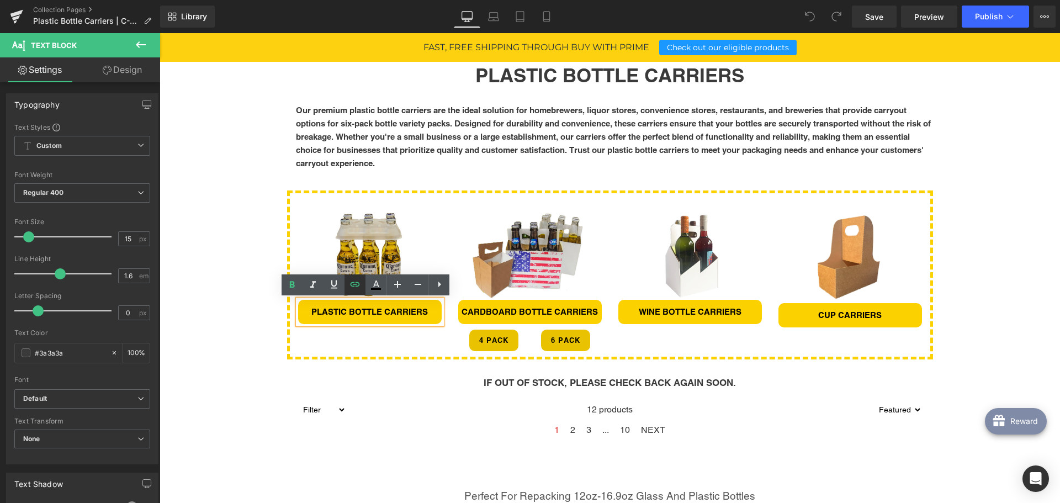
click at [360, 287] on icon at bounding box center [354, 284] width 13 height 13
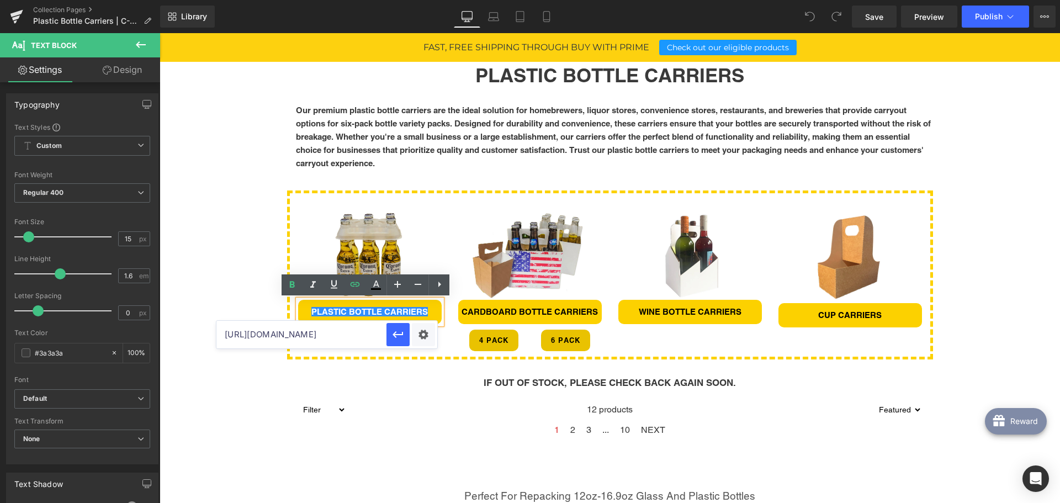
scroll to position [0, 123]
drag, startPoint x: 522, startPoint y: 371, endPoint x: 458, endPoint y: 338, distance: 71.4
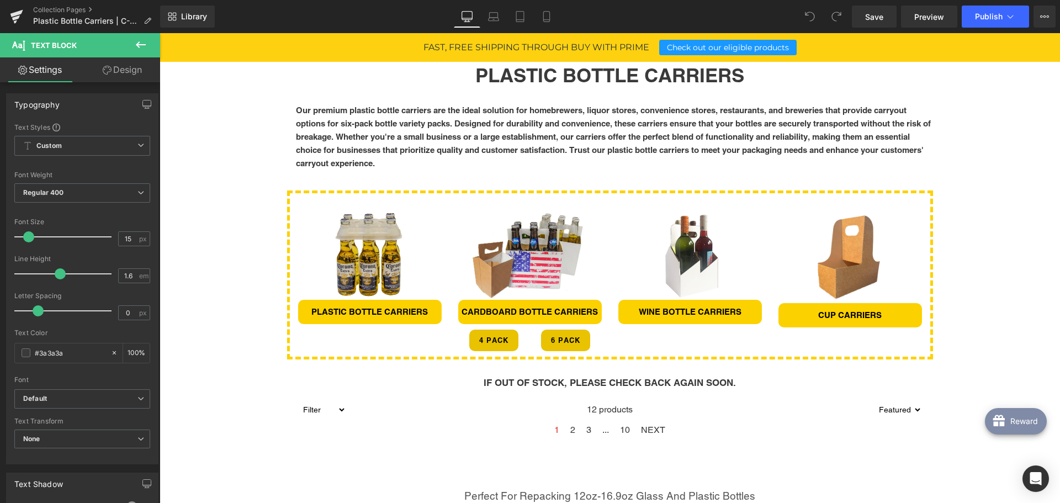
click at [200, 239] on div "Image Row Row PLASTIC BOTTLE CARRIERS Heading Our premium plastic bottle carrie…" at bounding box center [610, 450] width 900 height 1093
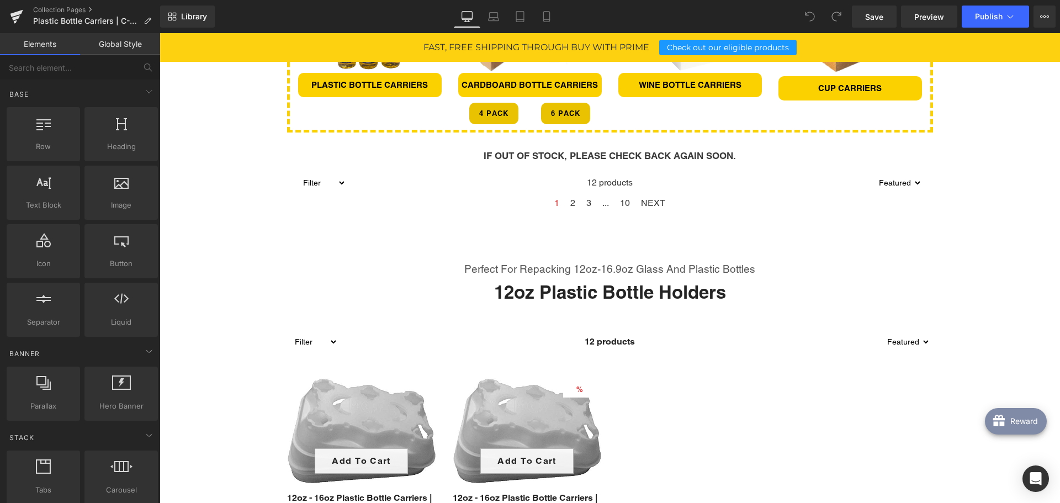
scroll to position [497, 0]
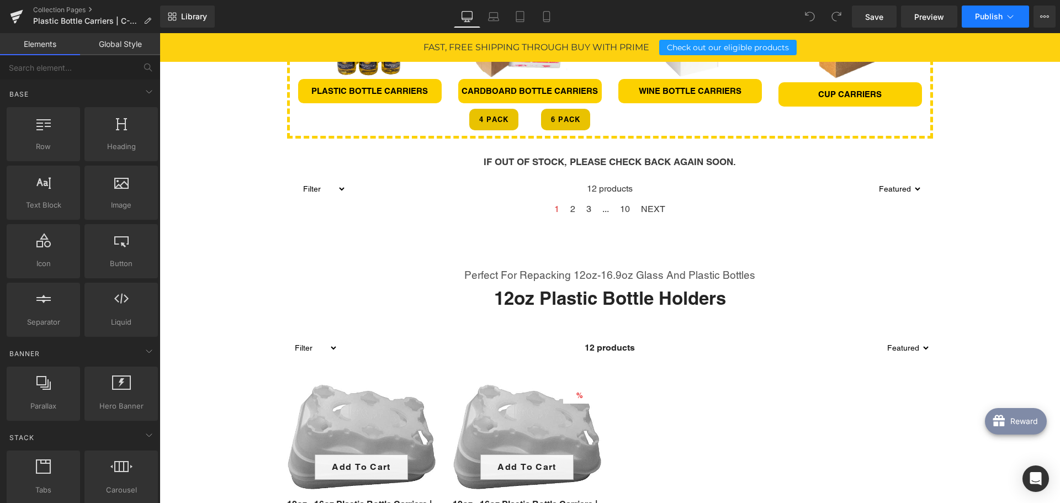
click at [983, 17] on span "Publish" at bounding box center [989, 16] width 28 height 9
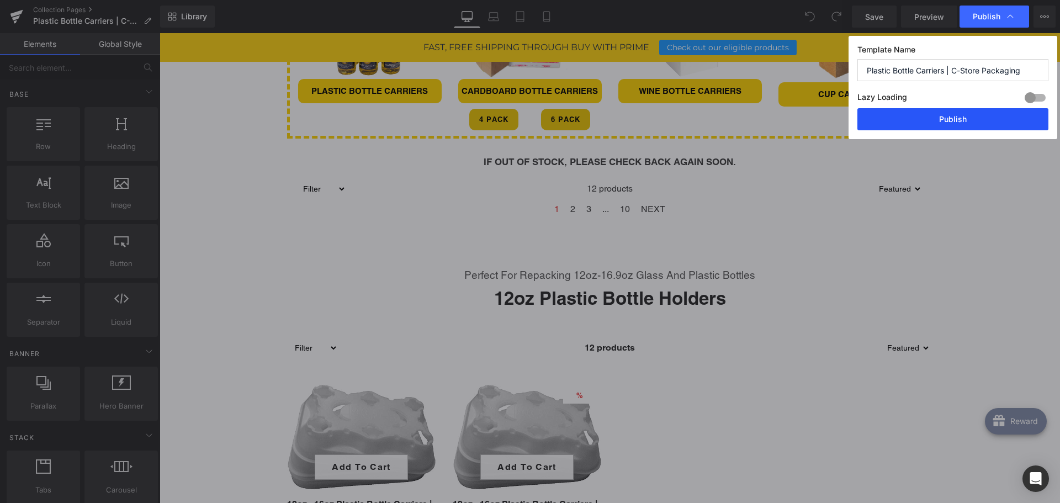
click at [0, 0] on button "Publish" at bounding box center [0, 0] width 0 height 0
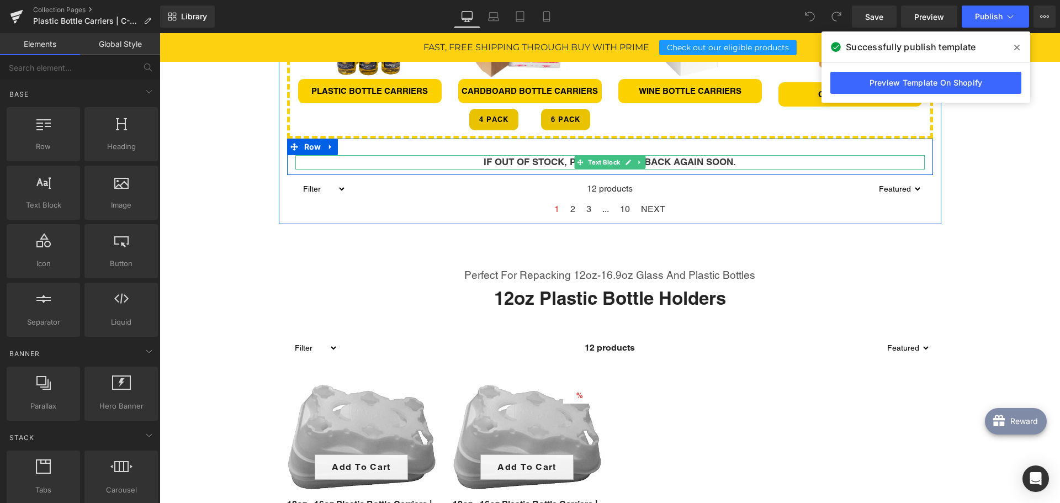
click at [433, 163] on div "IF OUT OF STOCK, PLEASE CHECK BACK AGAIN SOON." at bounding box center [609, 162] width 629 height 14
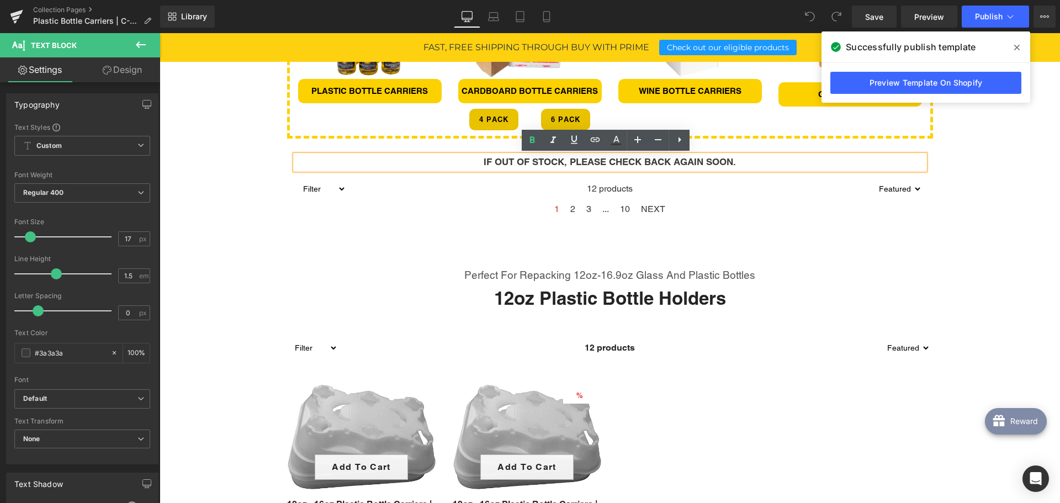
click at [734, 161] on div "IF OUT OF STOCK, PLEASE CHECK BACK AGAIN SOON." at bounding box center [609, 162] width 629 height 14
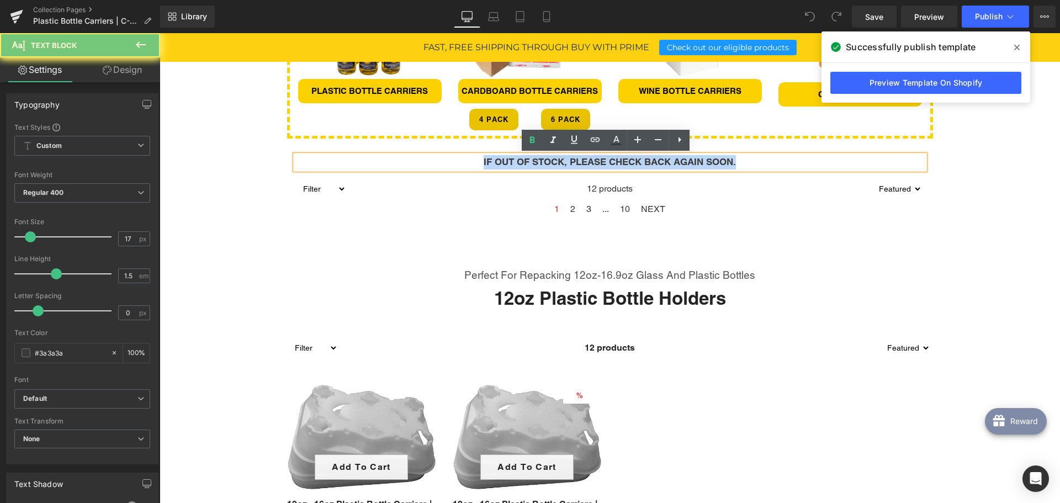
click at [734, 161] on div "IF OUT OF STOCK, PLEASE CHECK BACK AGAIN SOON." at bounding box center [609, 162] width 629 height 14
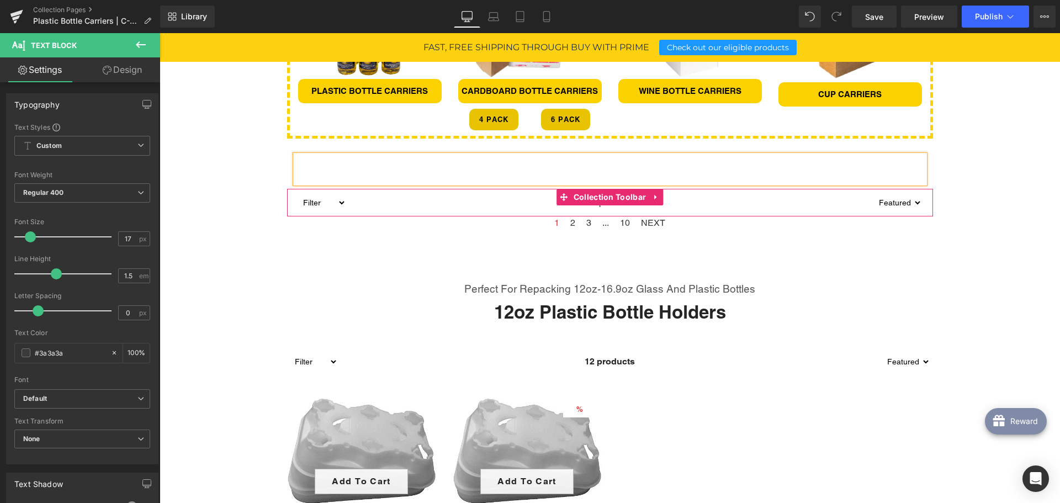
click at [669, 196] on div "12 products" at bounding box center [610, 203] width 528 height 28
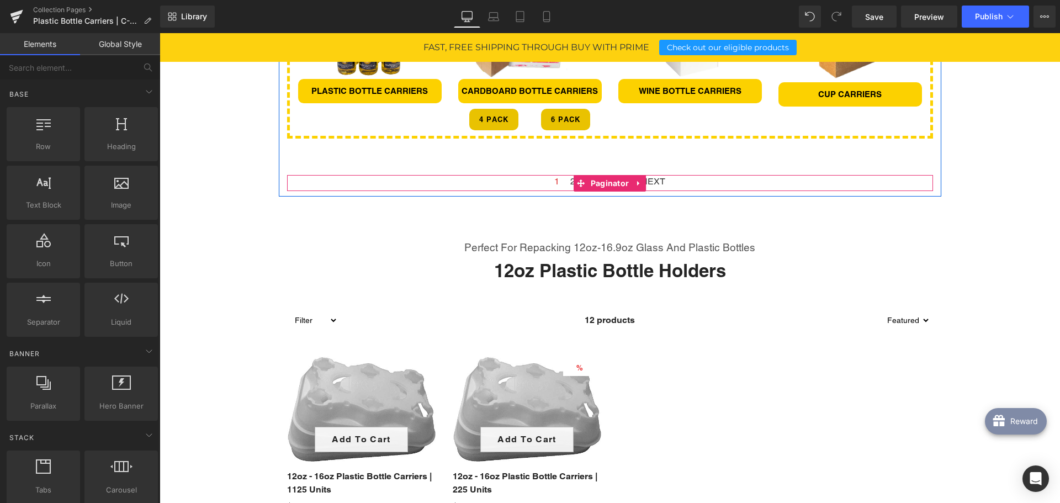
click at [689, 185] on div "1 2 3 ... 10 NEXT" at bounding box center [610, 183] width 646 height 16
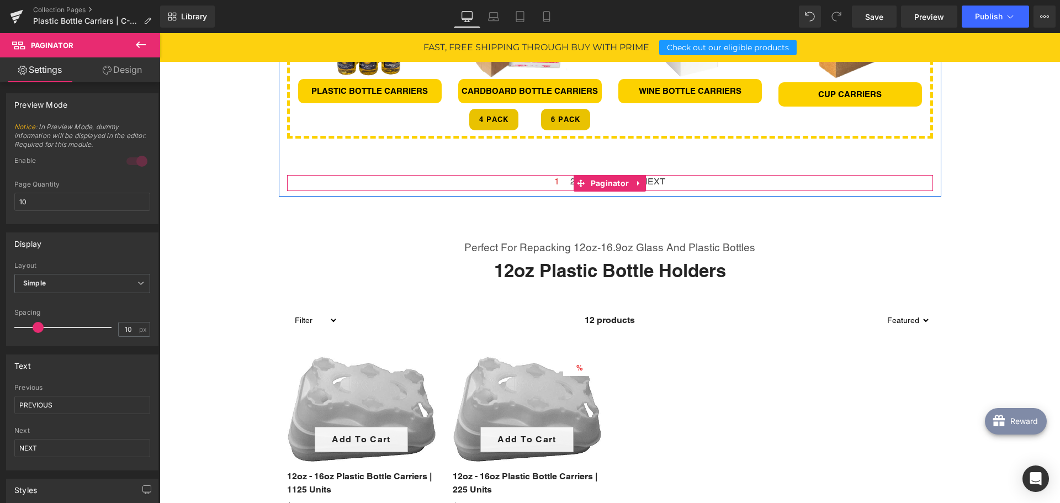
click at [674, 182] on div "1 2 3 ... 10 NEXT" at bounding box center [610, 183] width 646 height 16
click at [650, 183] on span "NEXT" at bounding box center [653, 181] width 24 height 13
click at [599, 181] on span "Paginator" at bounding box center [610, 184] width 44 height 17
click at [697, 182] on span "NEXT" at bounding box center [690, 181] width 24 height 13
click at [716, 183] on div "PREVIOUS 1 2 3 4 5 ... 10 NEXT" at bounding box center [610, 183] width 646 height 16
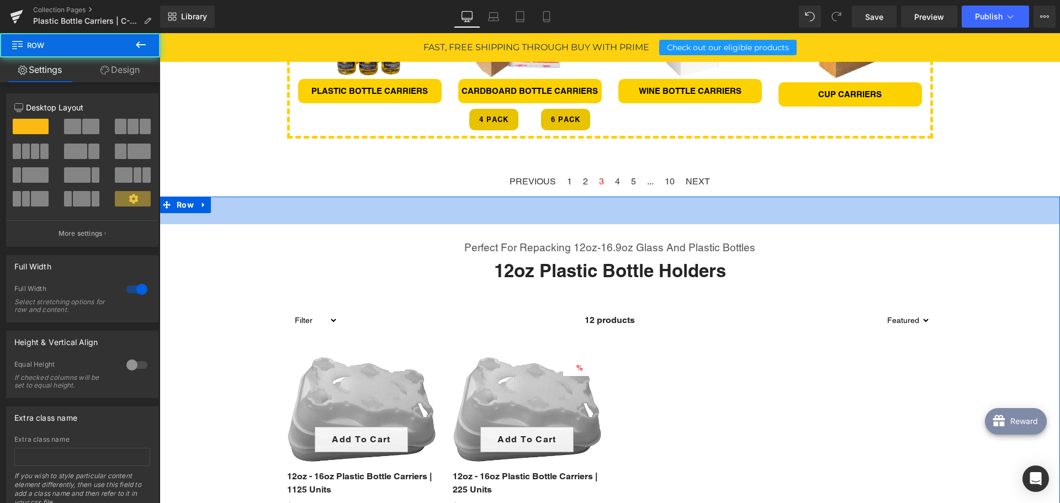
click at [719, 214] on div "Perfect for repacking 12oz-16.9oz Glass and plastic bottles Text Block 12oz Pla…" at bounding box center [610, 400] width 900 height 406
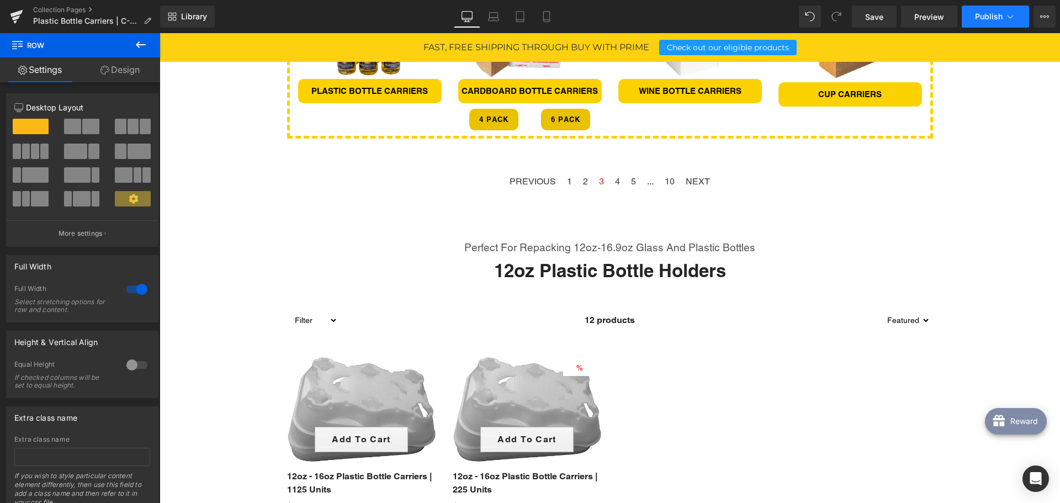
click at [977, 13] on span "Publish" at bounding box center [989, 16] width 28 height 9
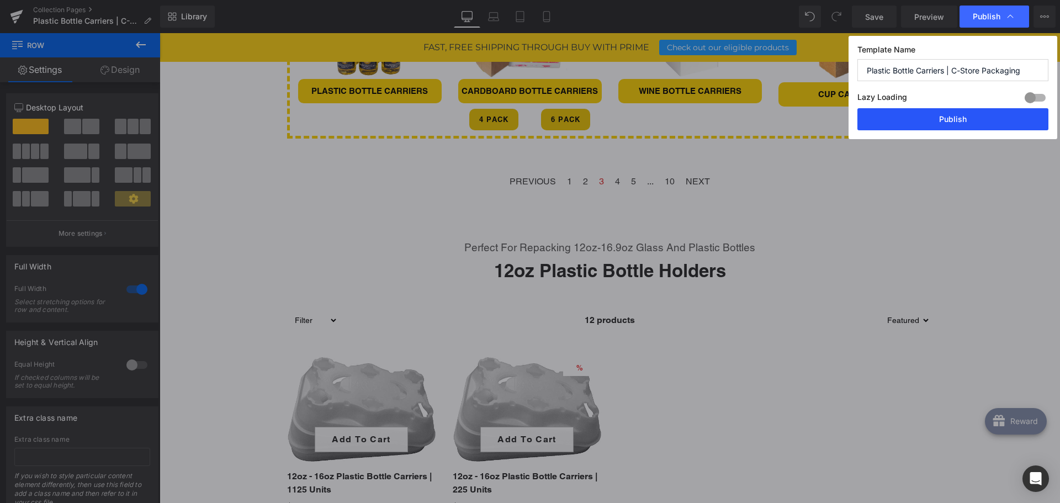
click at [925, 128] on button "Publish" at bounding box center [952, 119] width 191 height 22
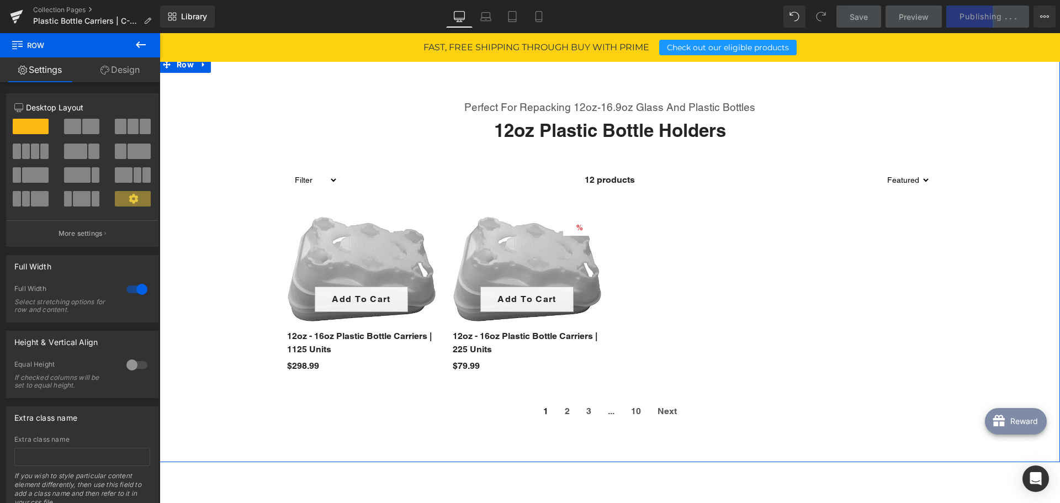
scroll to position [663, 0]
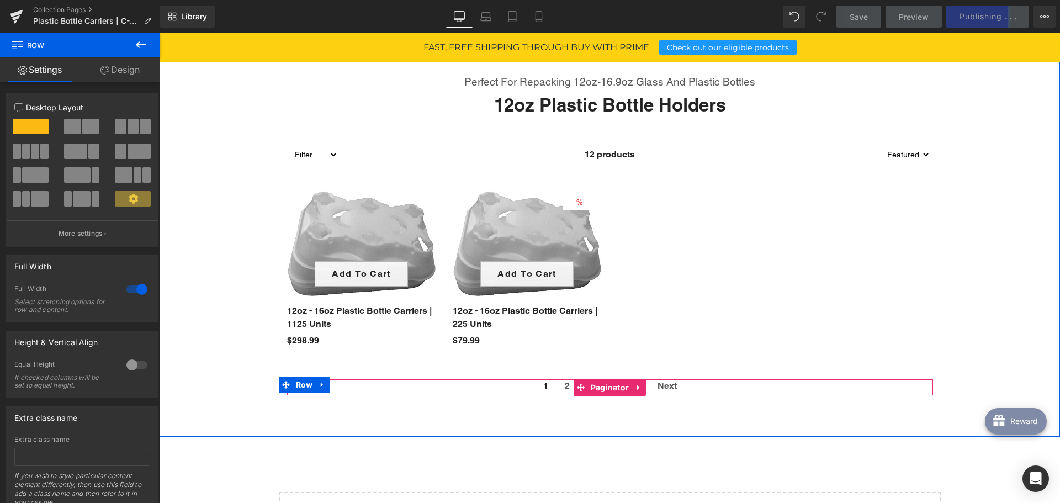
click at [659, 386] on span "Next" at bounding box center [667, 385] width 19 height 13
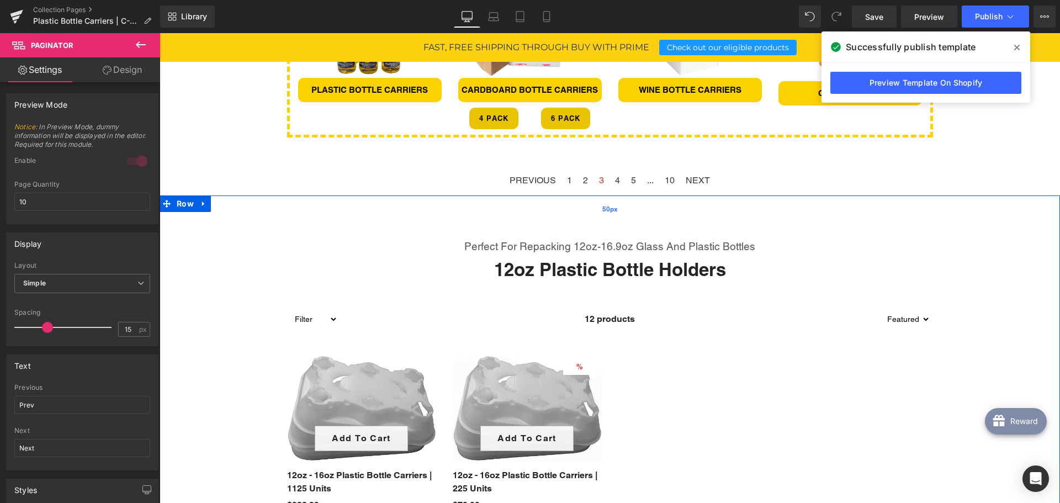
scroll to position [497, 0]
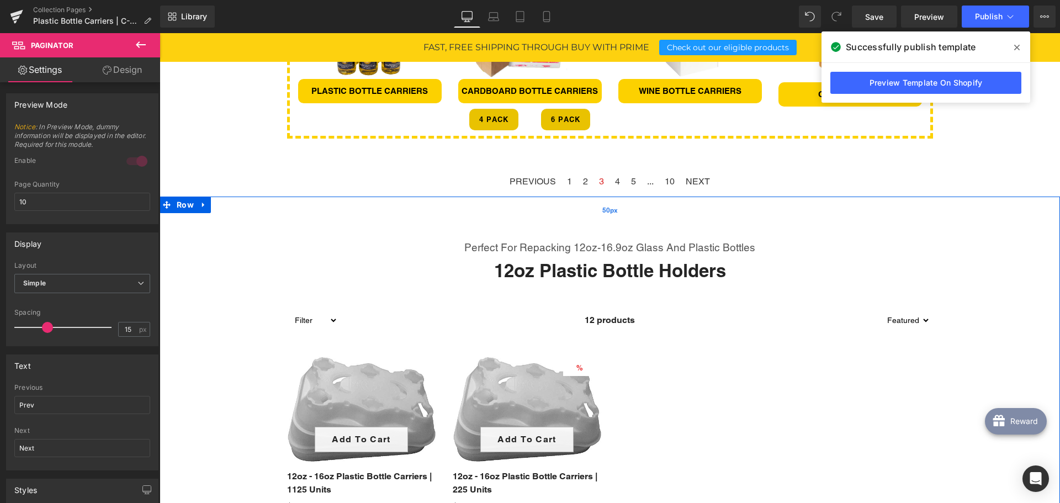
click at [545, 216] on div "50px" at bounding box center [610, 211] width 900 height 28
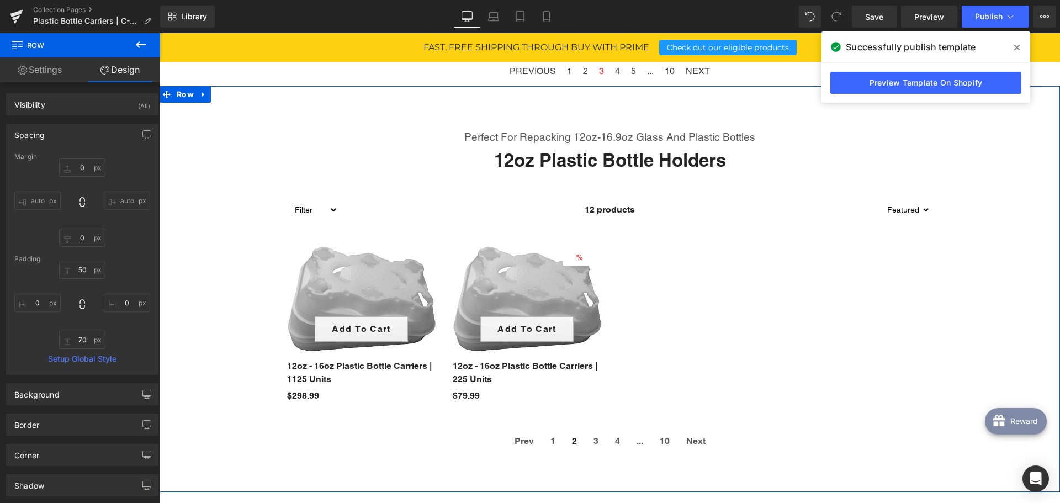
scroll to position [386, 0]
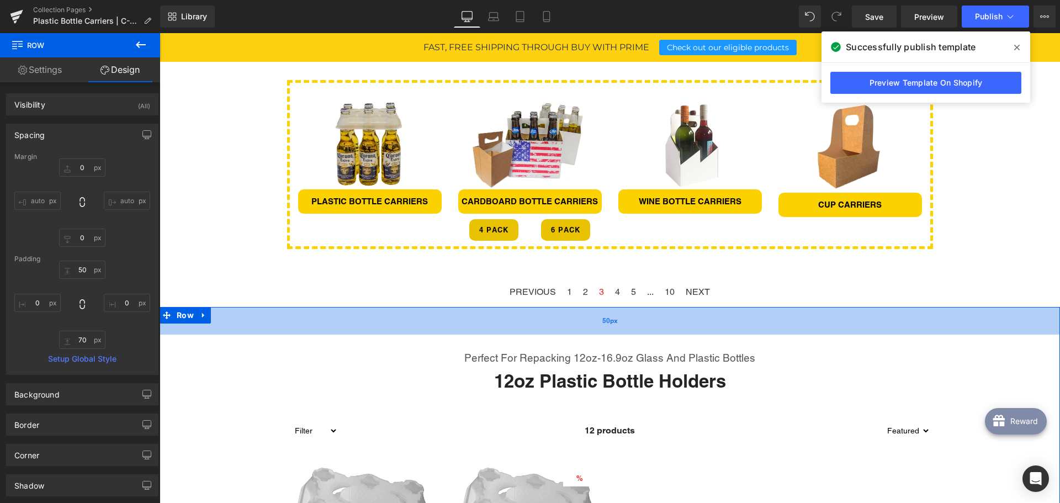
click at [442, 314] on div "50px" at bounding box center [610, 321] width 900 height 28
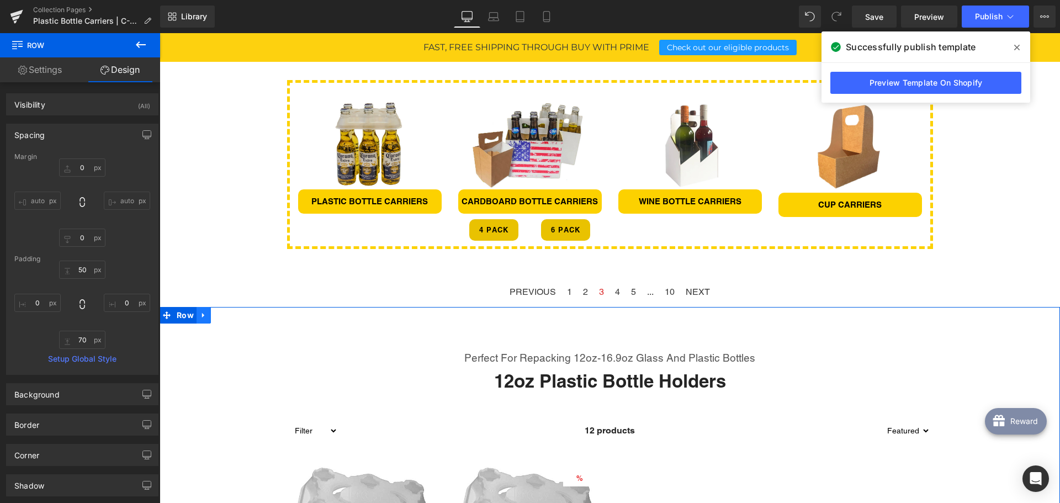
click at [202, 315] on icon at bounding box center [203, 315] width 2 height 5
click at [234, 315] on link at bounding box center [232, 315] width 14 height 17
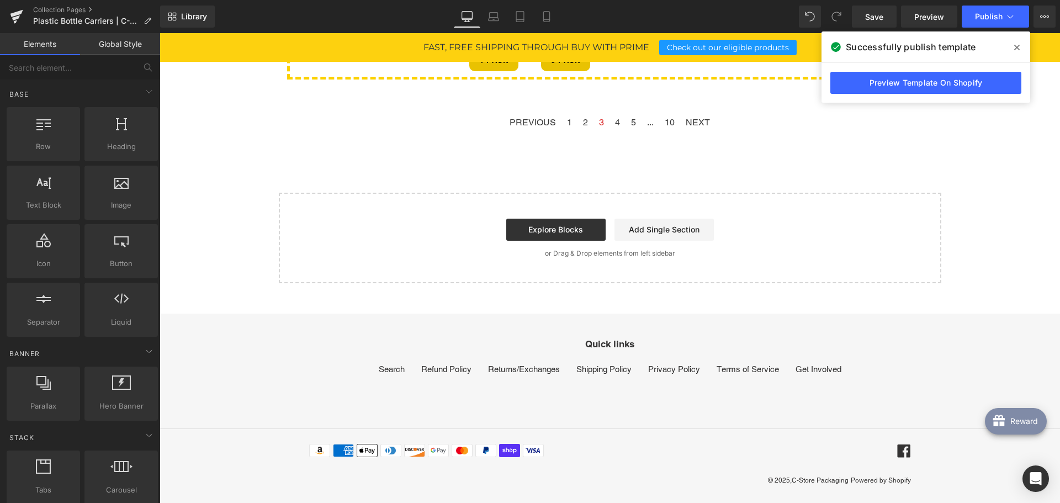
scroll to position [558, 0]
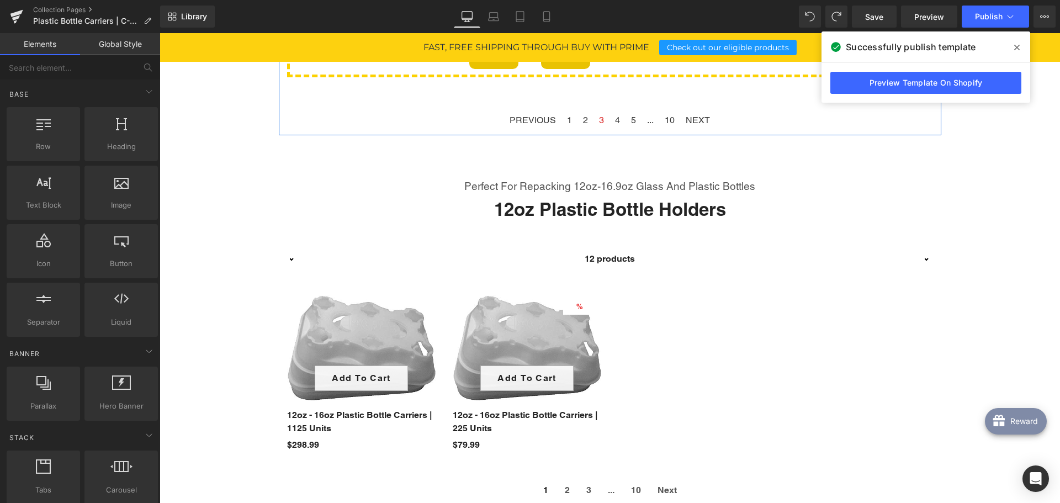
click at [744, 100] on div at bounding box center [609, 101] width 629 height 14
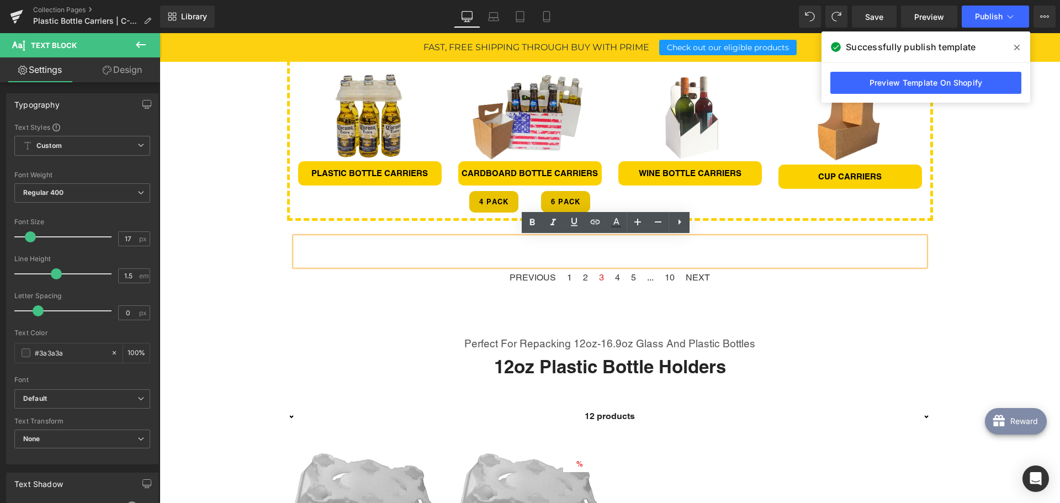
scroll to position [393, 0]
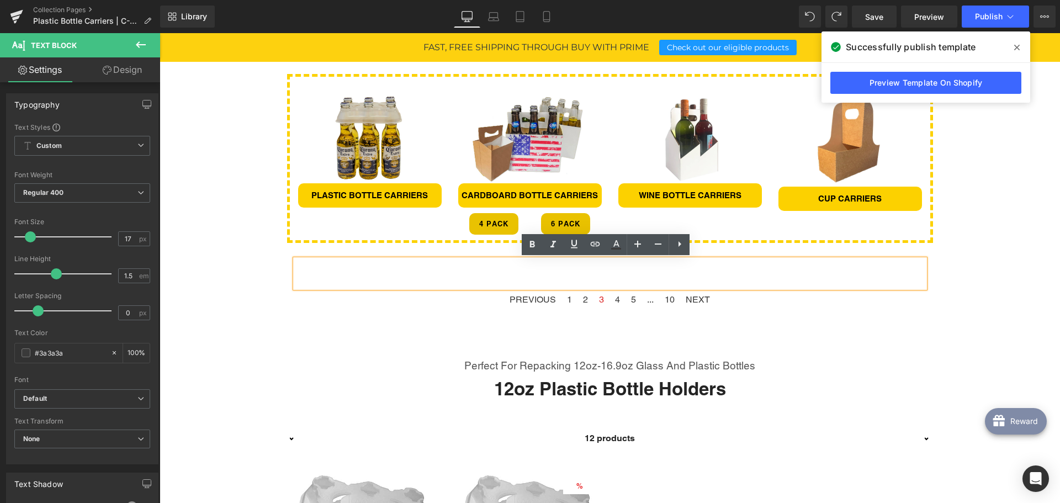
click at [287, 269] on div "Text Block" at bounding box center [610, 273] width 646 height 28
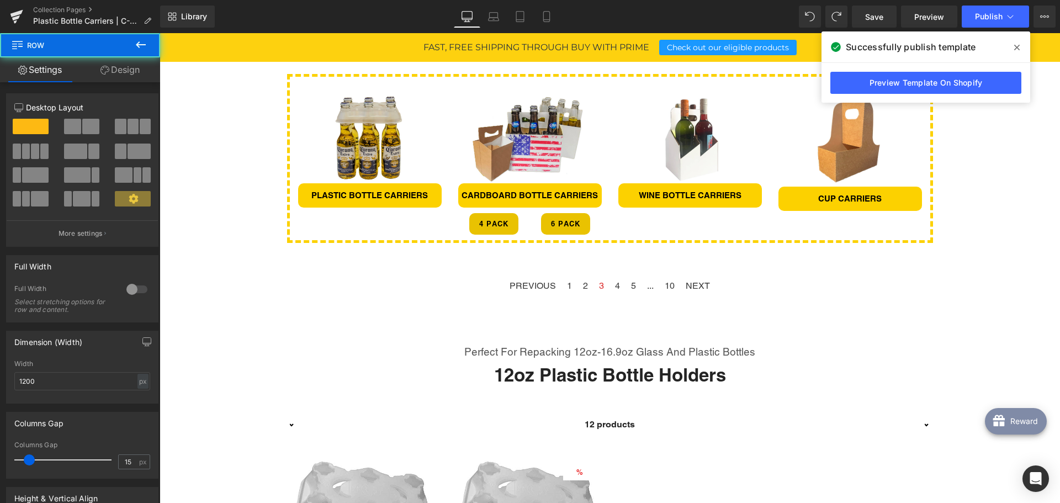
click at [295, 269] on div "Text Block" at bounding box center [609, 266] width 629 height 14
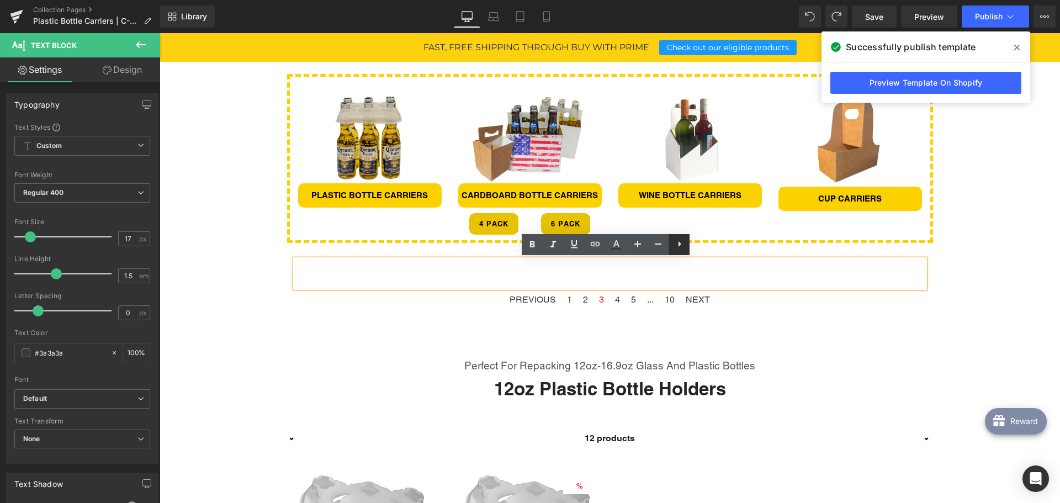
click at [673, 244] on icon at bounding box center [679, 243] width 13 height 13
click at [704, 243] on icon at bounding box center [700, 243] width 13 height 13
click at [904, 271] on div at bounding box center [609, 273] width 629 height 28
click at [901, 271] on div at bounding box center [609, 273] width 629 height 28
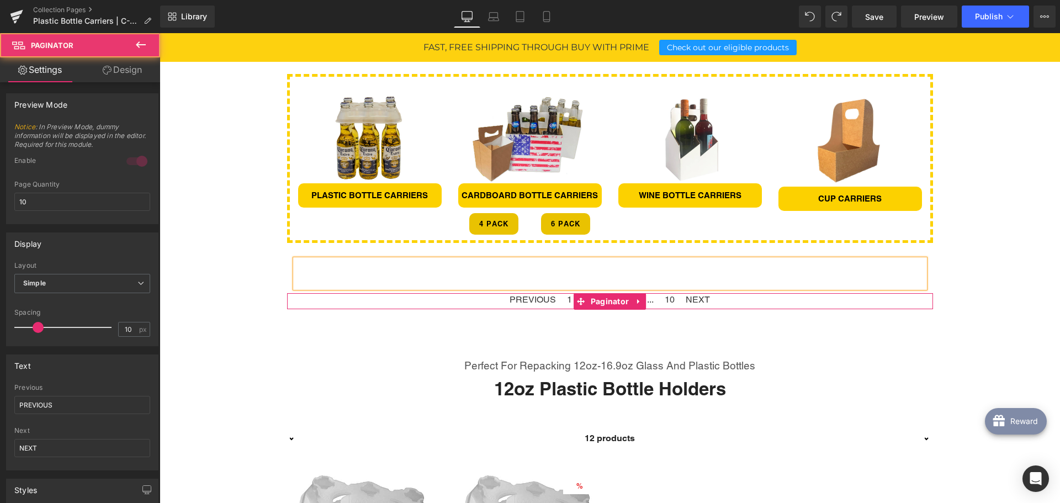
click at [809, 301] on div "PREVIOUS 1 2 3 4 5 ... 10 NEXT" at bounding box center [610, 301] width 646 height 16
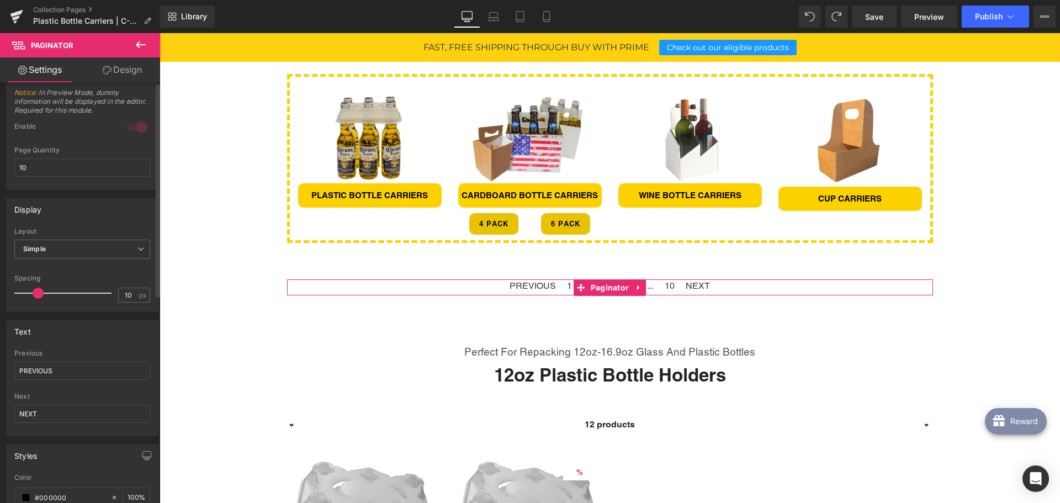
scroll to position [0, 0]
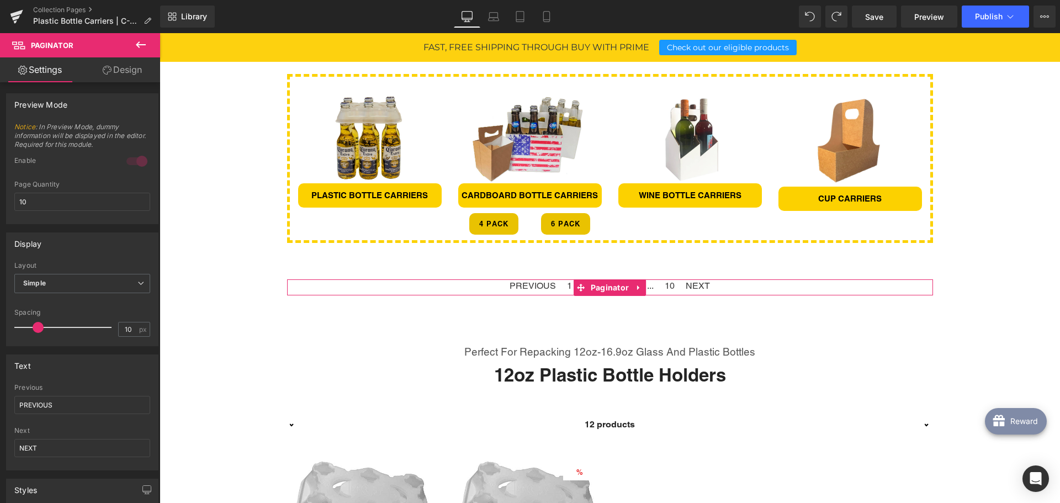
click at [119, 72] on link "Design" at bounding box center [122, 69] width 80 height 25
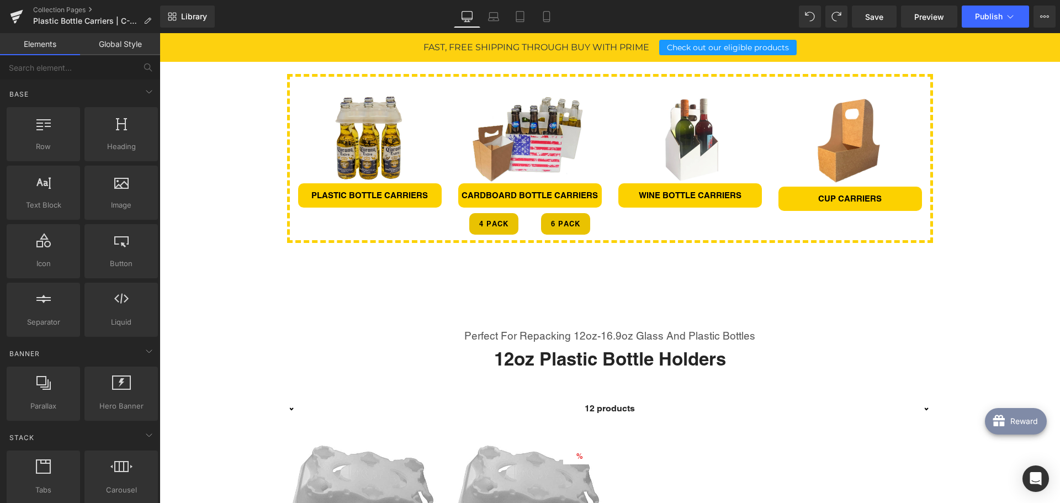
click at [160, 33] on div at bounding box center [160, 33] width 0 height 0
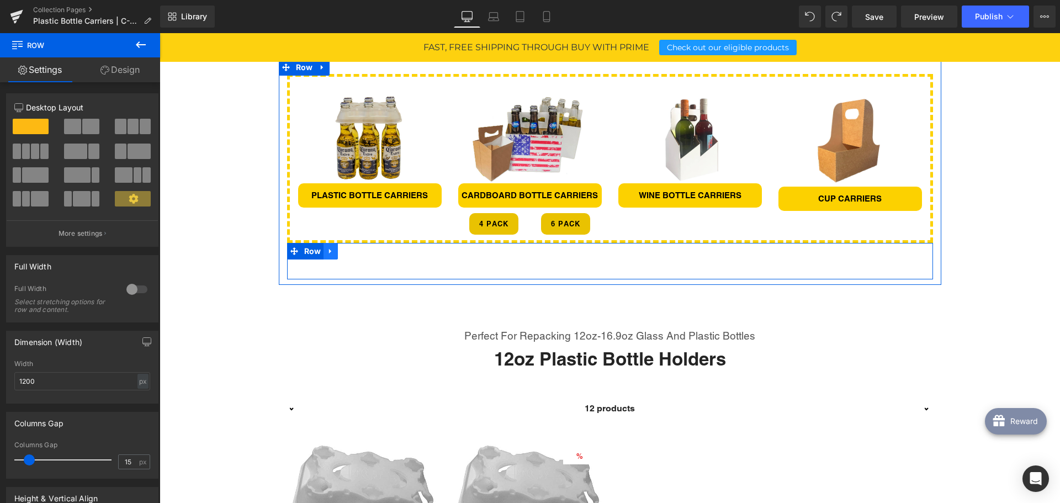
click at [327, 250] on icon at bounding box center [331, 251] width 8 height 8
click at [356, 249] on icon at bounding box center [360, 251] width 8 height 8
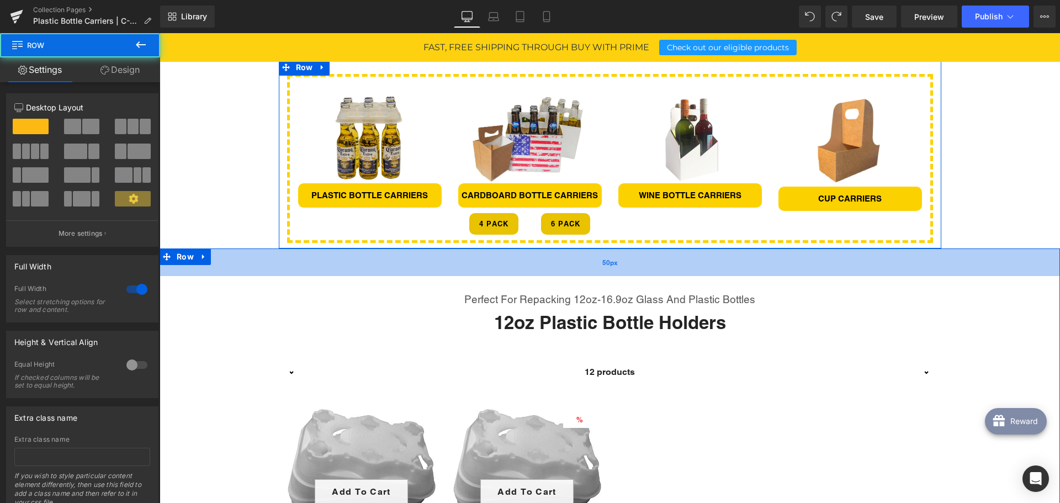
click at [451, 261] on div "50px" at bounding box center [610, 262] width 900 height 28
click at [603, 264] on span "49px" at bounding box center [609, 262] width 15 height 10
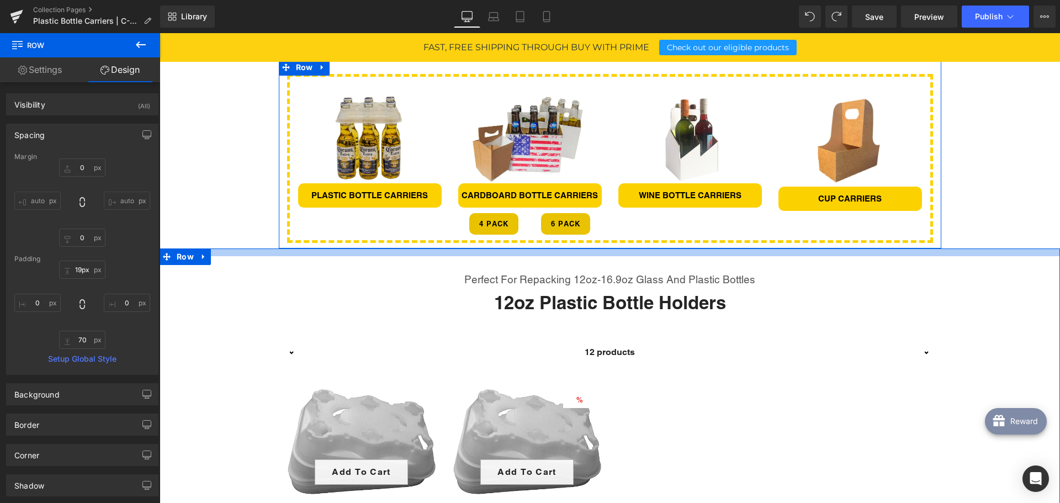
type input "20px"
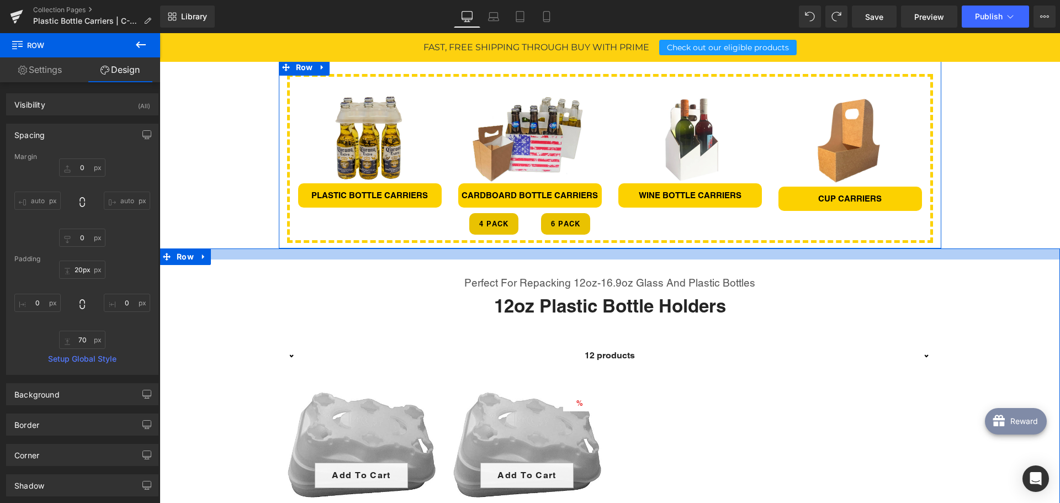
drag, startPoint x: 603, startPoint y: 264, endPoint x: 610, endPoint y: 248, distance: 17.1
click at [610, 248] on div "Image Row Row PLASTIC BOTTLE CARRIERS Heading Our premium plastic bottle carrie…" at bounding box center [610, 285] width 900 height 996
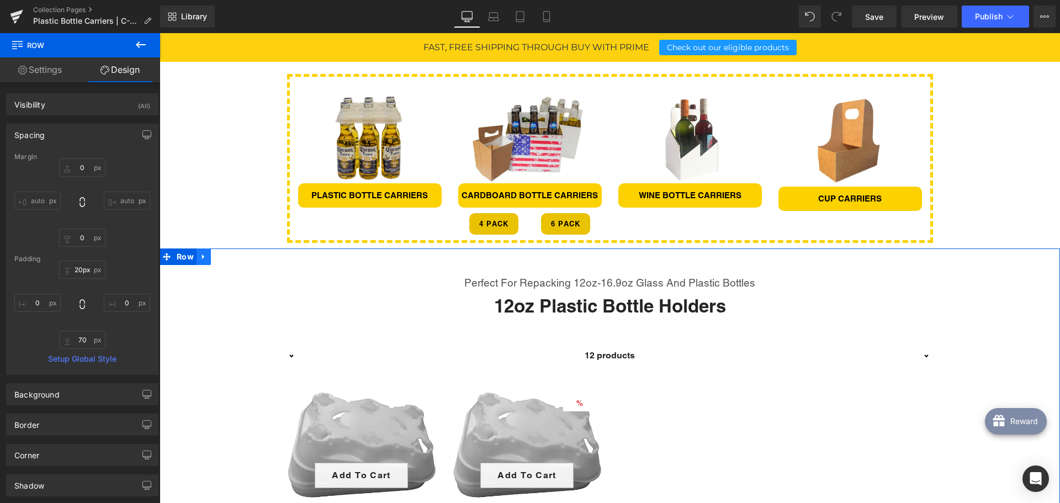
click at [204, 256] on link at bounding box center [204, 256] width 14 height 17
click at [231, 255] on link at bounding box center [232, 256] width 14 height 17
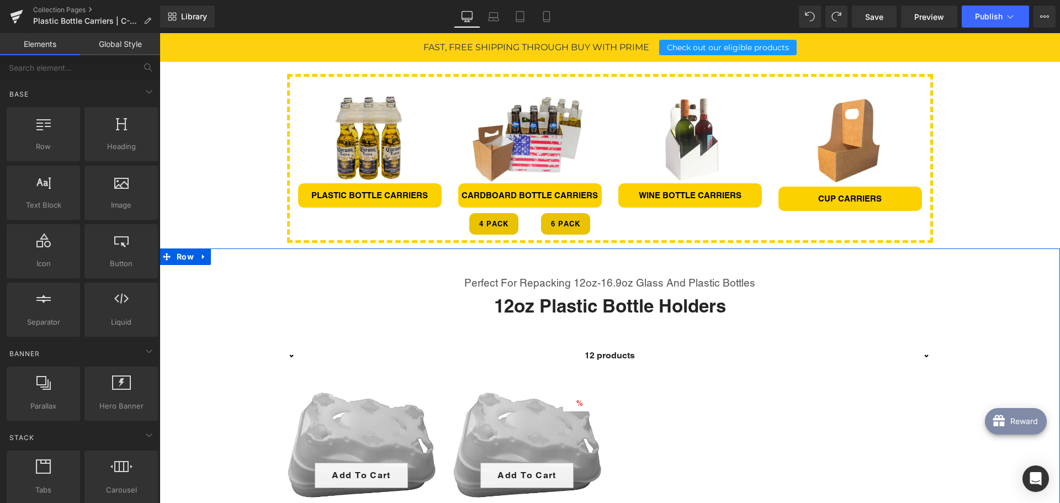
click at [529, 253] on div "Perfect for repacking 12oz-16.9oz Glass and plastic bottles Text Block 12oz Pla…" at bounding box center [610, 442] width 900 height 389
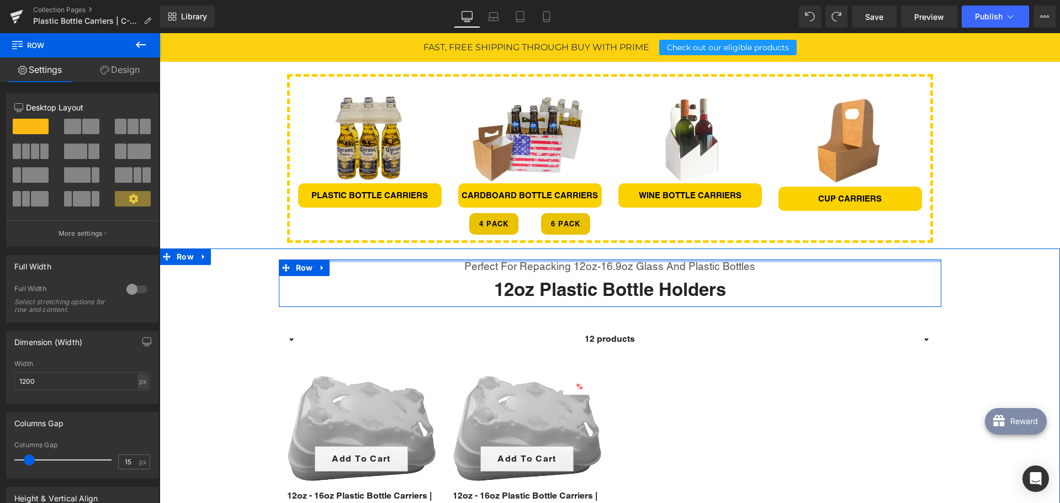
drag, startPoint x: 528, startPoint y: 269, endPoint x: 529, endPoint y: 252, distance: 17.2
click at [529, 252] on div "Perfect for repacking 12oz-16.9oz Glass and plastic bottles Text Block 12oz Pla…" at bounding box center [610, 434] width 900 height 373
click at [529, 255] on div "Perfect for repacking 12oz-16.9oz Glass and plastic bottles Text Block 12oz Pla…" at bounding box center [610, 434] width 900 height 373
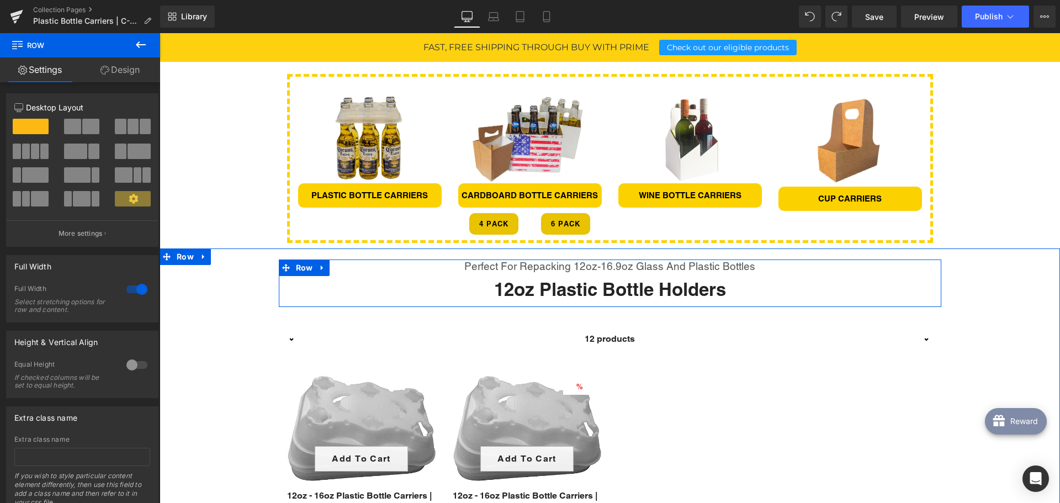
drag, startPoint x: 194, startPoint y: 257, endPoint x: 197, endPoint y: 274, distance: 17.3
click at [197, 274] on div "Perfect for repacking 12oz-16.9oz Glass and plastic bottles Text Block 12oz Pla…" at bounding box center [610, 434] width 900 height 373
click at [183, 259] on div "Perfect for repacking 12oz-16.9oz Glass and plastic bottles Text Block 12oz Pla…" at bounding box center [610, 420] width 900 height 323
click at [166, 255] on icon at bounding box center [167, 257] width 8 height 8
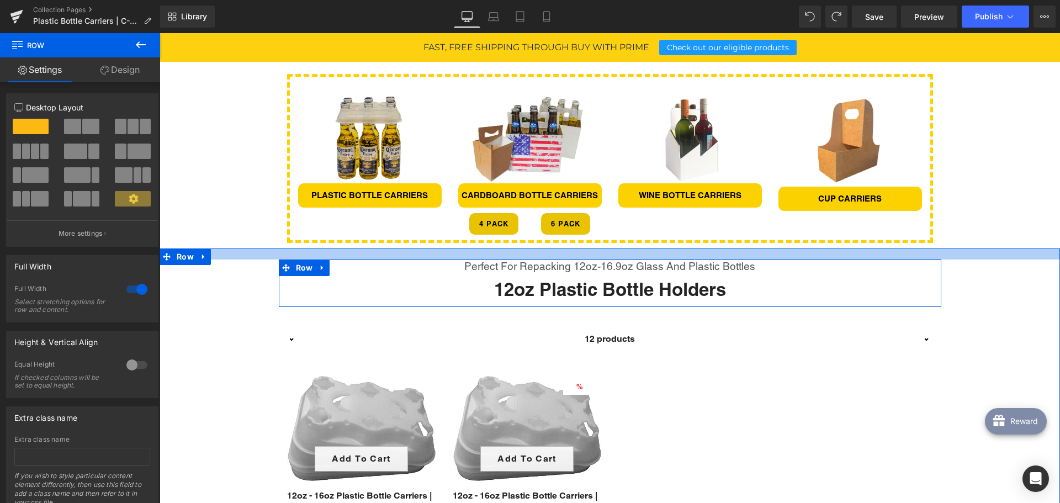
click at [245, 254] on div at bounding box center [610, 253] width 900 height 11
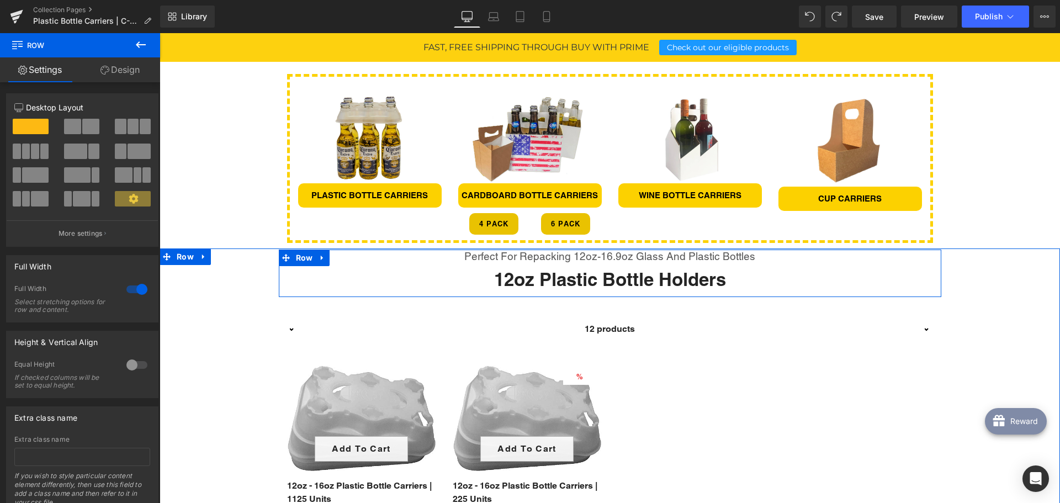
drag, startPoint x: 250, startPoint y: 247, endPoint x: 246, endPoint y: 285, distance: 38.3
click at [246, 285] on div "Perfect for repacking 12oz-16.9oz Glass and plastic bottles Text Block 12oz Pla…" at bounding box center [610, 411] width 900 height 323
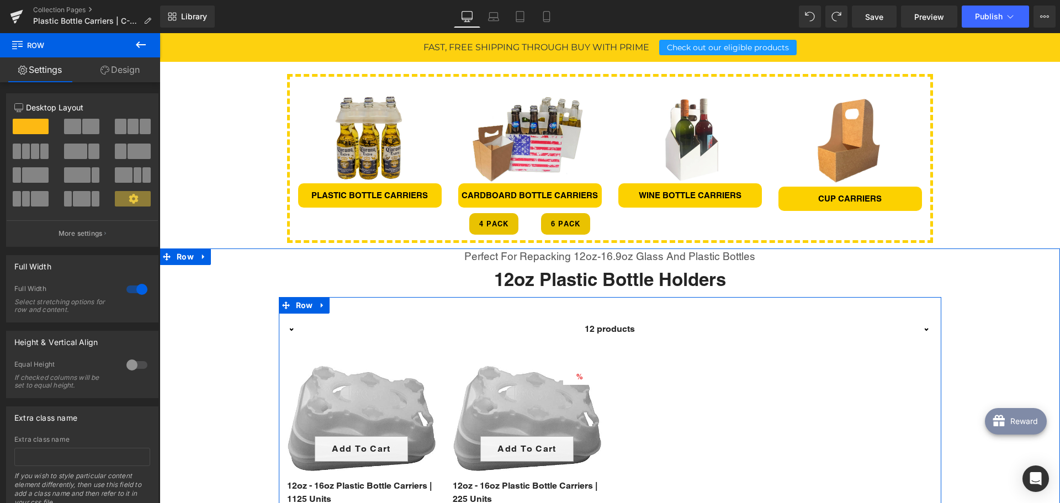
click at [622, 302] on div "Filter Bottle Carrier 12 products Sorting Best selling Featured Alphabetically,…" at bounding box center [610, 424] width 663 height 254
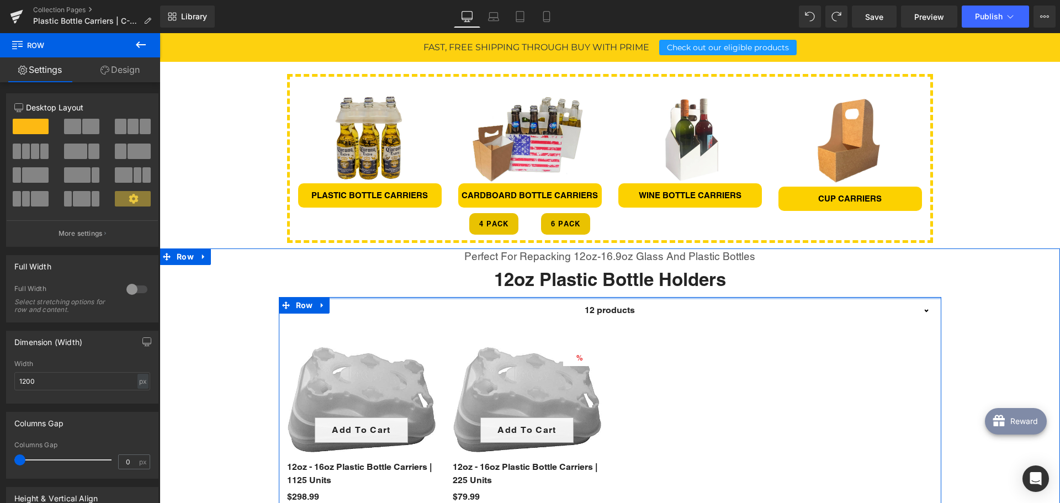
drag, startPoint x: 377, startPoint y: 312, endPoint x: 379, endPoint y: 294, distance: 18.8
click at [379, 294] on div "Perfect for repacking 12oz-16.9oz Glass and plastic bottles Text Block 12oz Pla…" at bounding box center [610, 402] width 900 height 304
click at [377, 284] on h2 "12oz Plastic Bottle Holders" at bounding box center [610, 280] width 646 height 24
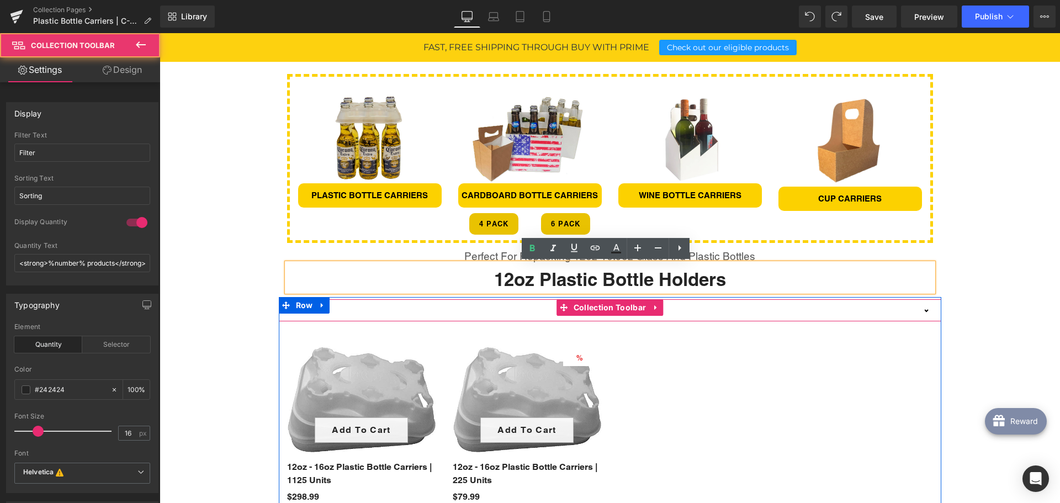
click at [414, 306] on div "12 products" at bounding box center [609, 310] width 629 height 22
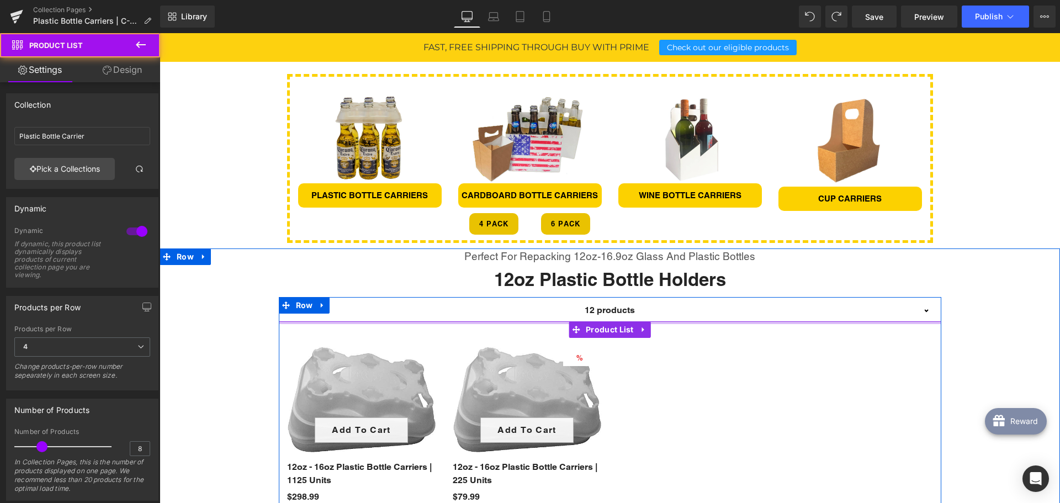
drag, startPoint x: 424, startPoint y: 322, endPoint x: 423, endPoint y: 312, distance: 9.4
click at [423, 312] on div "Filter Bottle Carrier 12 products Sorting Best selling Featured Alphabetically,…" at bounding box center [610, 412] width 663 height 227
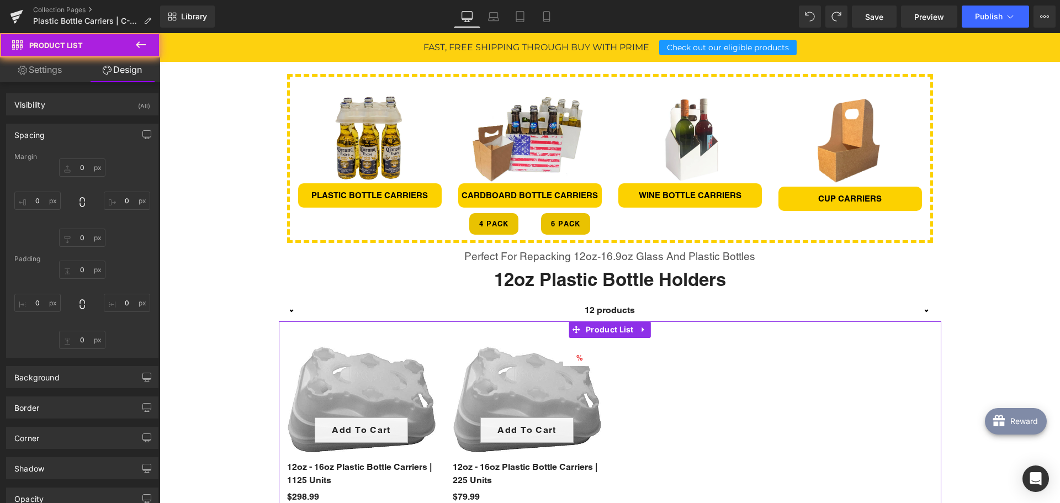
type input "0"
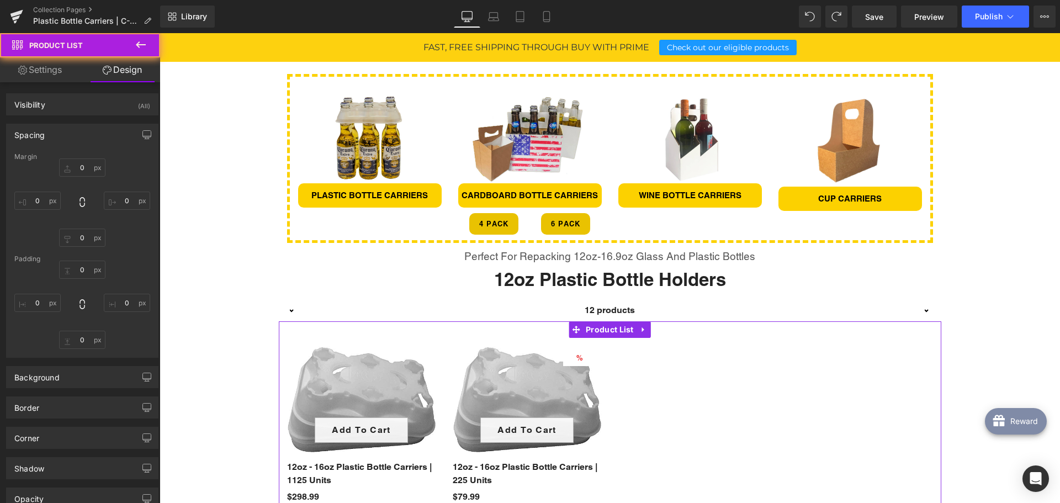
type input "0"
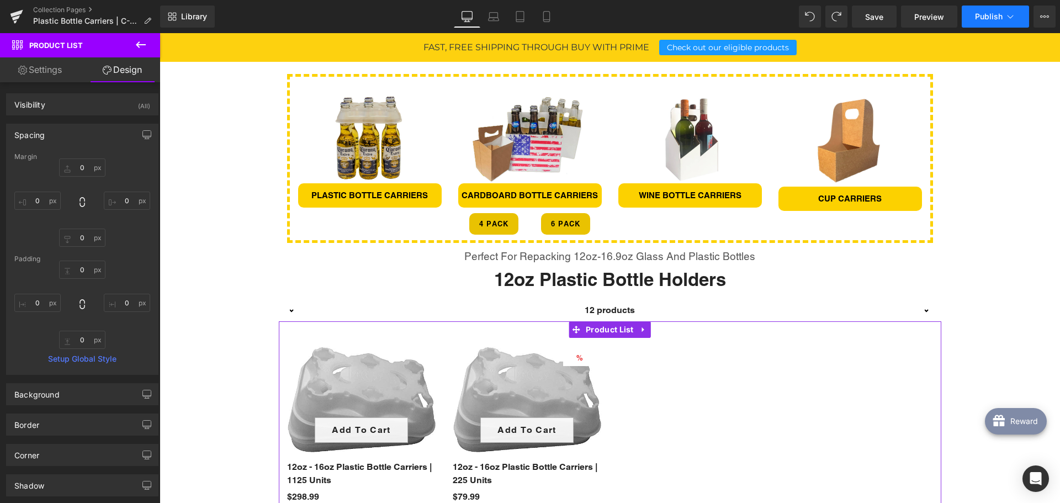
click at [986, 12] on span "Publish" at bounding box center [989, 16] width 28 height 9
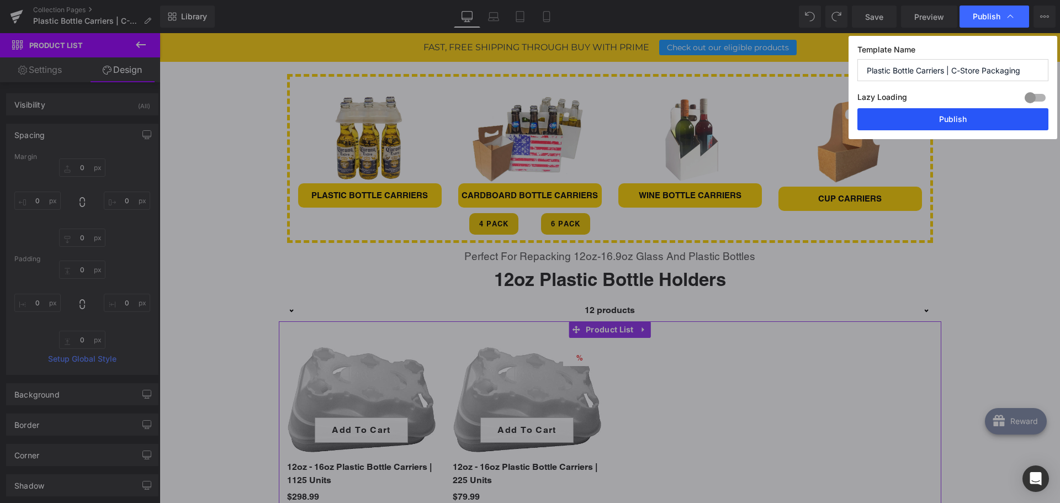
click at [935, 124] on button "Publish" at bounding box center [952, 119] width 191 height 22
